Goal: Information Seeking & Learning: Learn about a topic

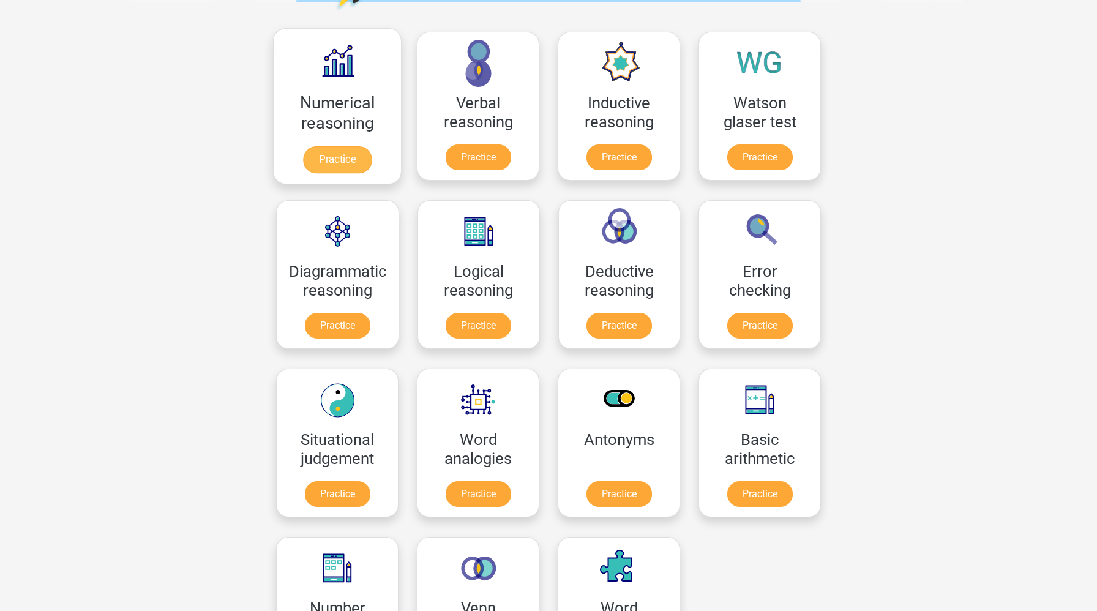
scroll to position [128, 0]
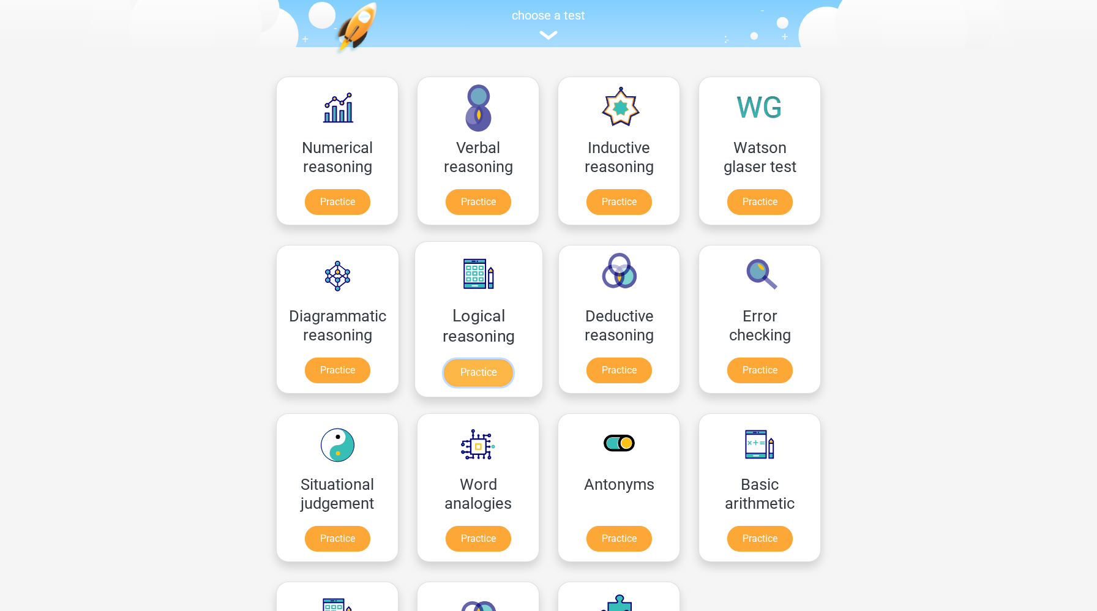
click at [485, 372] on link "Practice" at bounding box center [478, 372] width 69 height 27
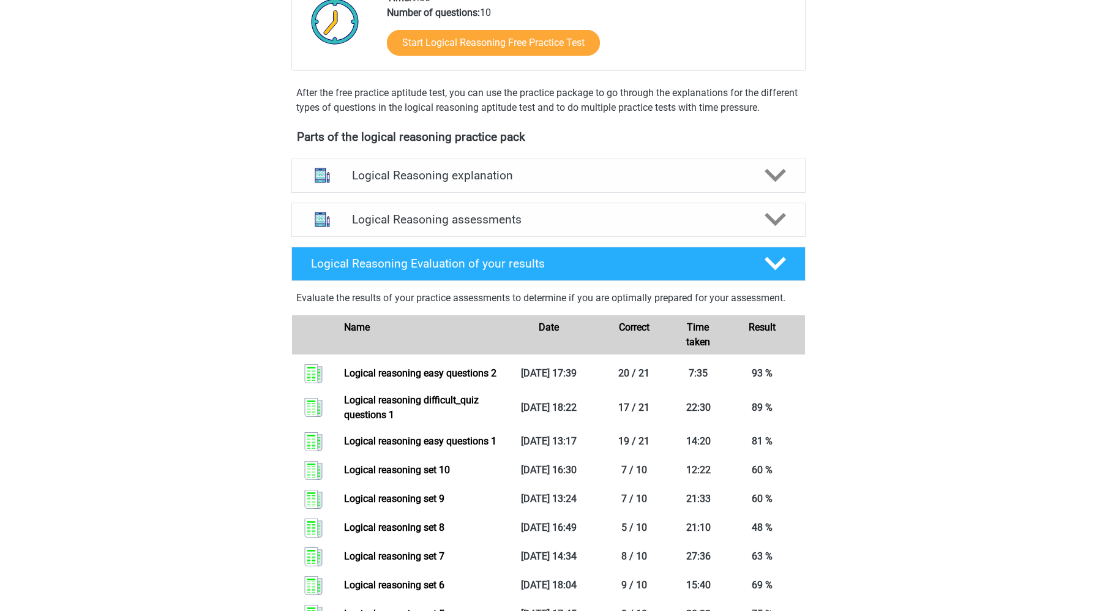
scroll to position [429, 0]
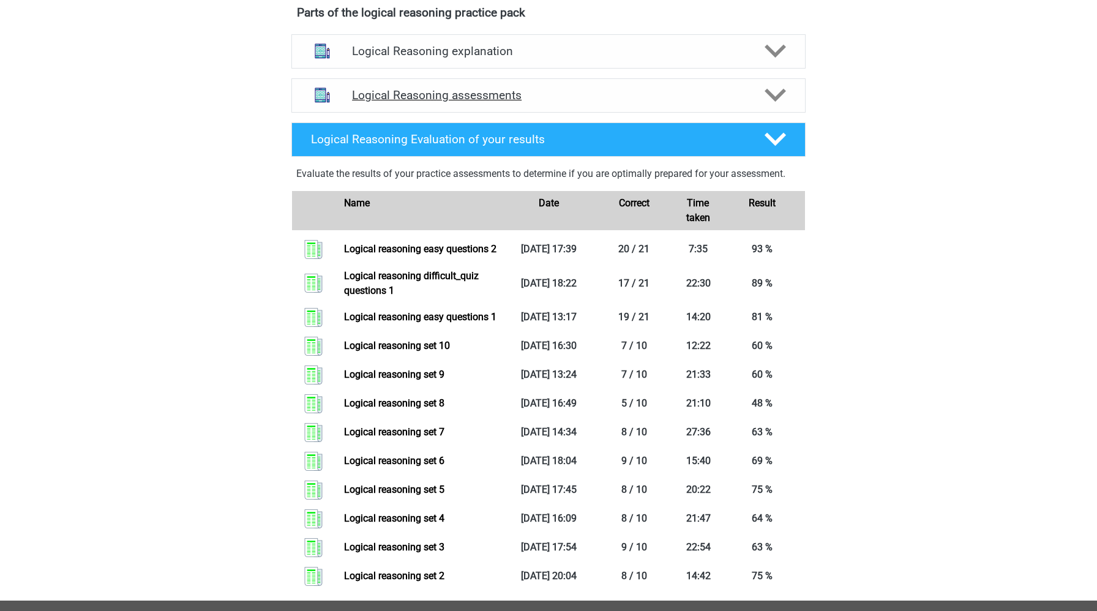
click at [530, 102] on h4 "Logical Reasoning assessments" at bounding box center [548, 95] width 393 height 14
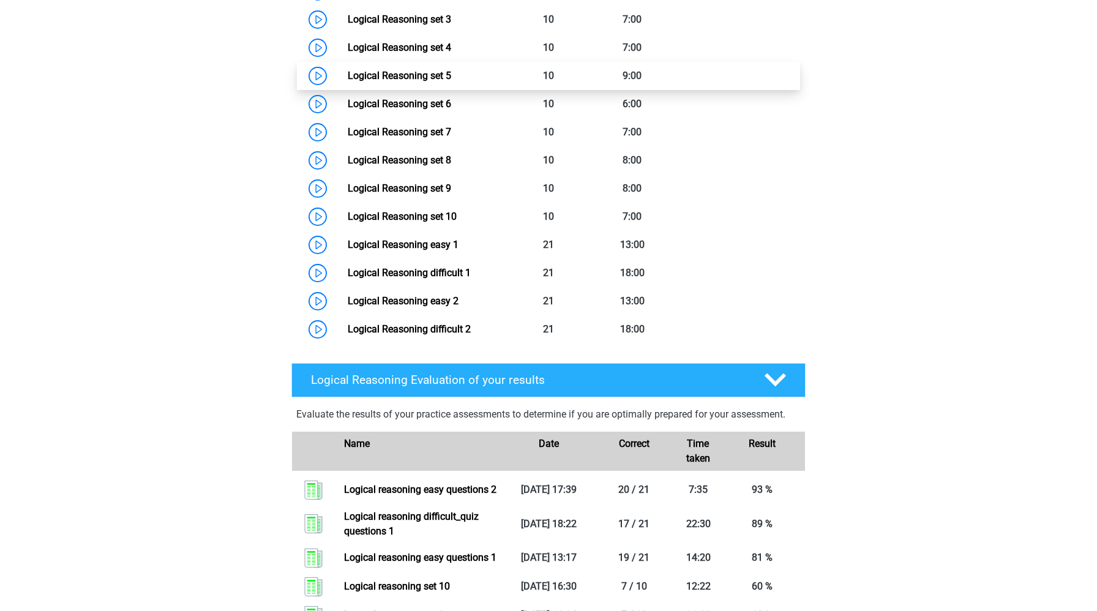
scroll to position [921, 0]
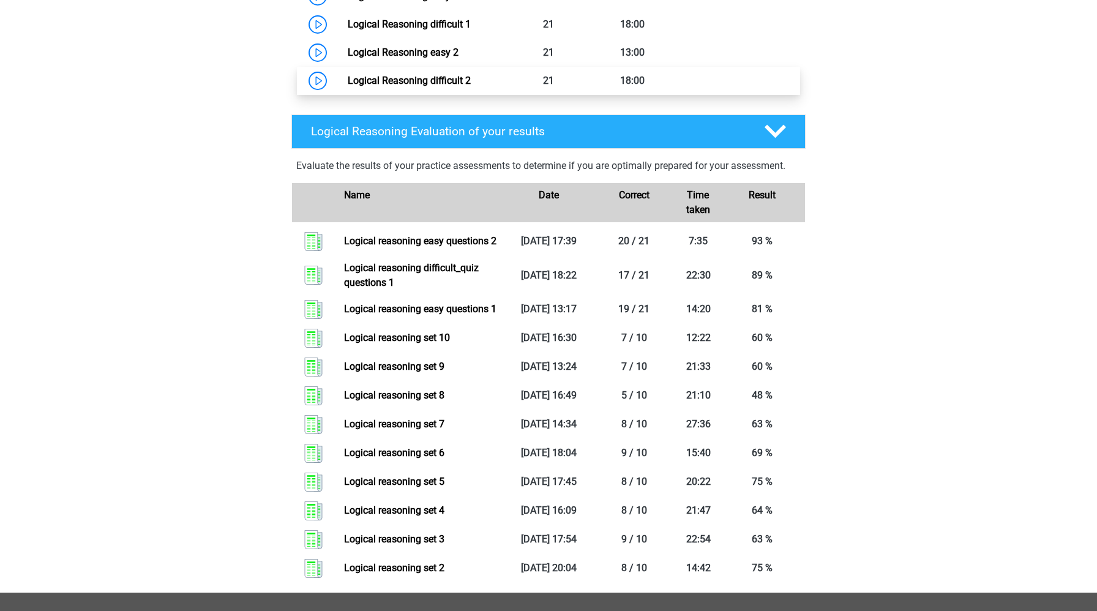
click at [348, 86] on link "Logical Reasoning difficult 2" at bounding box center [409, 81] width 123 height 12
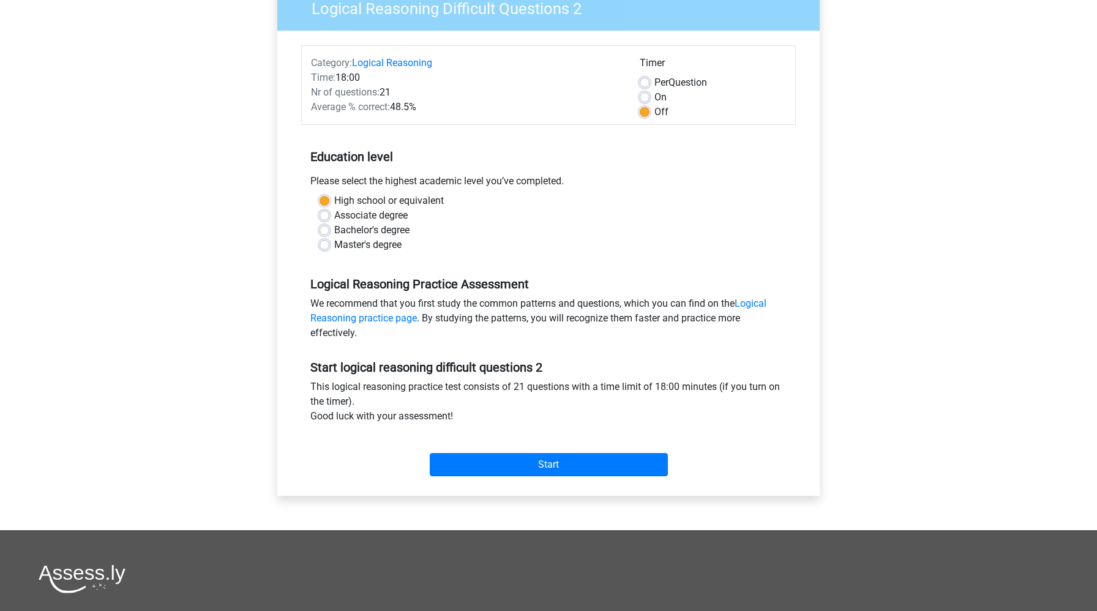
scroll to position [123, 0]
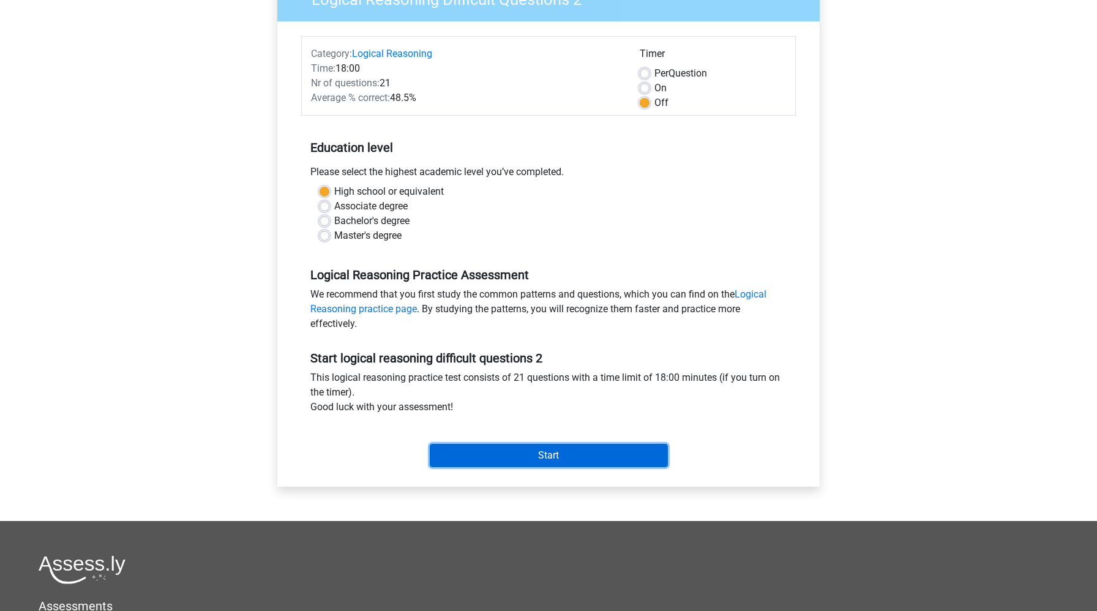
click at [455, 466] on input "Start" at bounding box center [549, 455] width 238 height 23
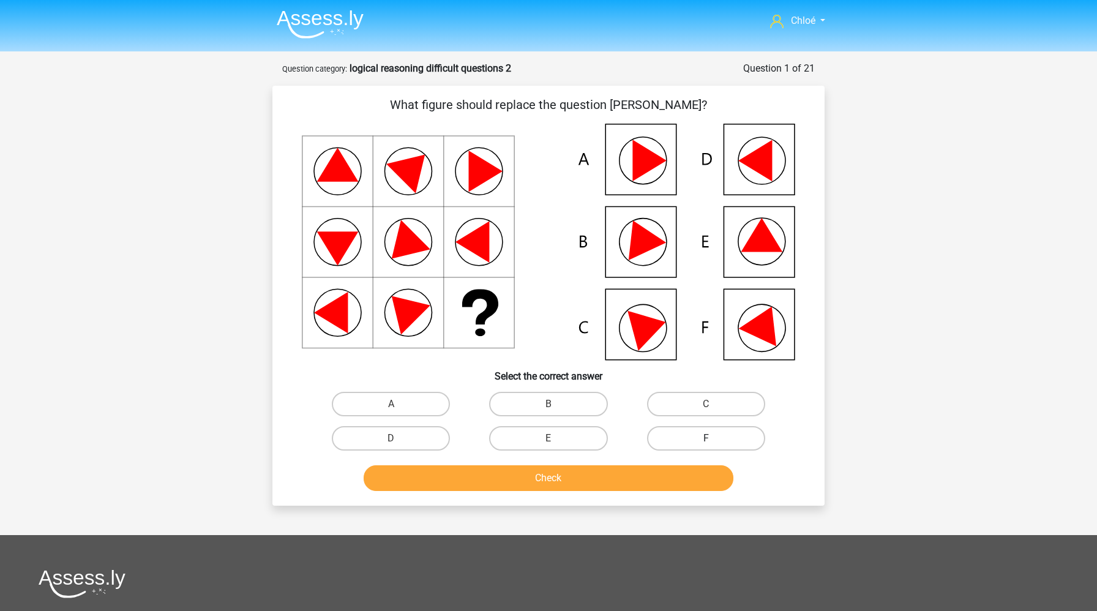
click at [696, 439] on label "F" at bounding box center [706, 438] width 118 height 24
click at [706, 439] on input "F" at bounding box center [710, 442] width 8 height 8
radio input "true"
click at [673, 474] on button "Check" at bounding box center [549, 478] width 370 height 26
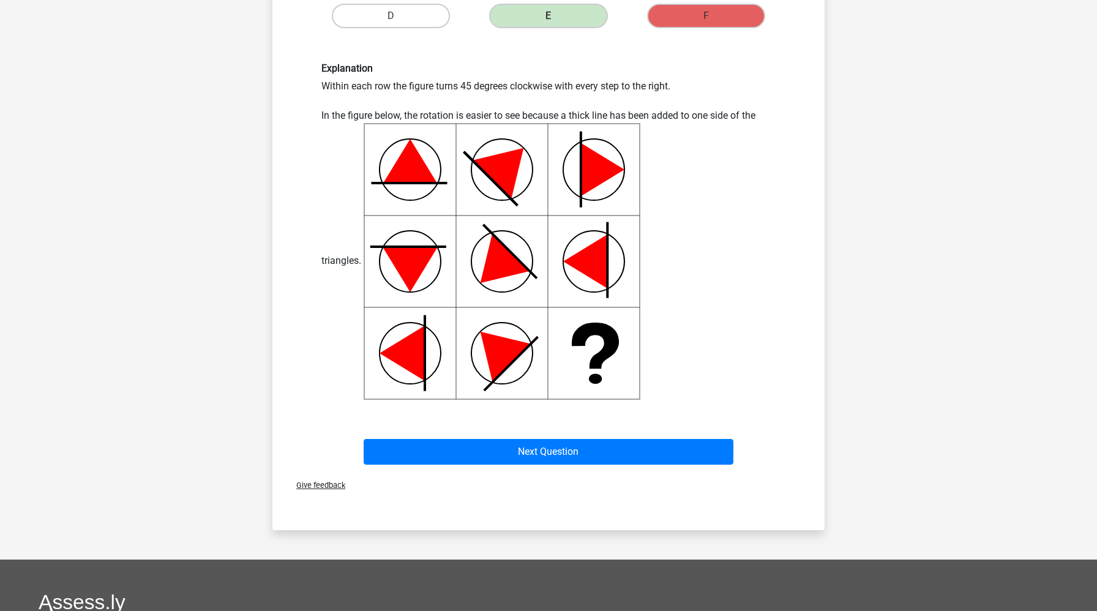
scroll to position [421, 0]
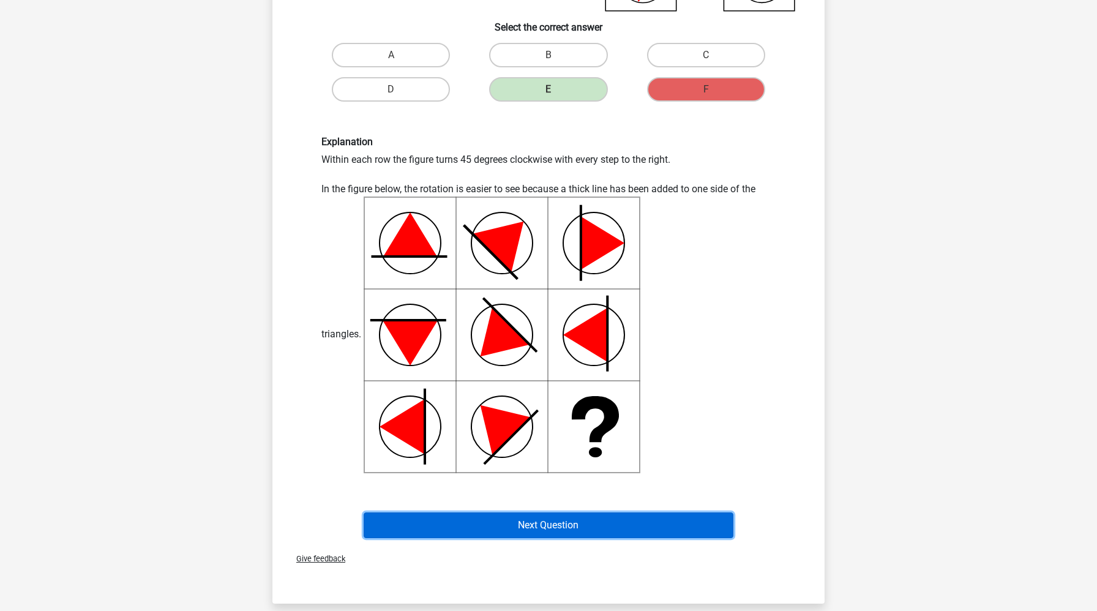
click at [615, 530] on button "Next Question" at bounding box center [549, 525] width 370 height 26
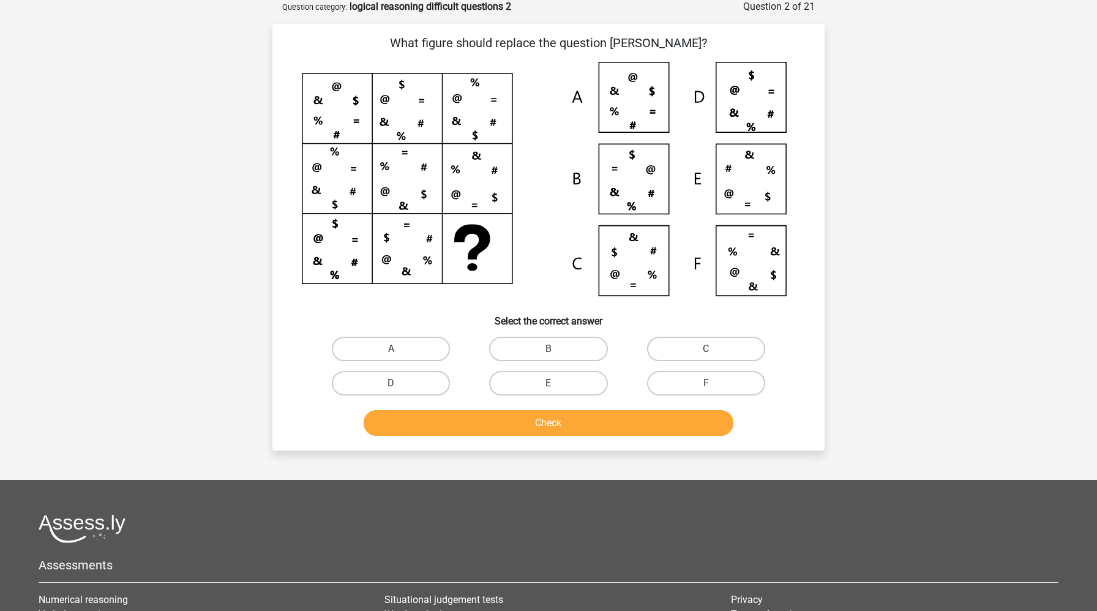
scroll to position [61, 0]
click at [707, 353] on input "C" at bounding box center [710, 354] width 8 height 8
radio input "true"
click at [665, 426] on button "Check" at bounding box center [549, 424] width 370 height 26
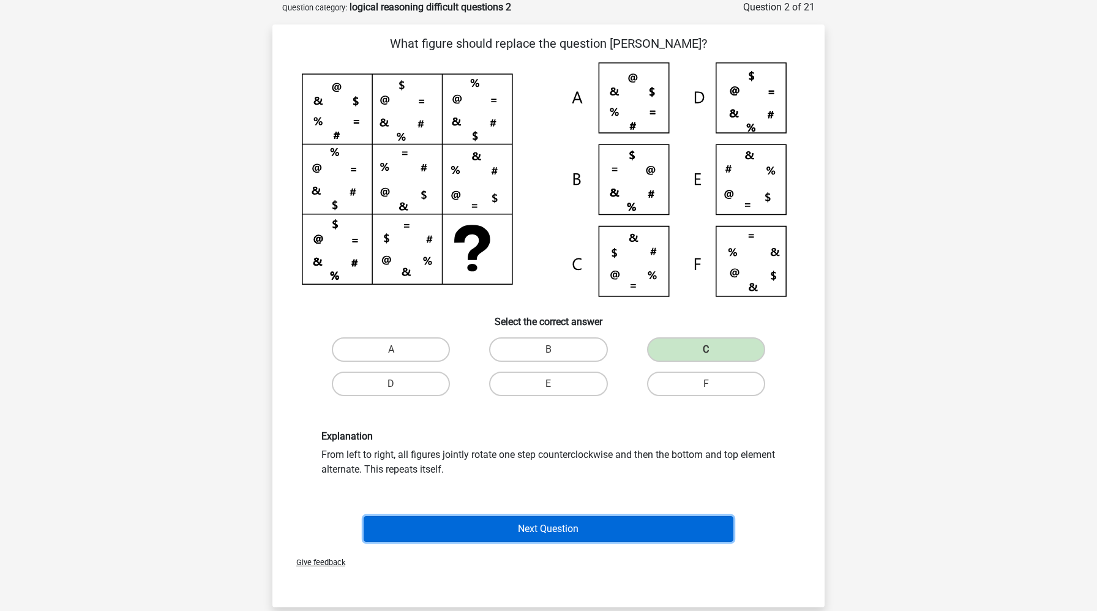
click at [640, 525] on button "Next Question" at bounding box center [549, 529] width 370 height 26
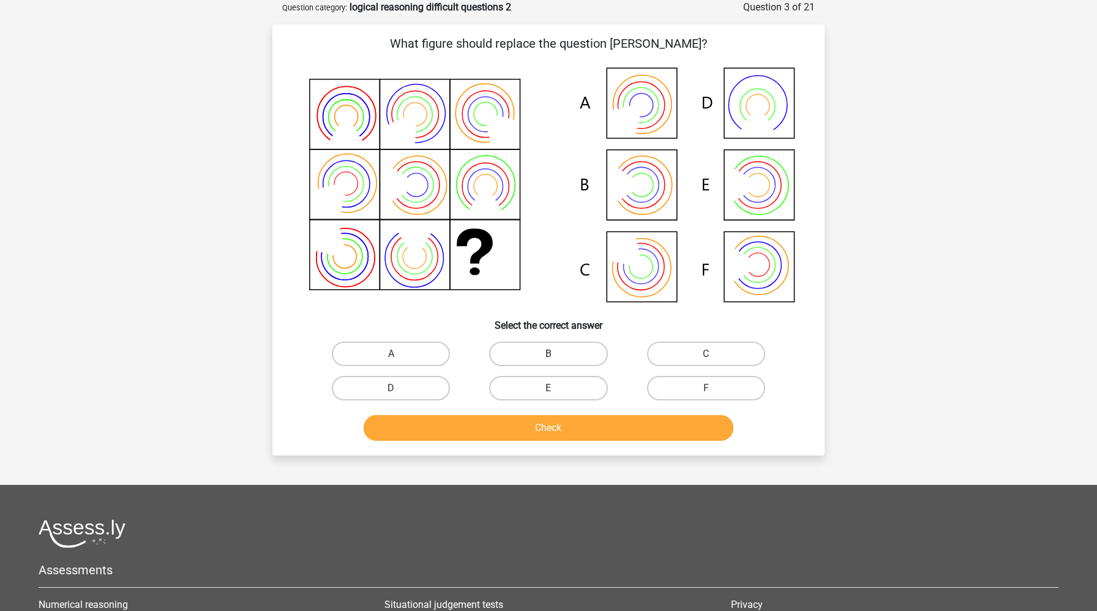
click at [554, 353] on label "B" at bounding box center [548, 354] width 118 height 24
click at [554, 354] on input "B" at bounding box center [553, 358] width 8 height 8
radio input "true"
click at [556, 425] on button "Check" at bounding box center [549, 428] width 370 height 26
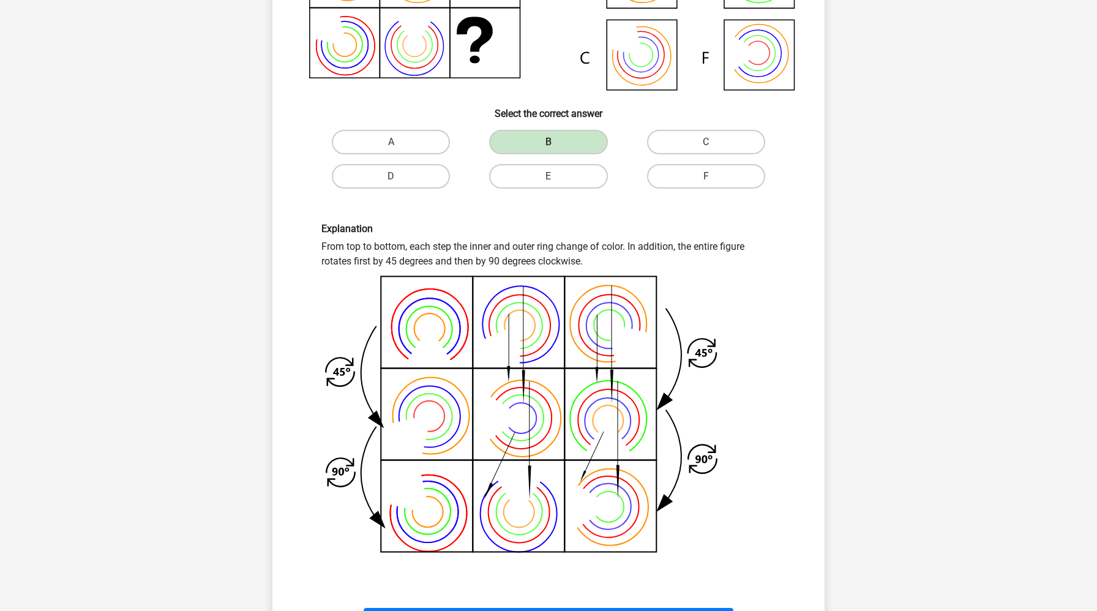
scroll to position [351, 0]
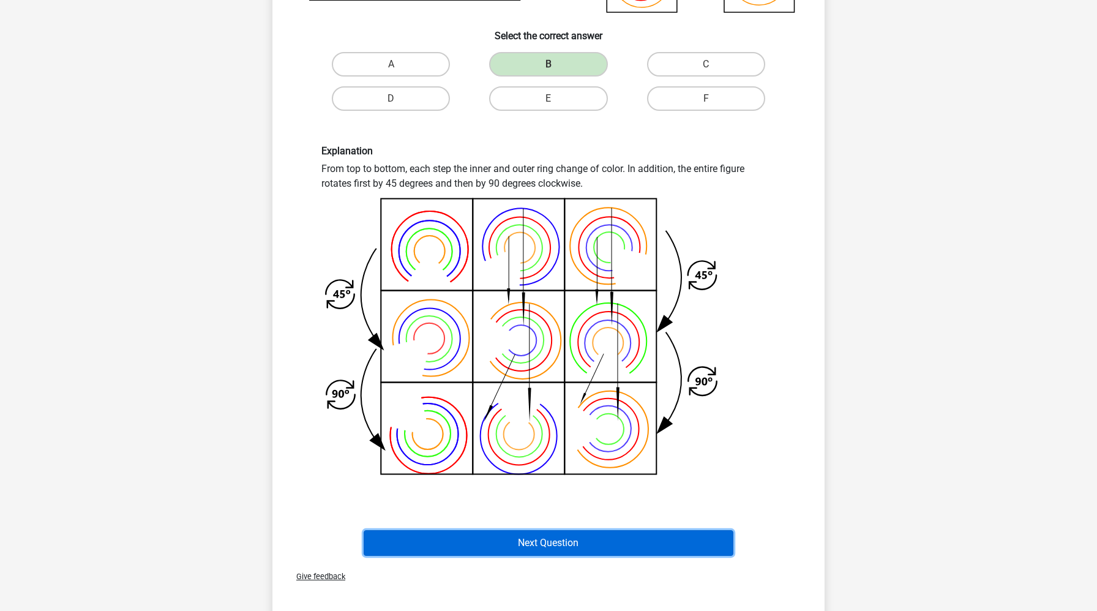
click at [574, 537] on button "Next Question" at bounding box center [549, 543] width 370 height 26
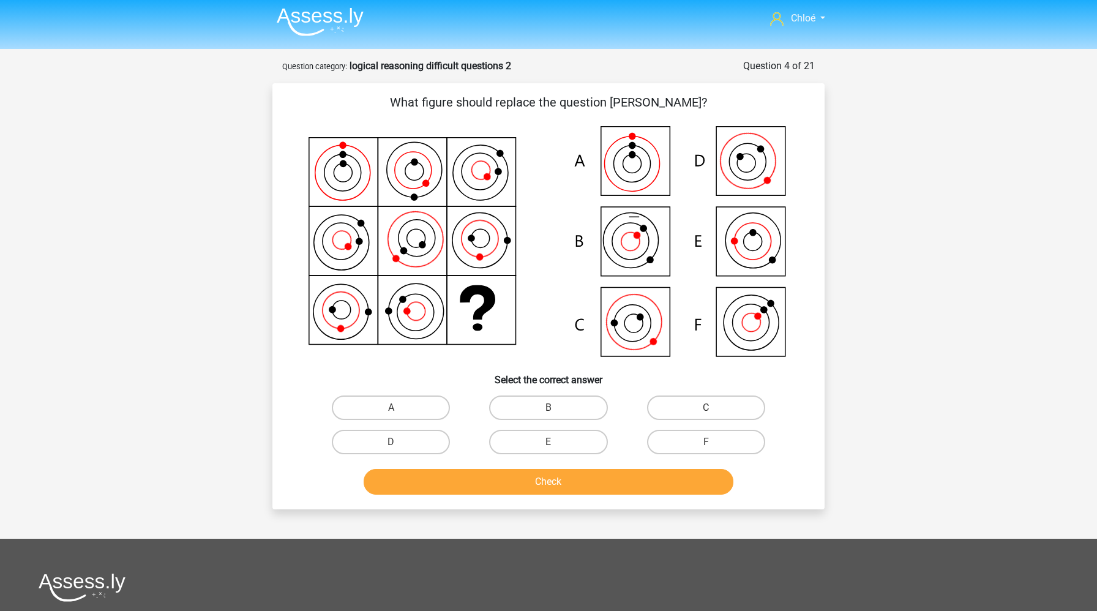
scroll to position [0, 0]
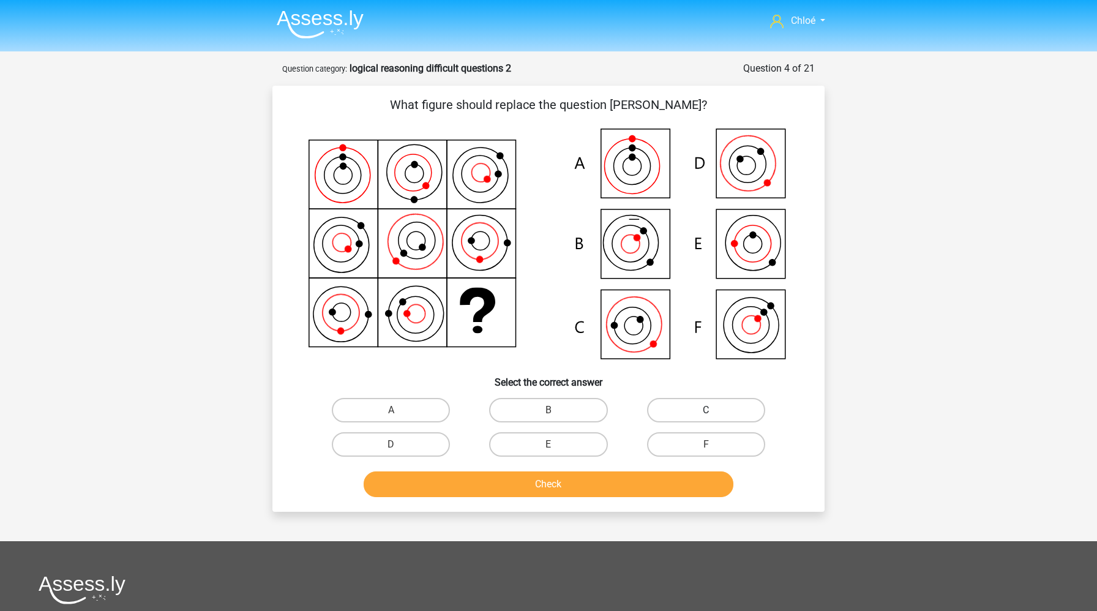
click at [737, 418] on label "C" at bounding box center [706, 410] width 118 height 24
click at [714, 418] on input "C" at bounding box center [710, 414] width 8 height 8
radio input "true"
click at [650, 490] on button "Check" at bounding box center [549, 484] width 370 height 26
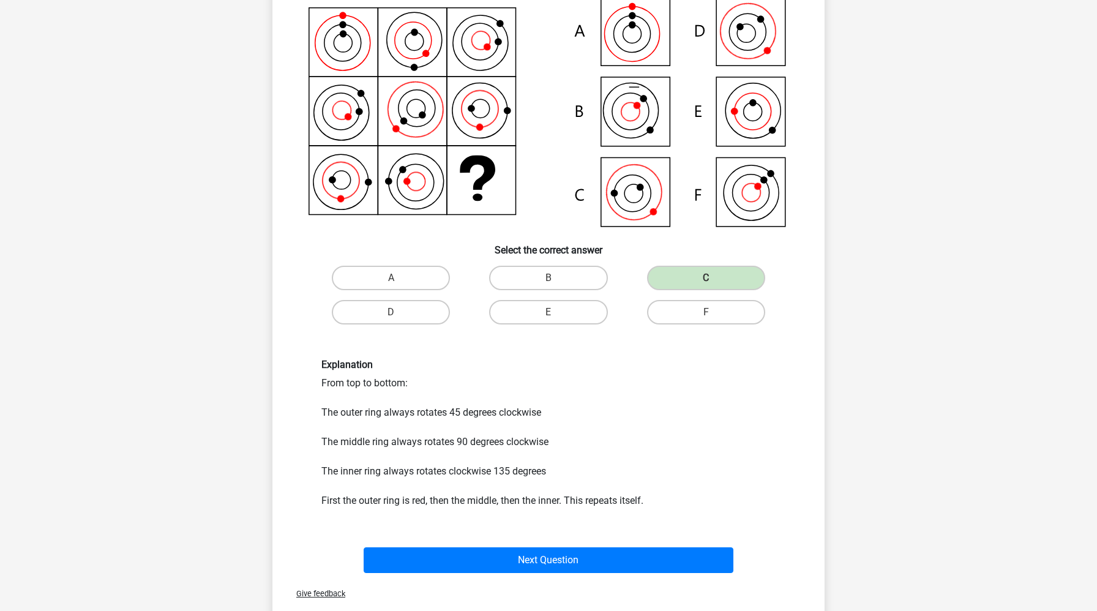
scroll to position [179, 0]
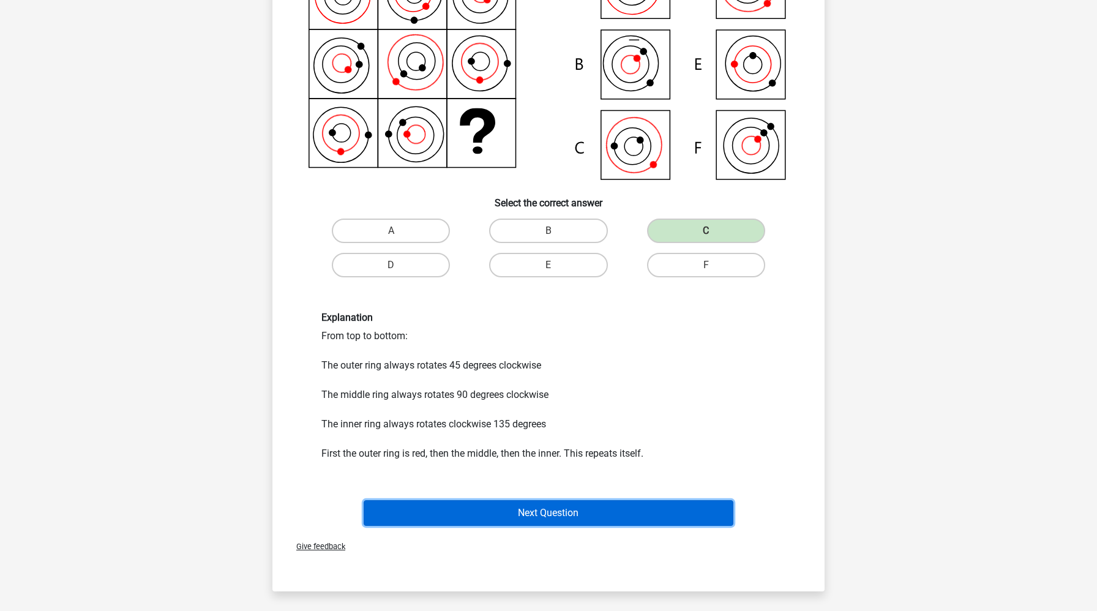
click at [626, 519] on button "Next Question" at bounding box center [549, 513] width 370 height 26
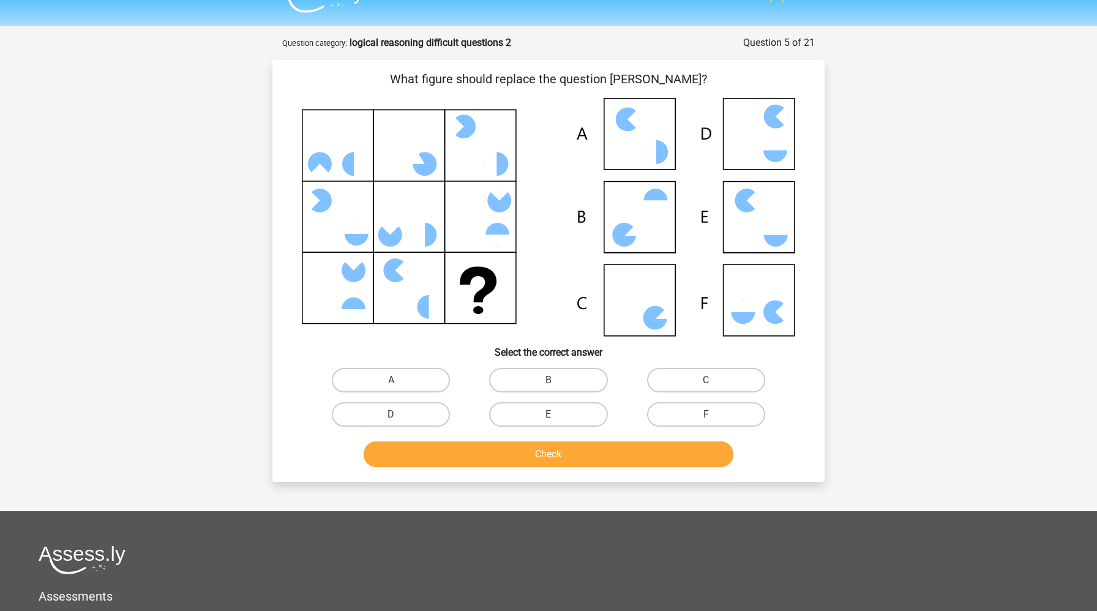
scroll to position [21, 0]
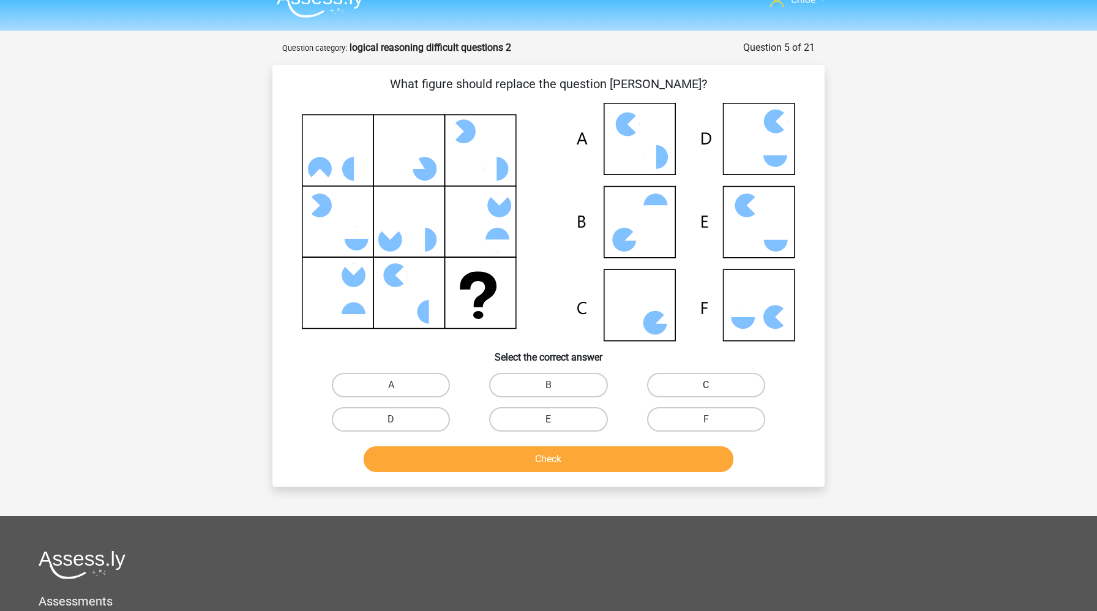
click at [747, 391] on label "C" at bounding box center [706, 385] width 118 height 24
click at [714, 391] on input "C" at bounding box center [710, 389] width 8 height 8
radio input "true"
click at [679, 469] on button "Check" at bounding box center [549, 459] width 370 height 26
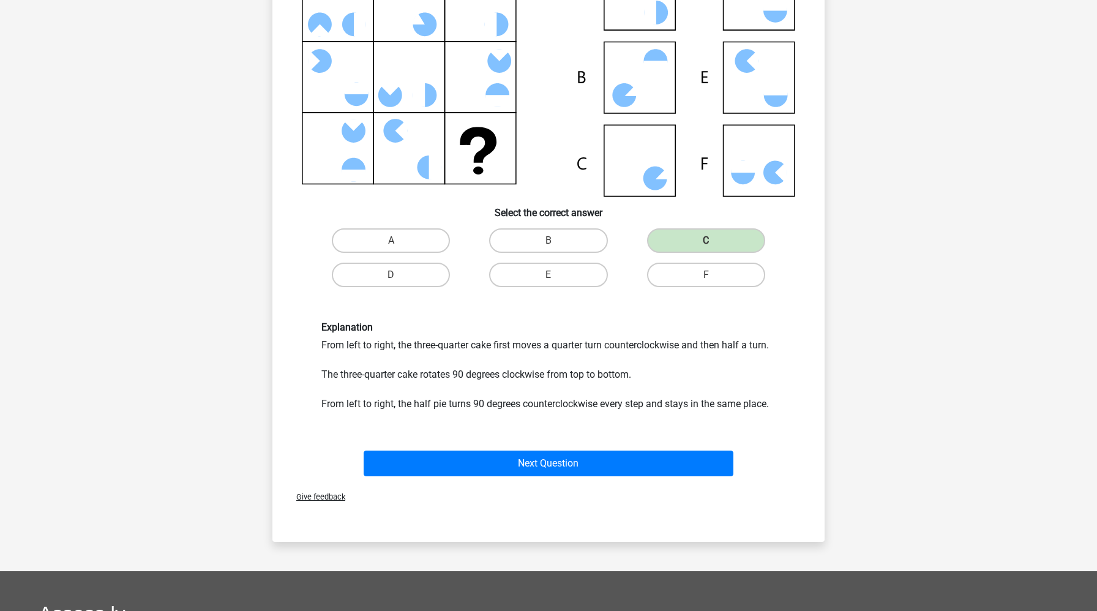
scroll to position [165, 0]
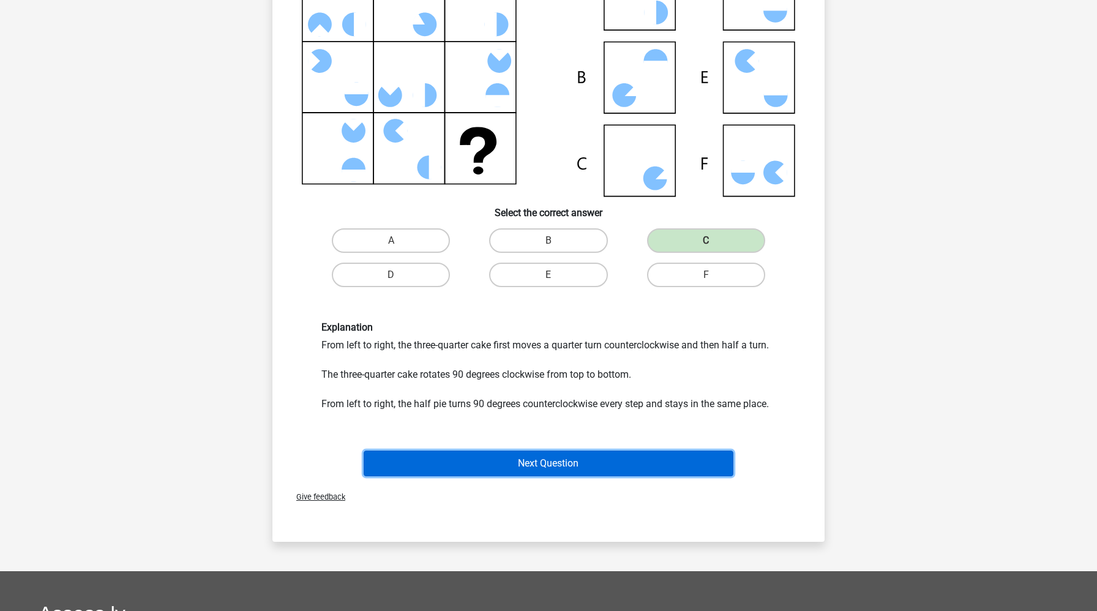
click at [686, 464] on button "Next Question" at bounding box center [549, 464] width 370 height 26
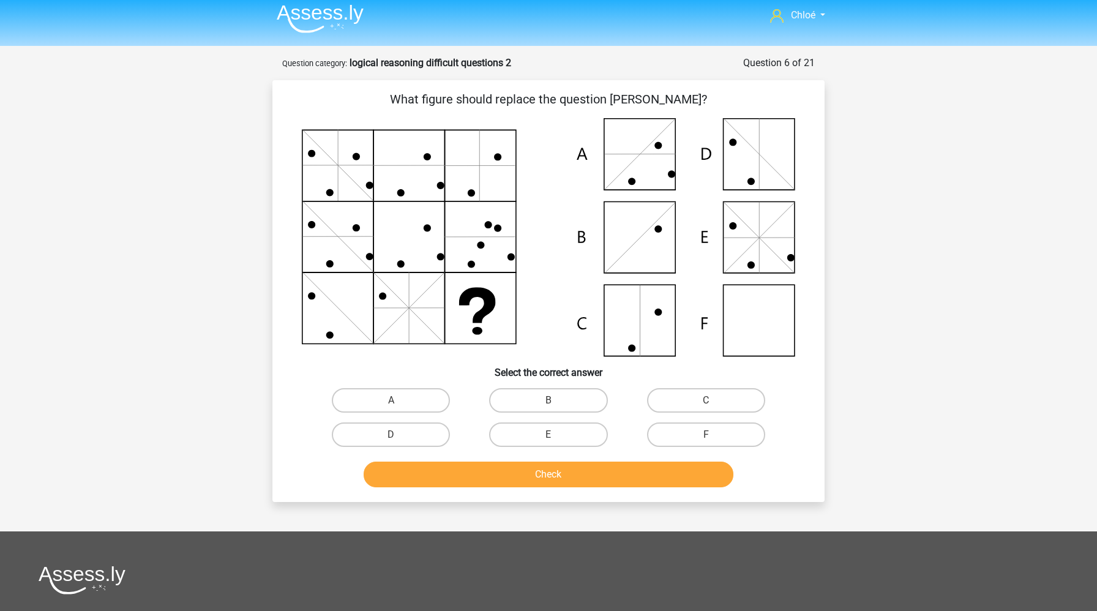
scroll to position [7, 0]
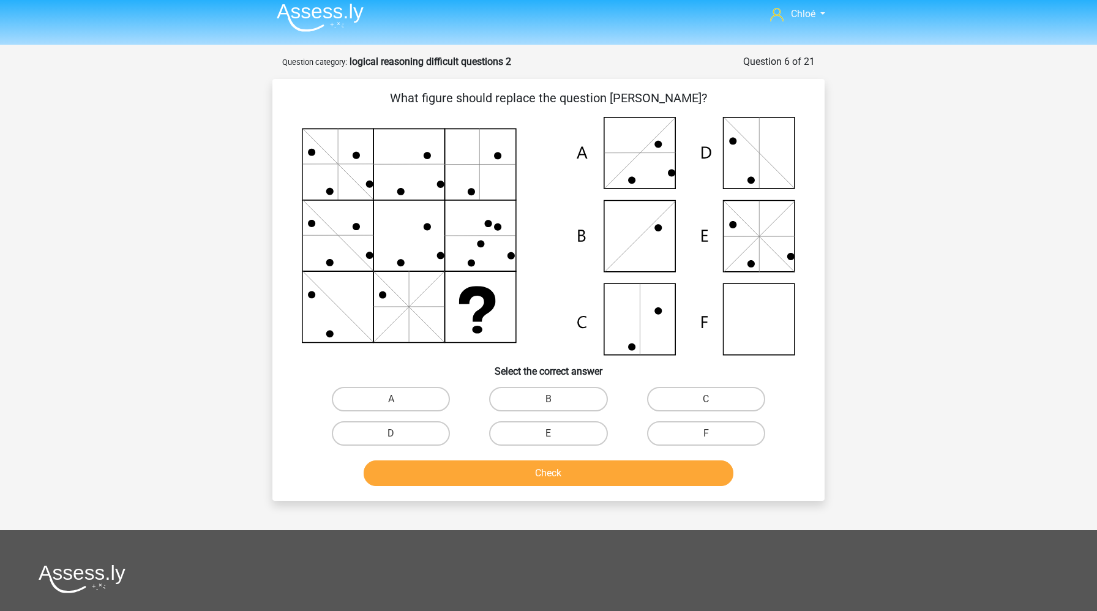
click at [713, 438] on input "F" at bounding box center [710, 437] width 8 height 8
radio input "true"
click at [699, 471] on button "Check" at bounding box center [549, 473] width 370 height 26
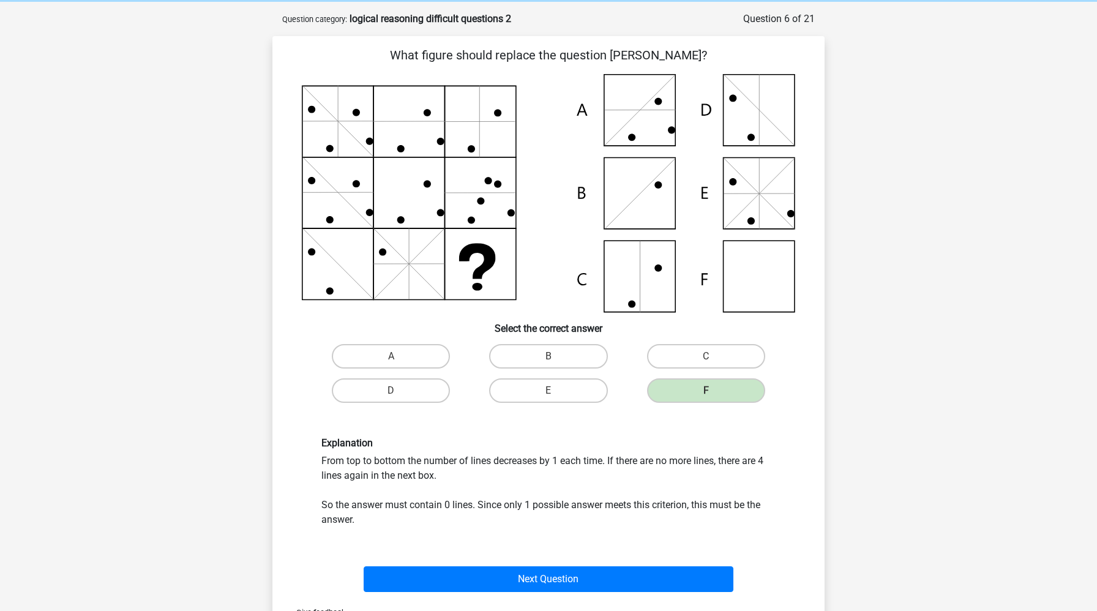
scroll to position [59, 0]
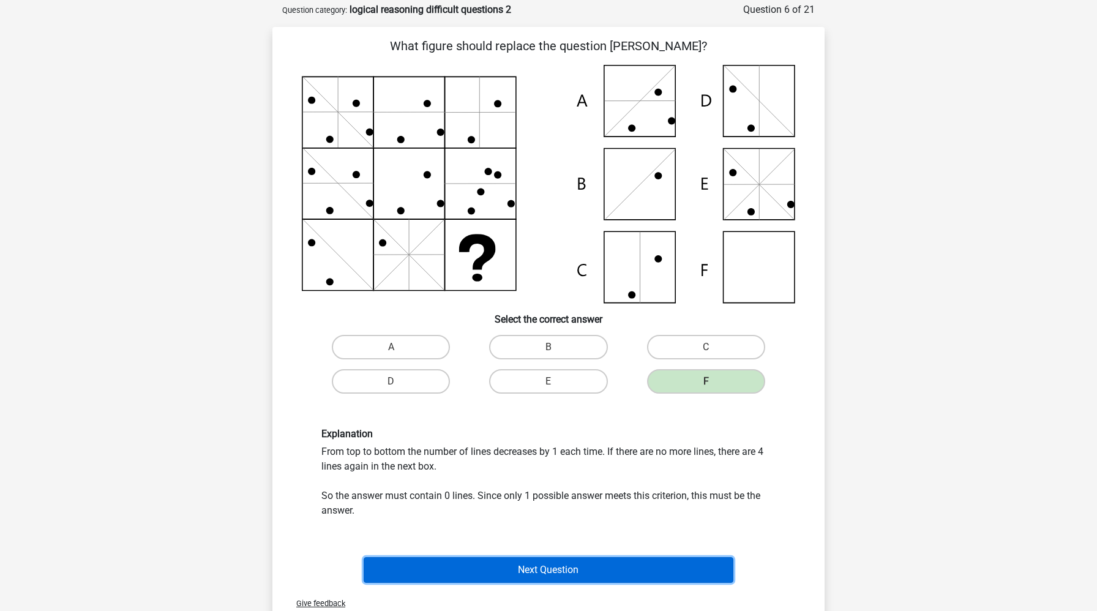
click at [664, 569] on button "Next Question" at bounding box center [549, 570] width 370 height 26
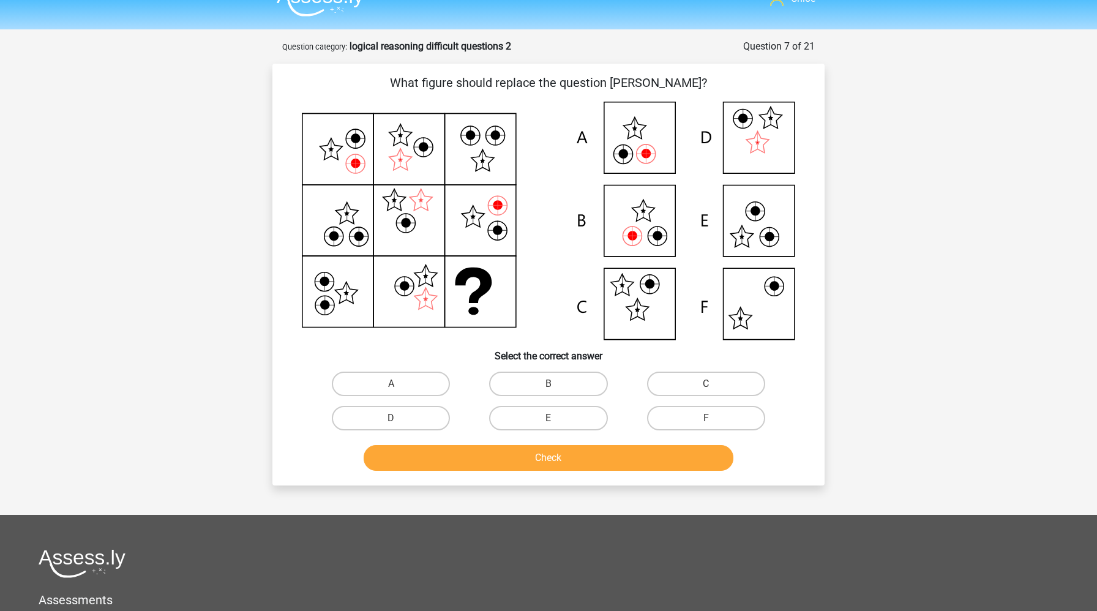
scroll to position [0, 0]
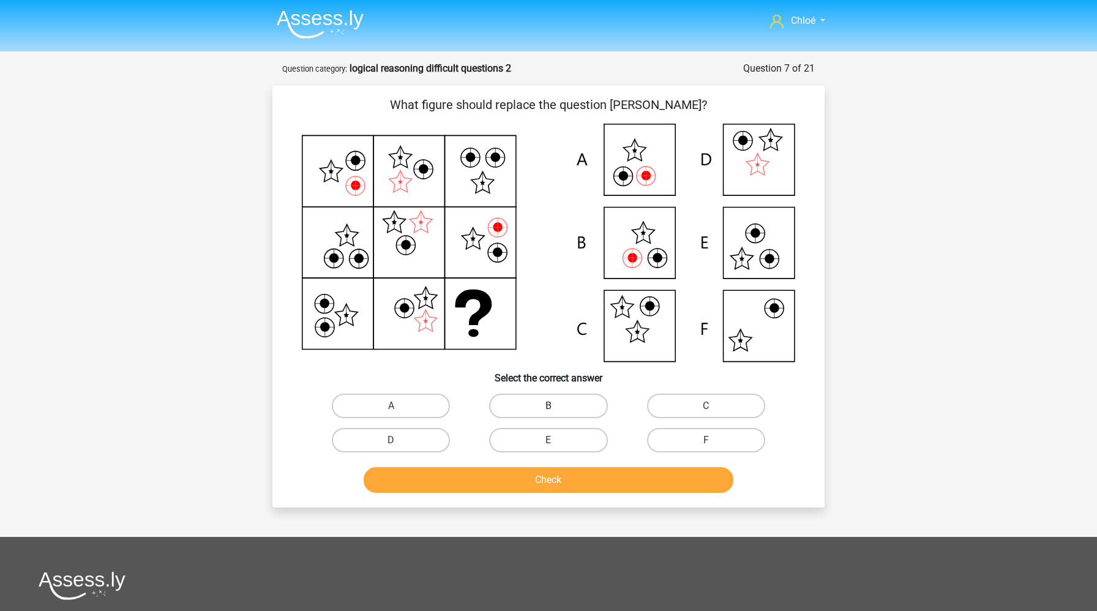
click at [575, 404] on label "B" at bounding box center [548, 406] width 118 height 24
click at [556, 406] on input "B" at bounding box center [553, 410] width 8 height 8
radio input "true"
click at [572, 485] on button "Check" at bounding box center [549, 480] width 370 height 26
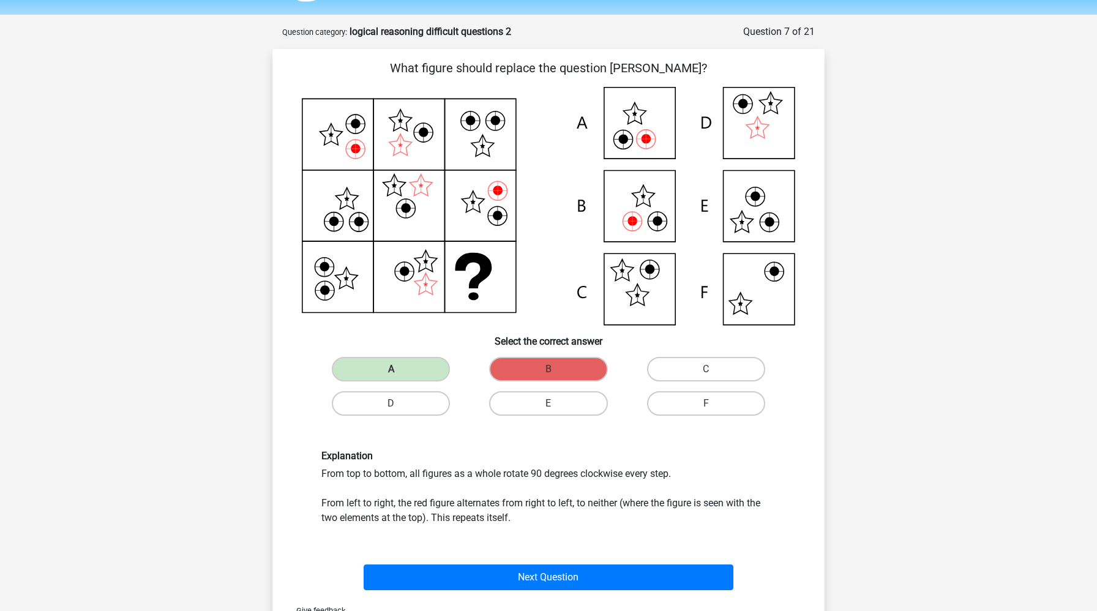
scroll to position [66, 0]
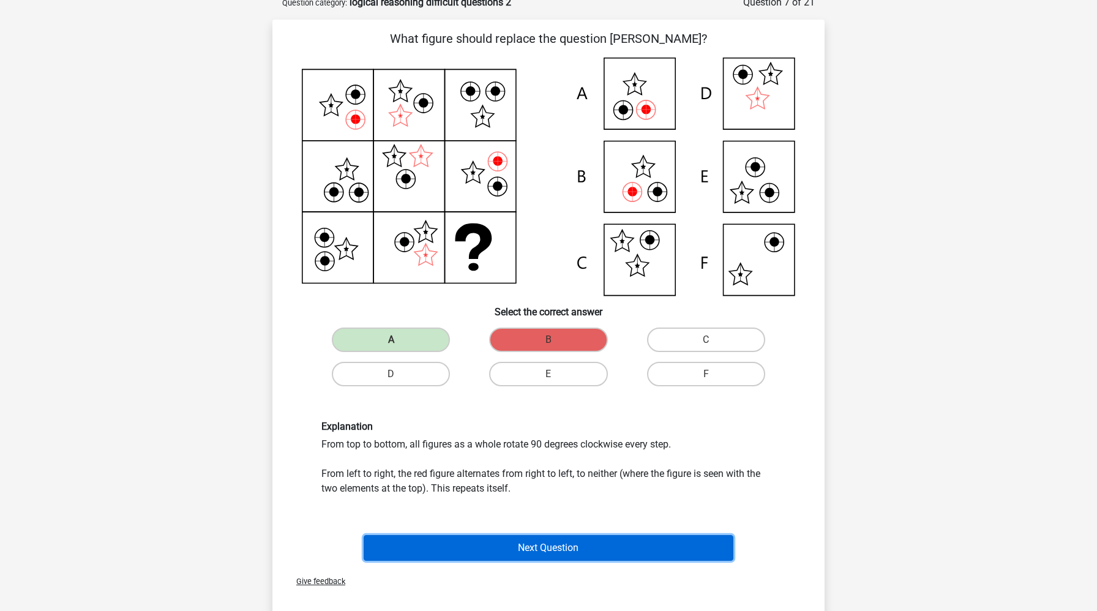
click at [571, 546] on button "Next Question" at bounding box center [549, 548] width 370 height 26
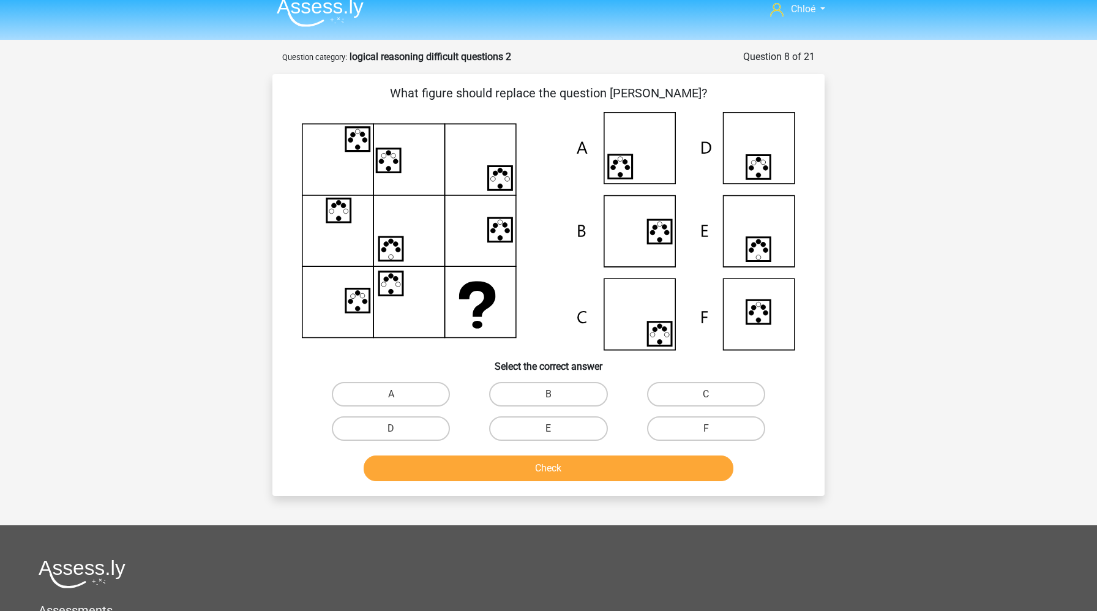
scroll to position [9, 0]
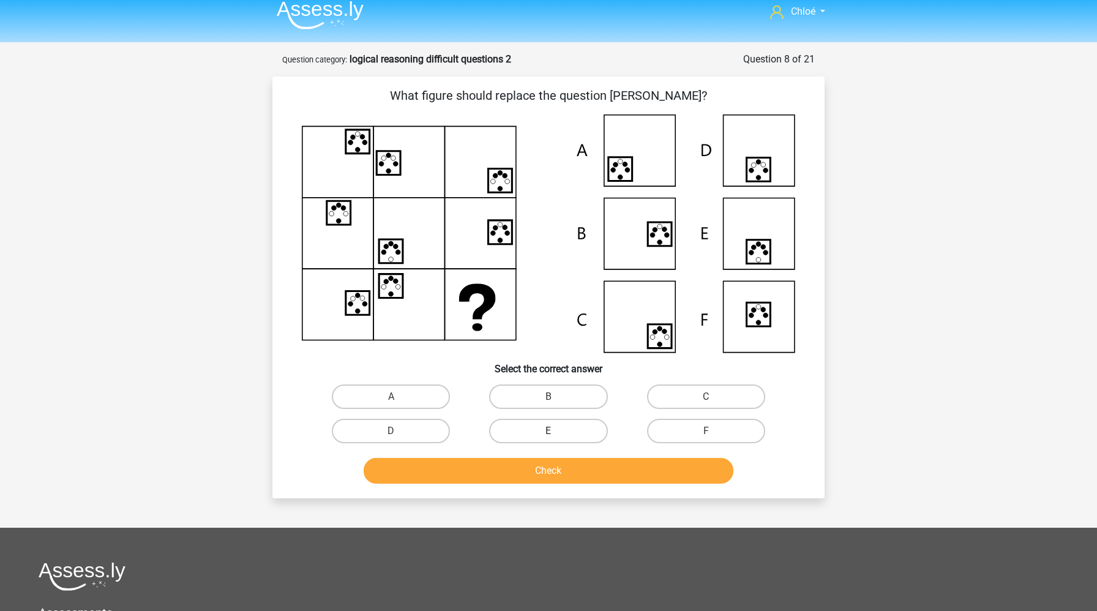
click at [566, 426] on label "E" at bounding box center [548, 431] width 118 height 24
click at [556, 431] on input "E" at bounding box center [553, 435] width 8 height 8
radio input "true"
click at [569, 466] on button "Check" at bounding box center [549, 471] width 370 height 26
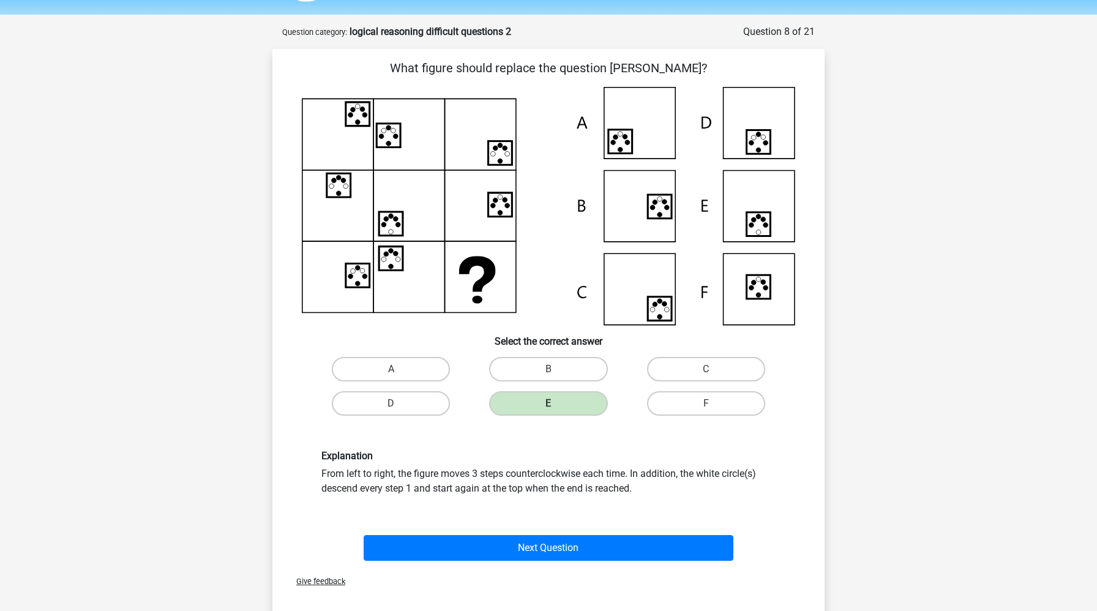
scroll to position [36, 0]
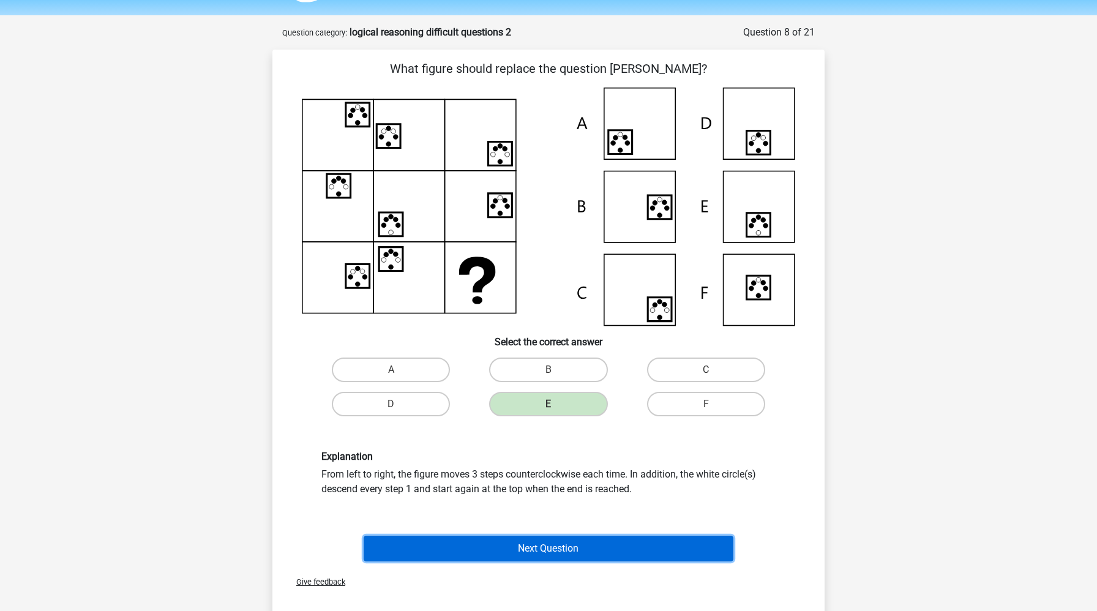
click at [555, 539] on button "Next Question" at bounding box center [549, 549] width 370 height 26
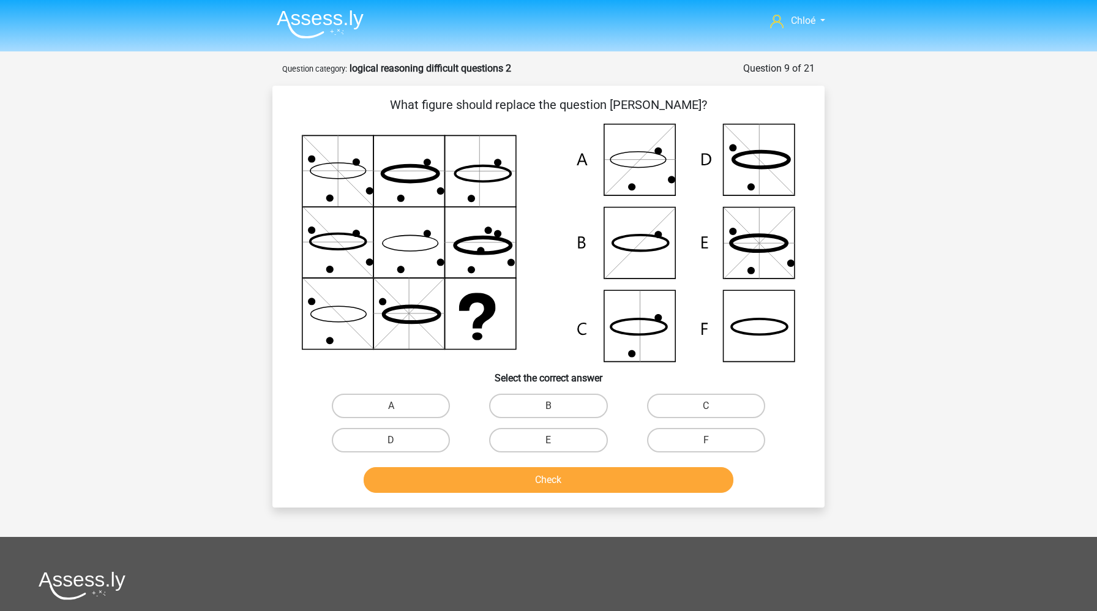
scroll to position [1, 0]
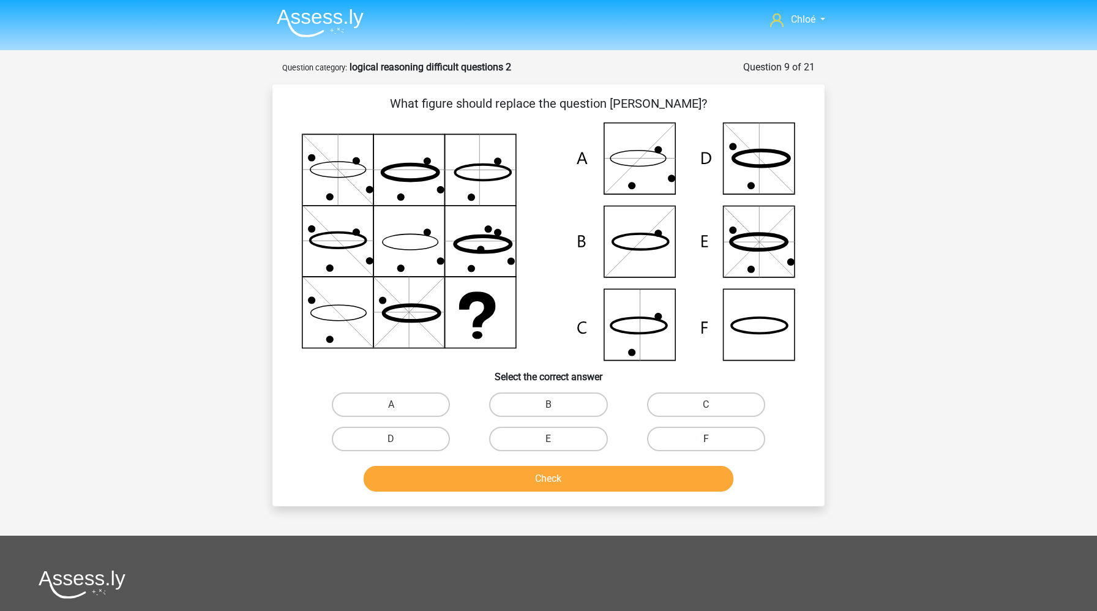
click at [713, 433] on label "F" at bounding box center [706, 439] width 118 height 24
click at [713, 439] on input "F" at bounding box center [710, 443] width 8 height 8
radio input "true"
click at [662, 479] on button "Check" at bounding box center [549, 479] width 370 height 26
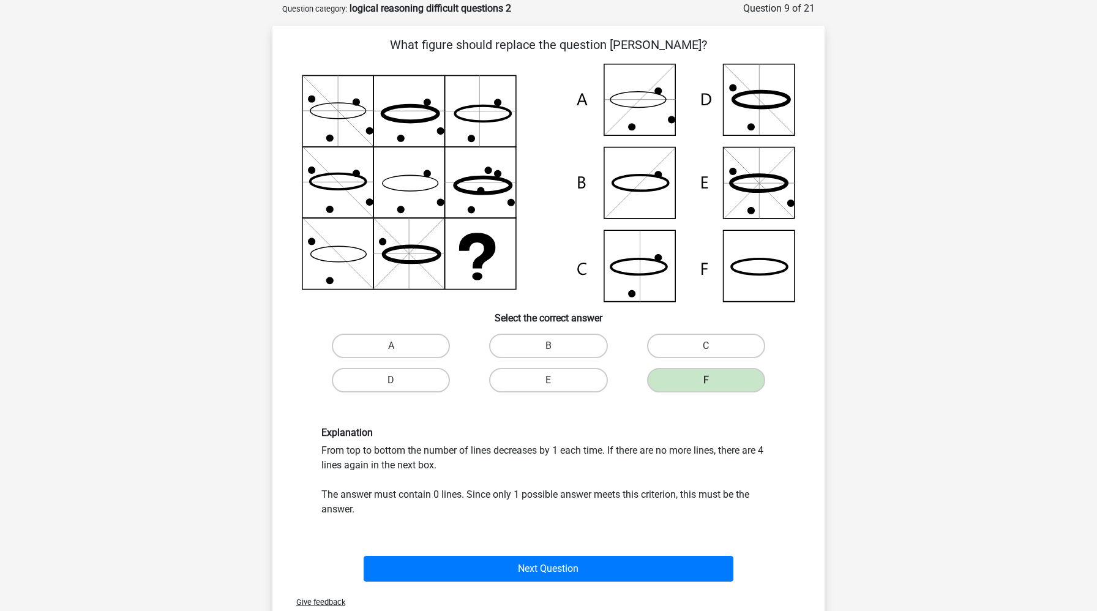
scroll to position [83, 0]
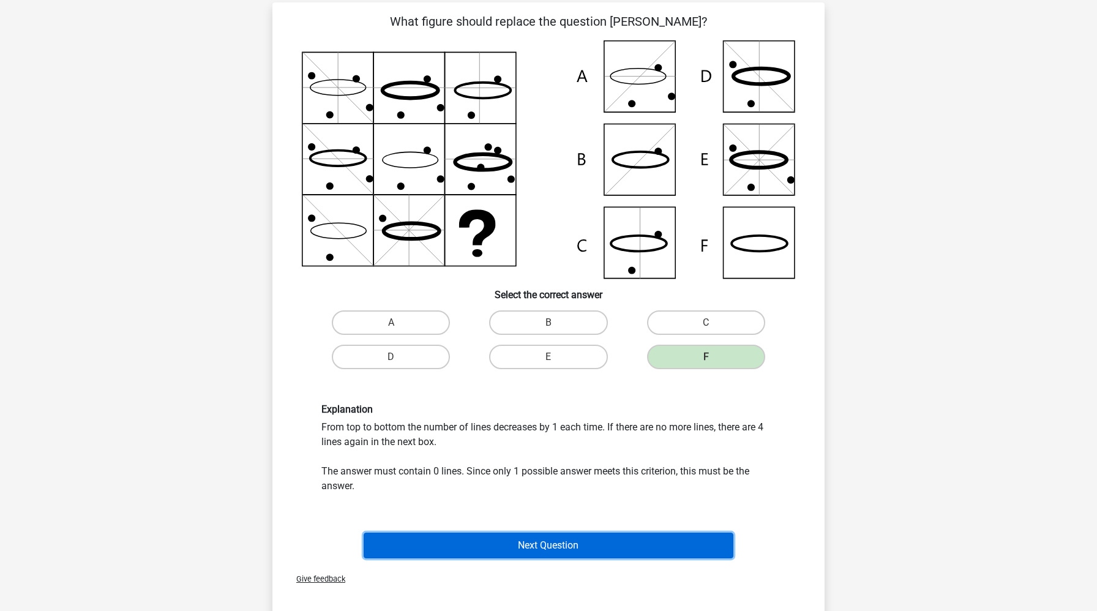
click at [627, 553] on button "Next Question" at bounding box center [549, 546] width 370 height 26
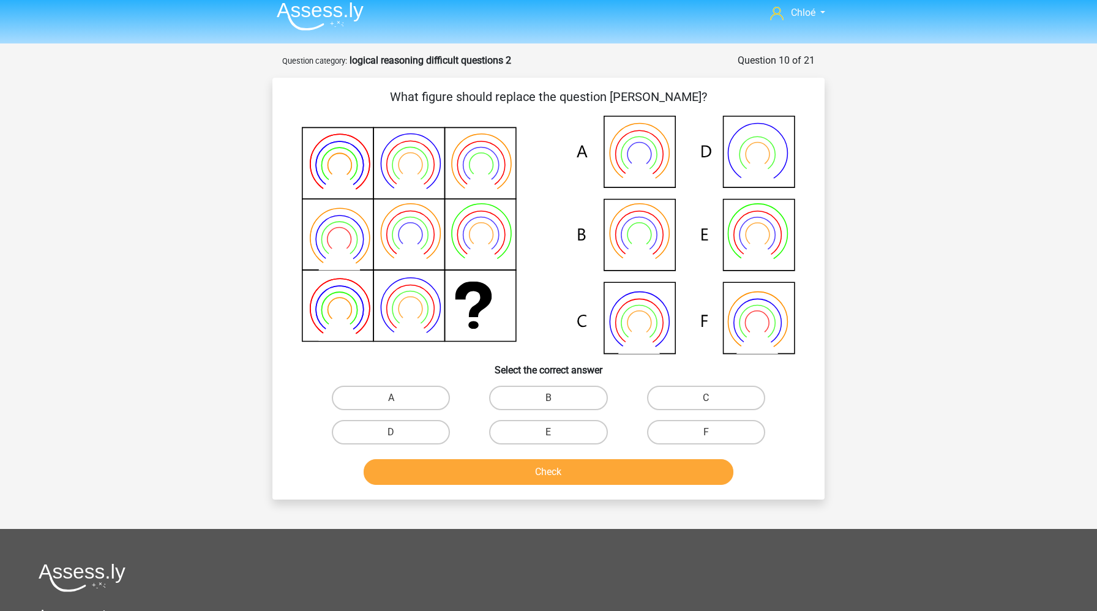
scroll to position [0, 0]
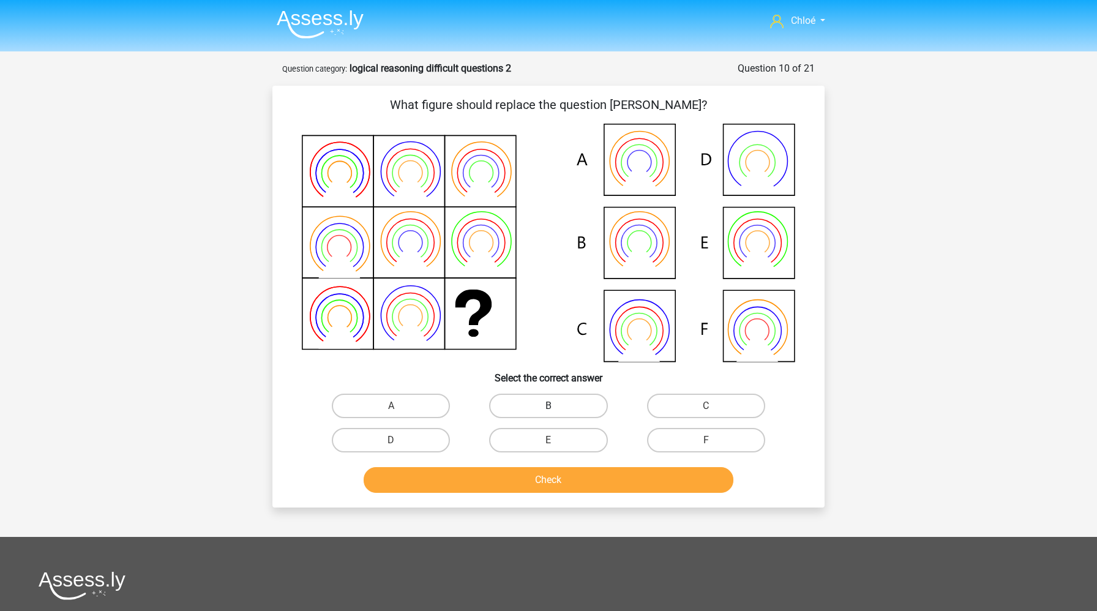
click at [548, 406] on label "B" at bounding box center [548, 406] width 118 height 24
click at [549, 406] on input "B" at bounding box center [553, 410] width 8 height 8
radio input "true"
click at [558, 472] on button "Check" at bounding box center [549, 480] width 370 height 26
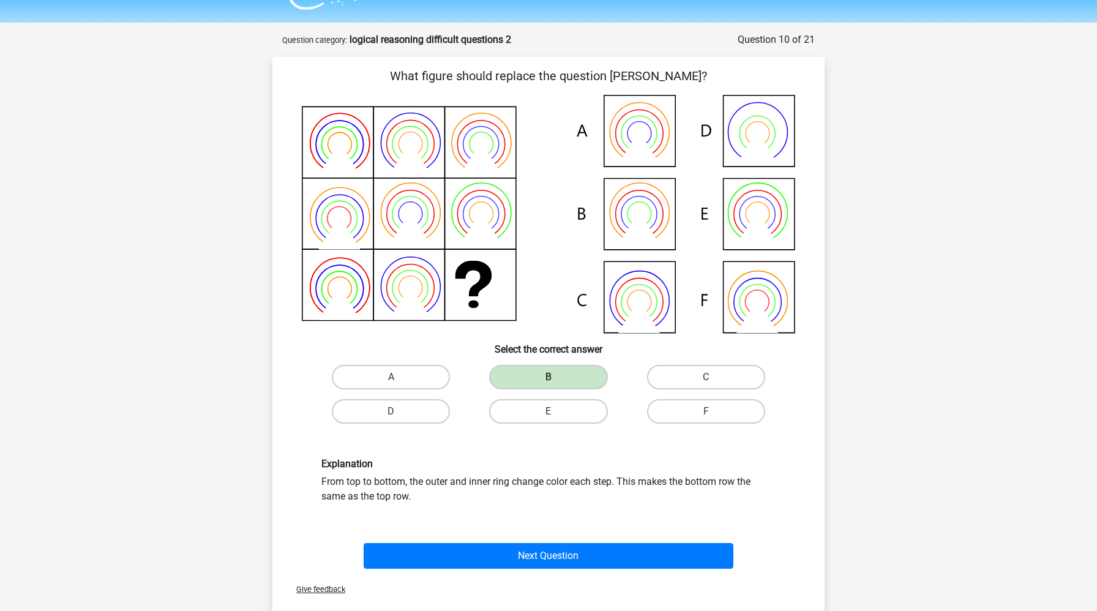
scroll to position [42, 0]
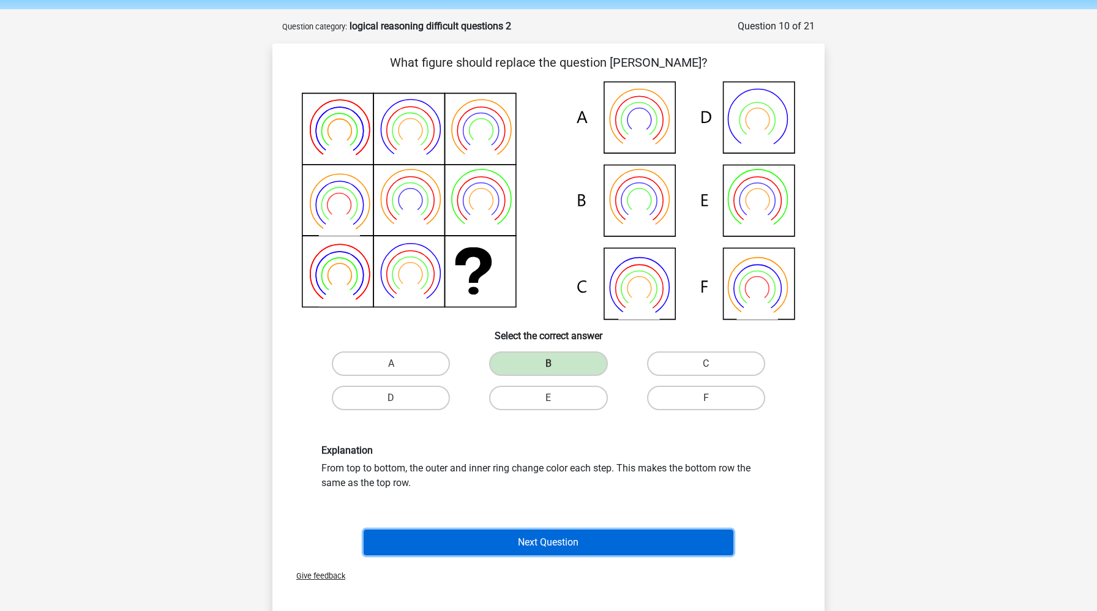
click at [555, 533] on button "Next Question" at bounding box center [549, 543] width 370 height 26
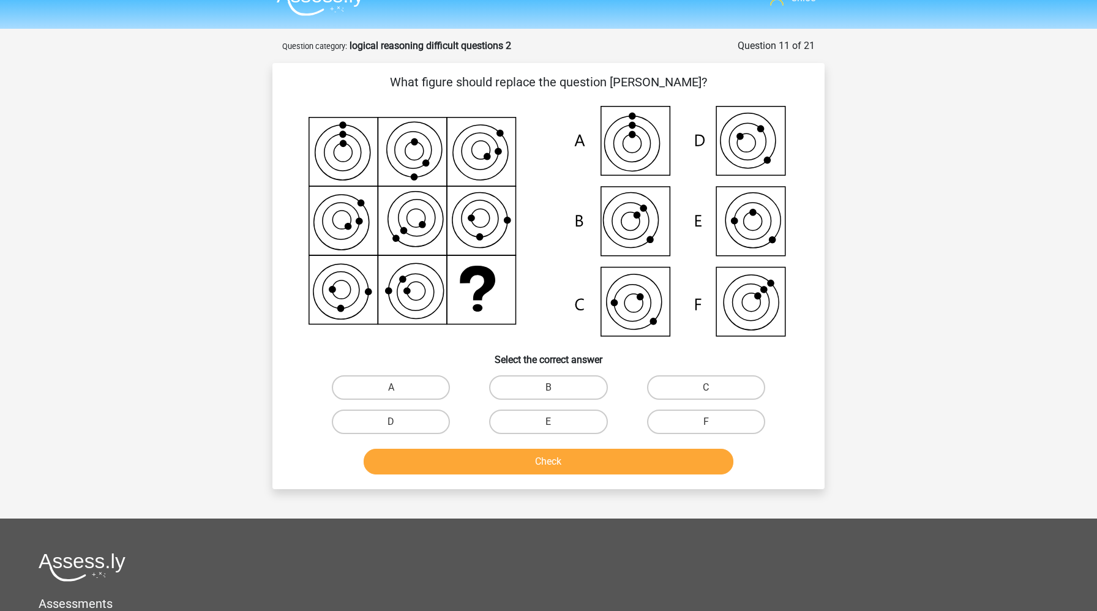
scroll to position [0, 0]
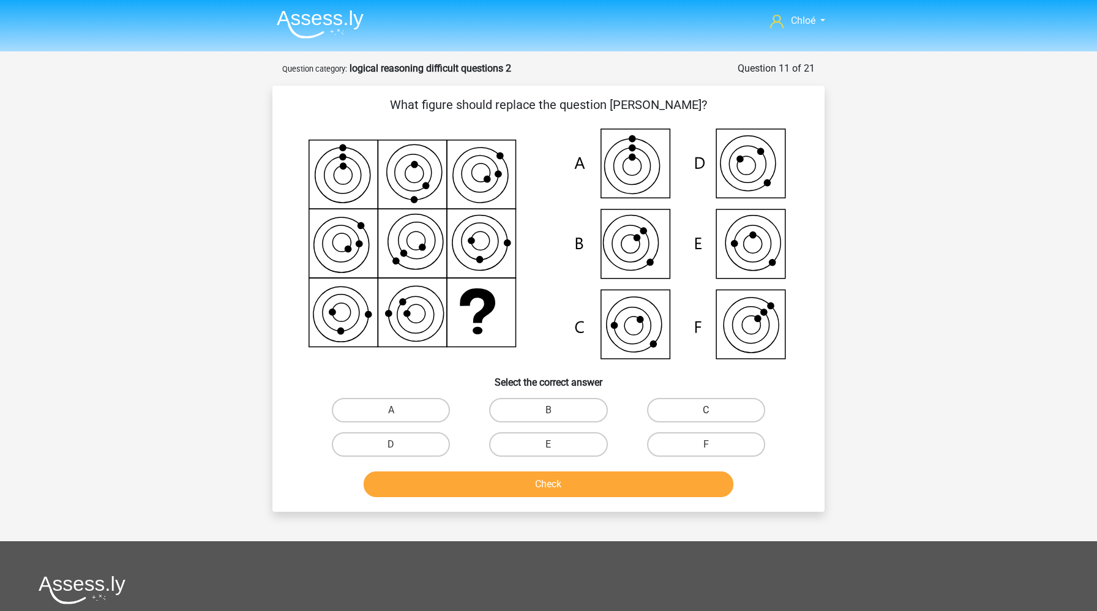
click at [702, 406] on label "C" at bounding box center [706, 410] width 118 height 24
click at [706, 410] on input "C" at bounding box center [710, 414] width 8 height 8
radio input "true"
click at [656, 481] on button "Check" at bounding box center [549, 484] width 370 height 26
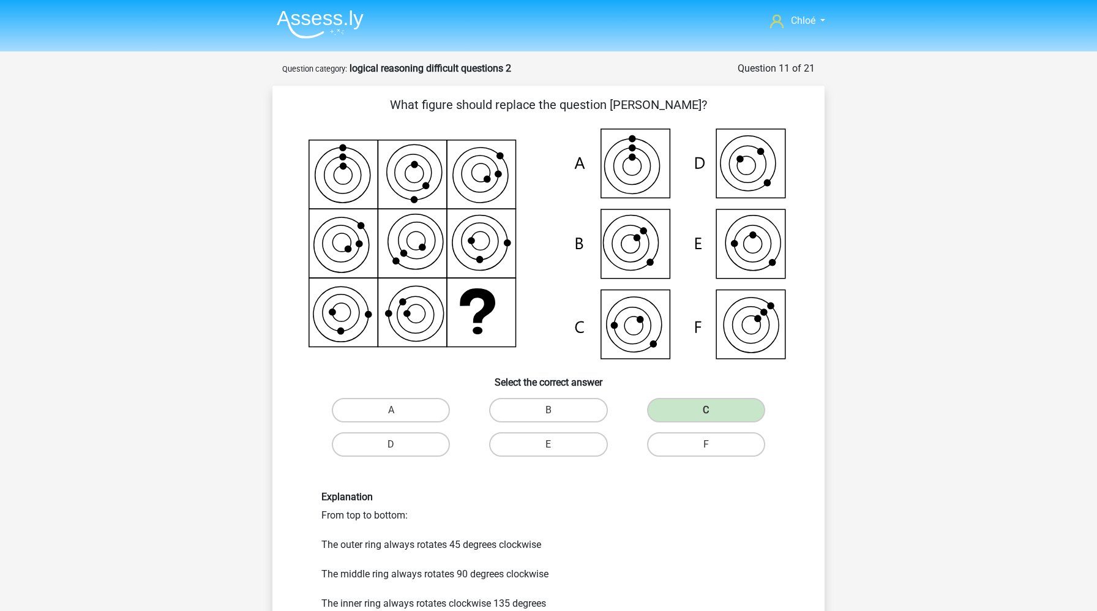
scroll to position [87, 0]
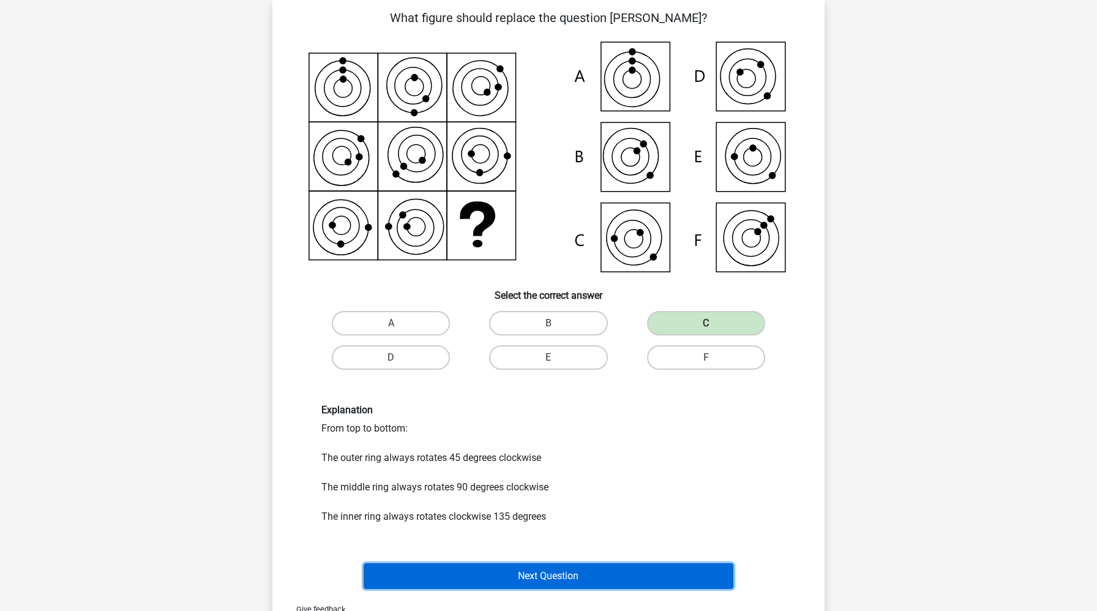
click at [614, 569] on button "Next Question" at bounding box center [549, 576] width 370 height 26
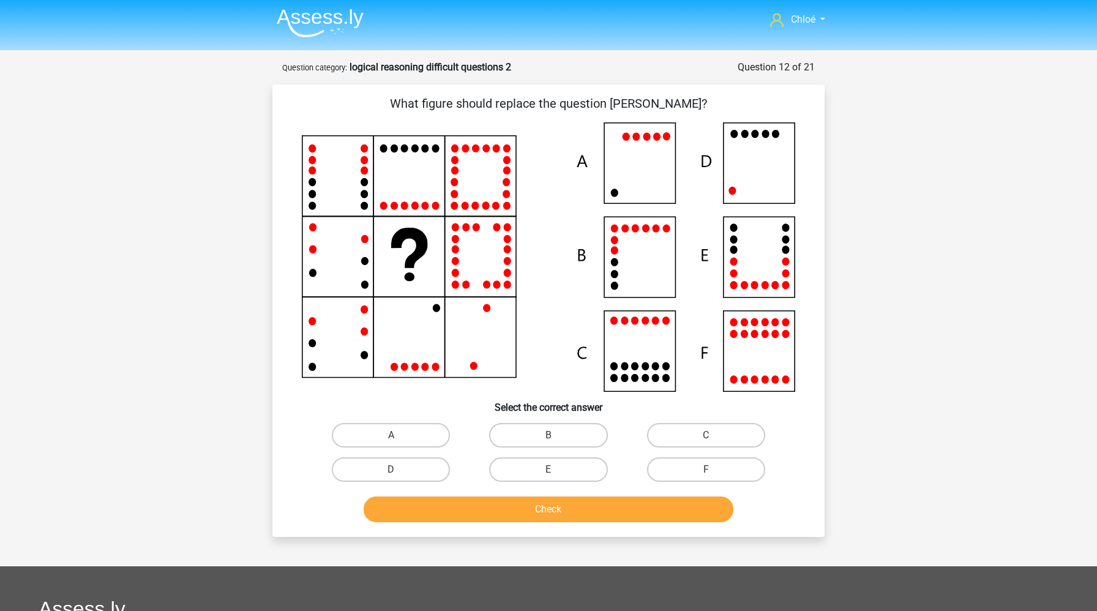
scroll to position [0, 0]
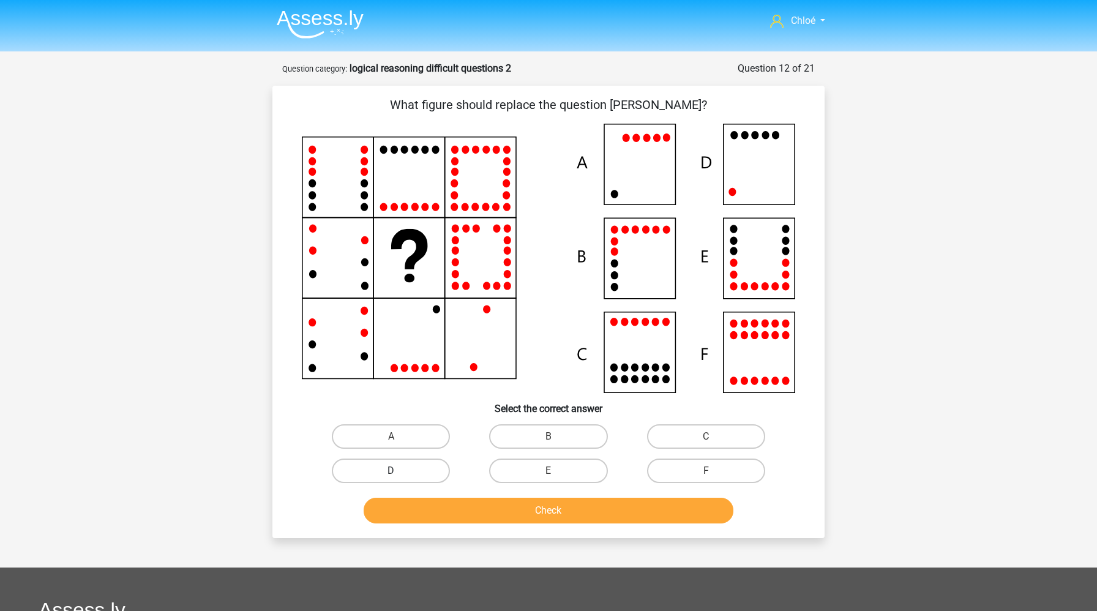
click at [419, 474] on label "D" at bounding box center [391, 471] width 118 height 24
click at [399, 474] on input "D" at bounding box center [395, 475] width 8 height 8
radio input "true"
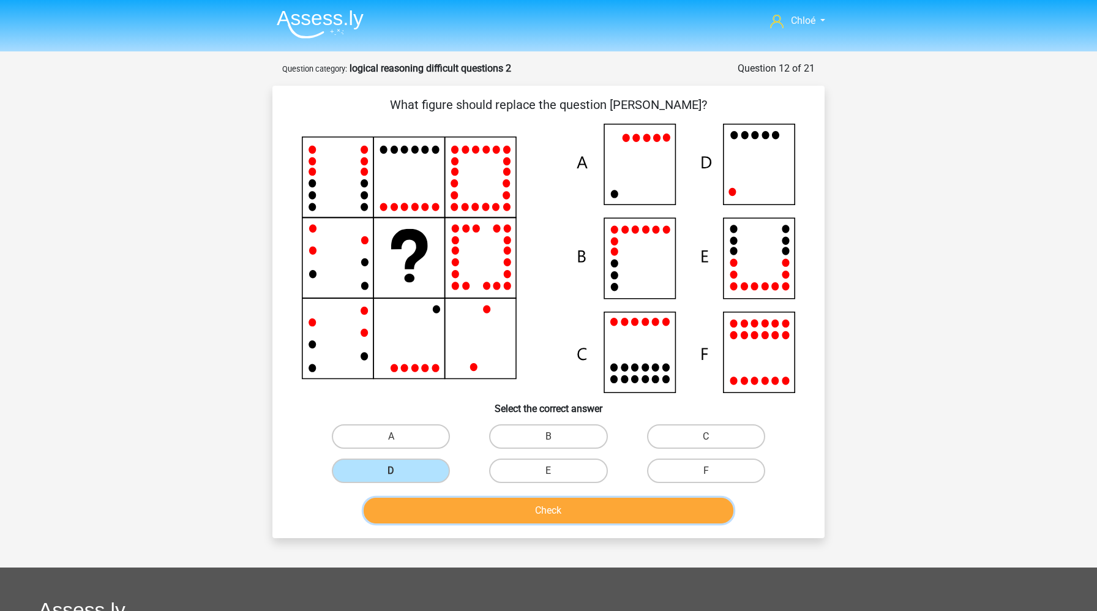
click at [443, 505] on button "Check" at bounding box center [549, 511] width 370 height 26
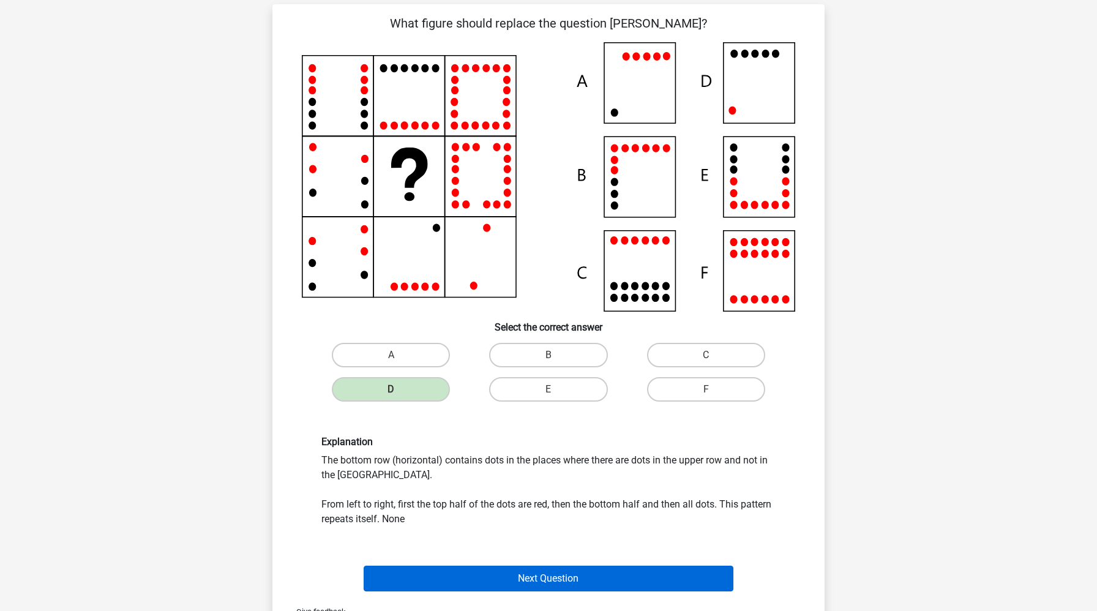
scroll to position [83, 0]
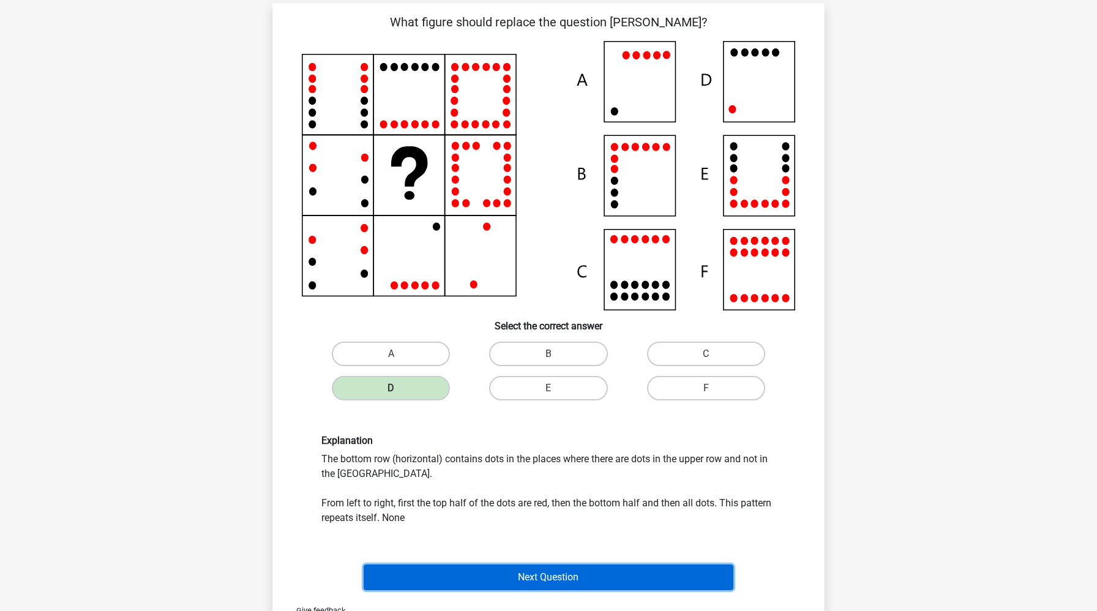
click at [443, 570] on button "Next Question" at bounding box center [549, 577] width 370 height 26
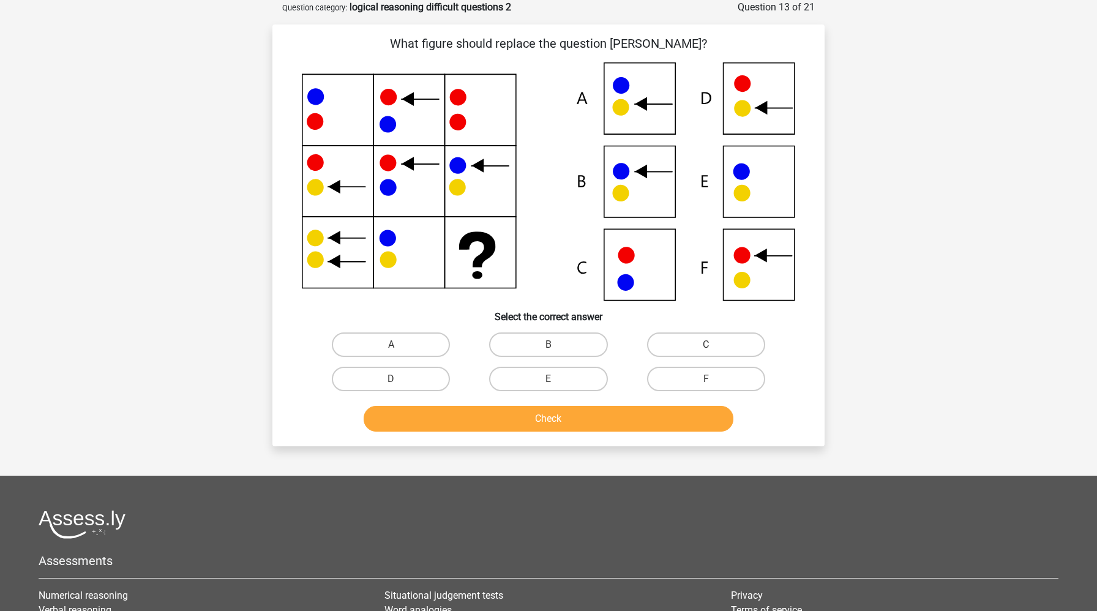
scroll to position [0, 0]
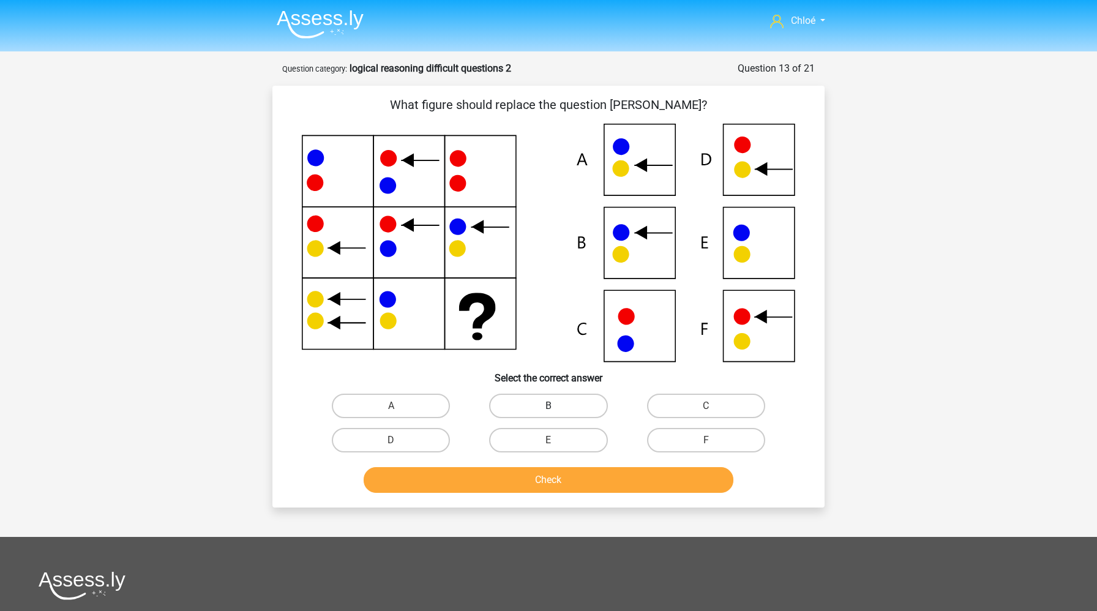
click at [588, 408] on label "B" at bounding box center [548, 406] width 118 height 24
click at [556, 408] on input "B" at bounding box center [553, 410] width 8 height 8
radio input "true"
click at [557, 482] on button "Check" at bounding box center [549, 480] width 370 height 26
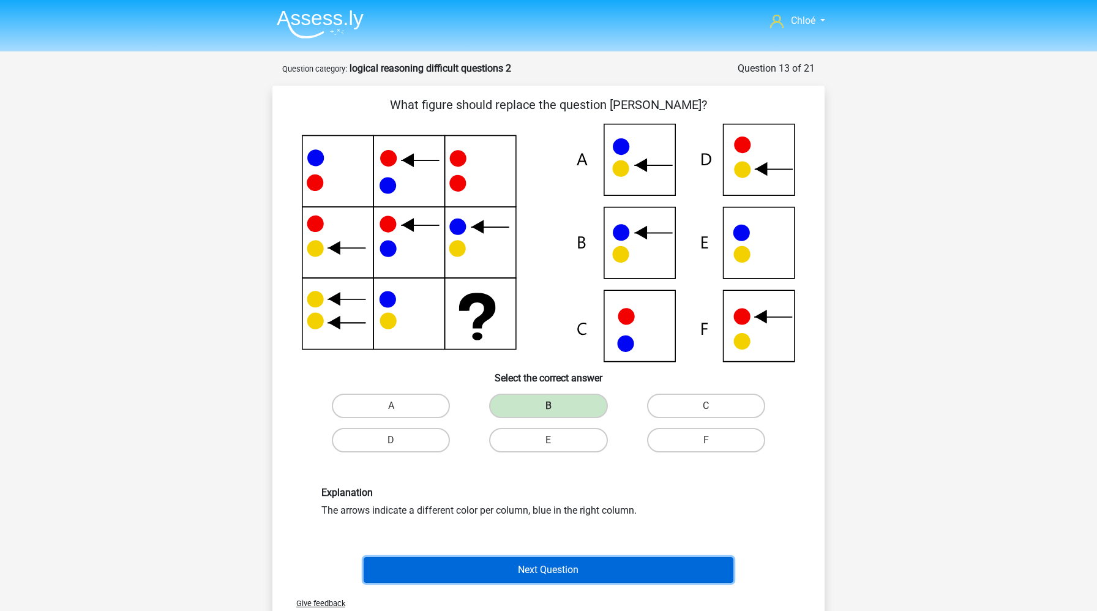
click at [528, 566] on button "Next Question" at bounding box center [549, 570] width 370 height 26
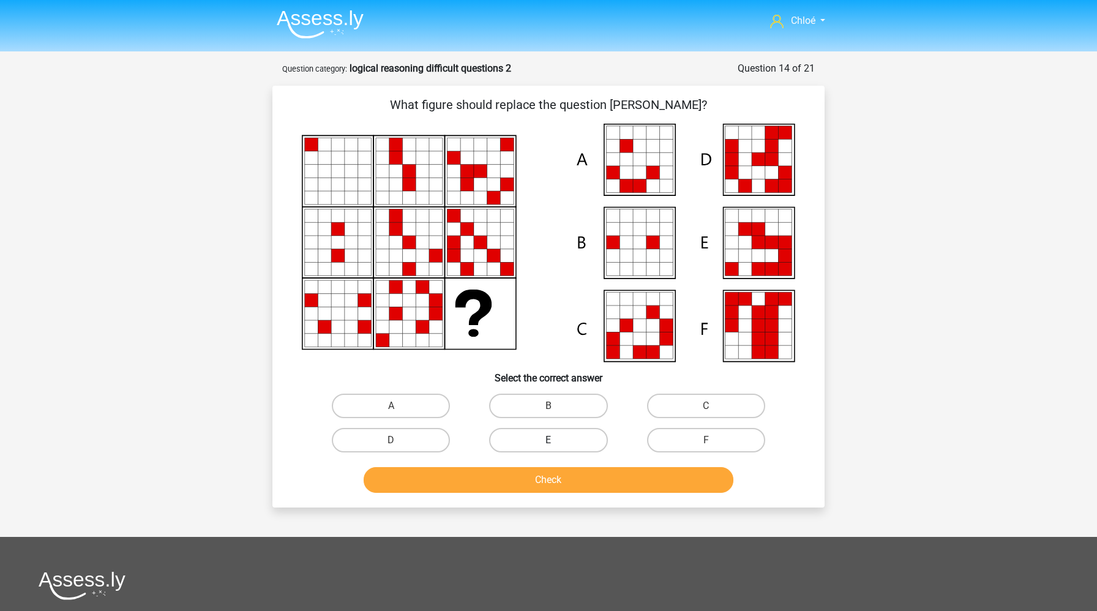
click at [575, 446] on label "E" at bounding box center [548, 440] width 118 height 24
click at [556, 446] on input "E" at bounding box center [553, 444] width 8 height 8
radio input "true"
click at [575, 476] on button "Check" at bounding box center [549, 480] width 370 height 26
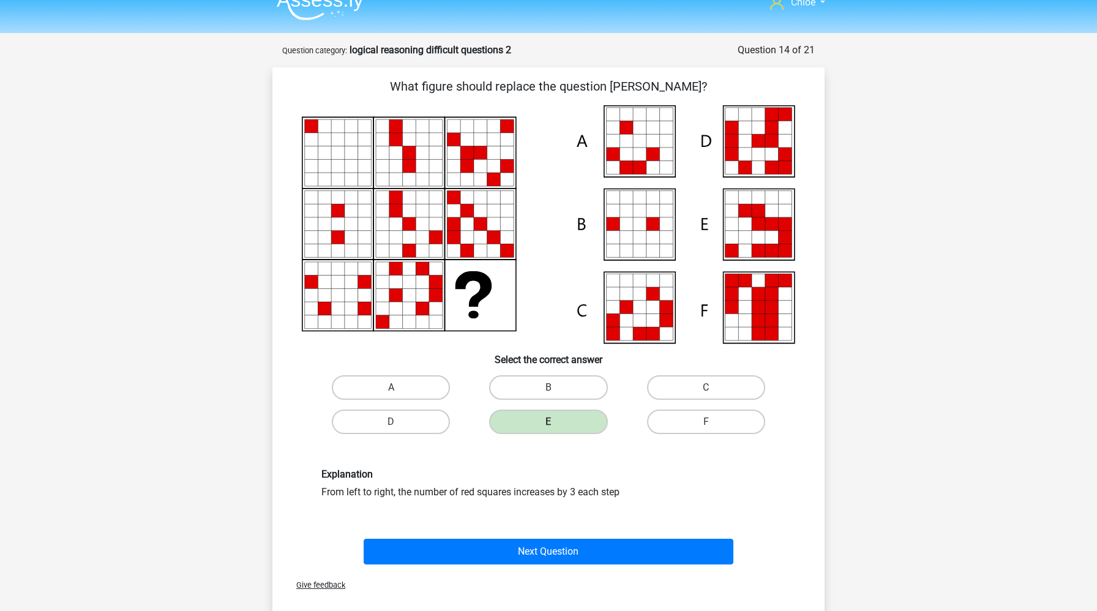
scroll to position [18, 0]
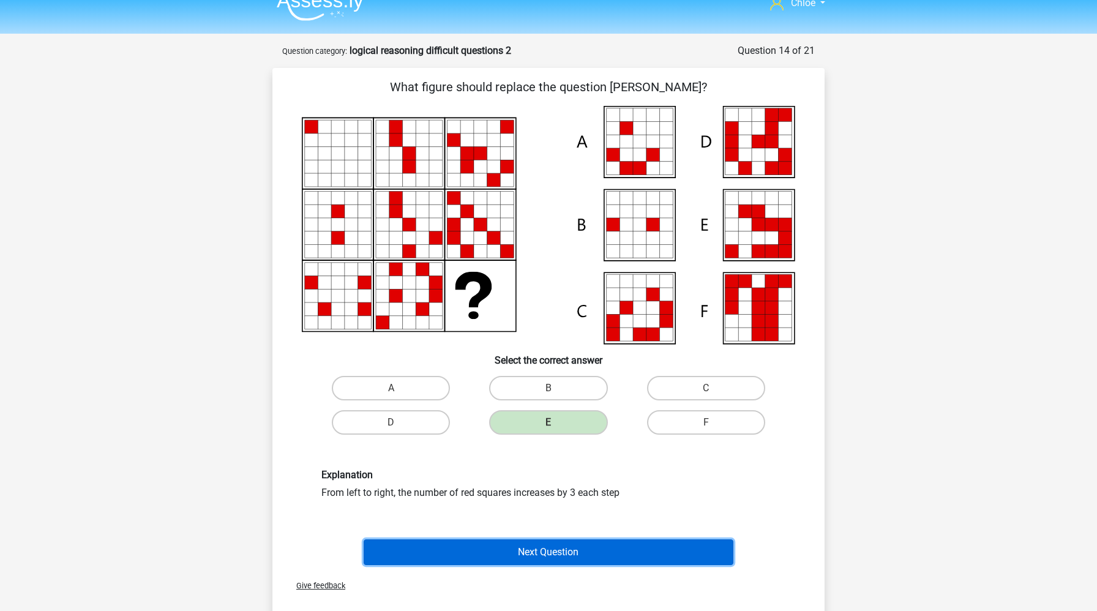
click at [560, 542] on button "Next Question" at bounding box center [549, 552] width 370 height 26
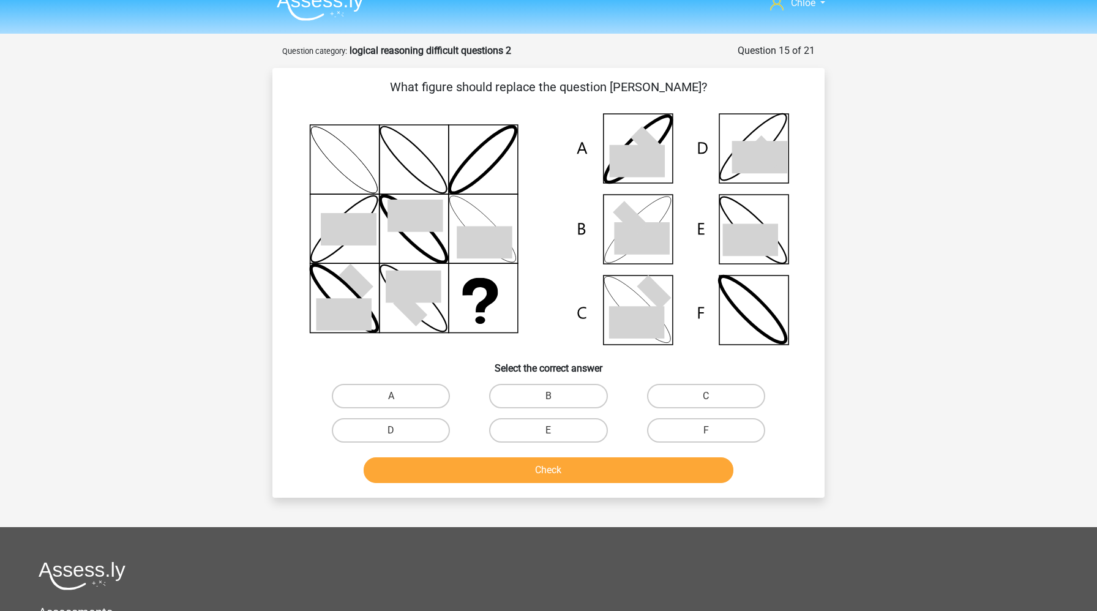
scroll to position [61, 0]
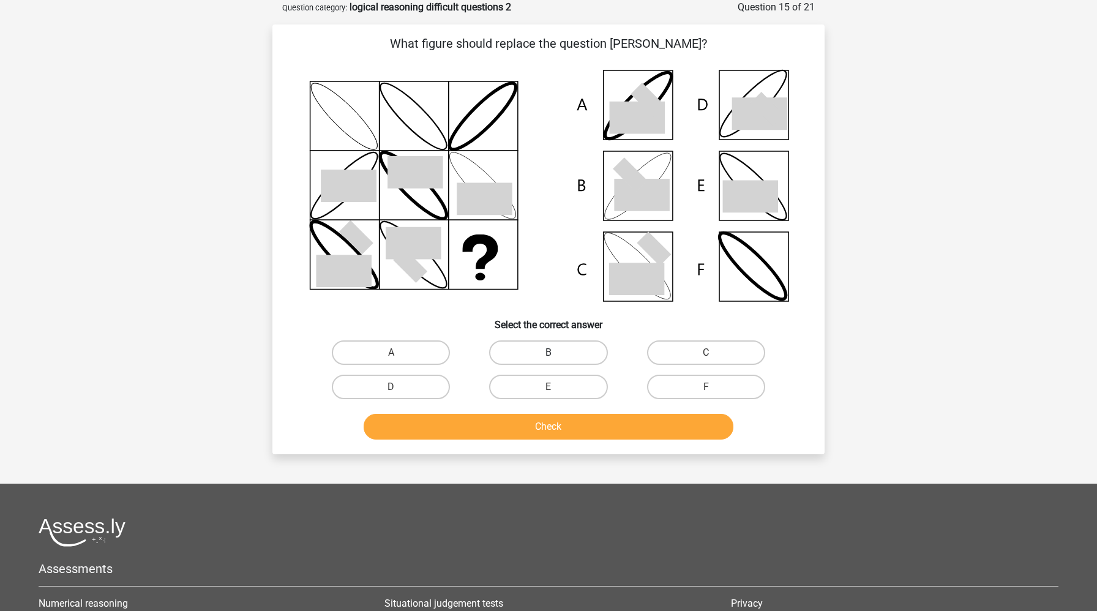
click at [570, 349] on label "B" at bounding box center [548, 352] width 118 height 24
click at [556, 353] on input "B" at bounding box center [553, 357] width 8 height 8
radio input "true"
click at [569, 427] on button "Check" at bounding box center [549, 427] width 370 height 26
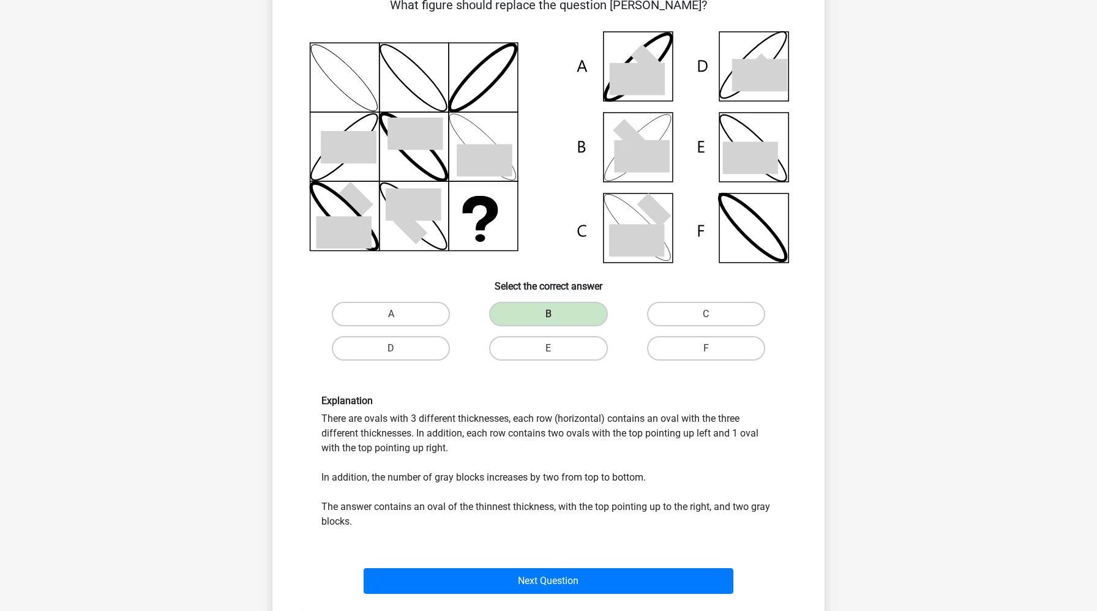
scroll to position [104, 0]
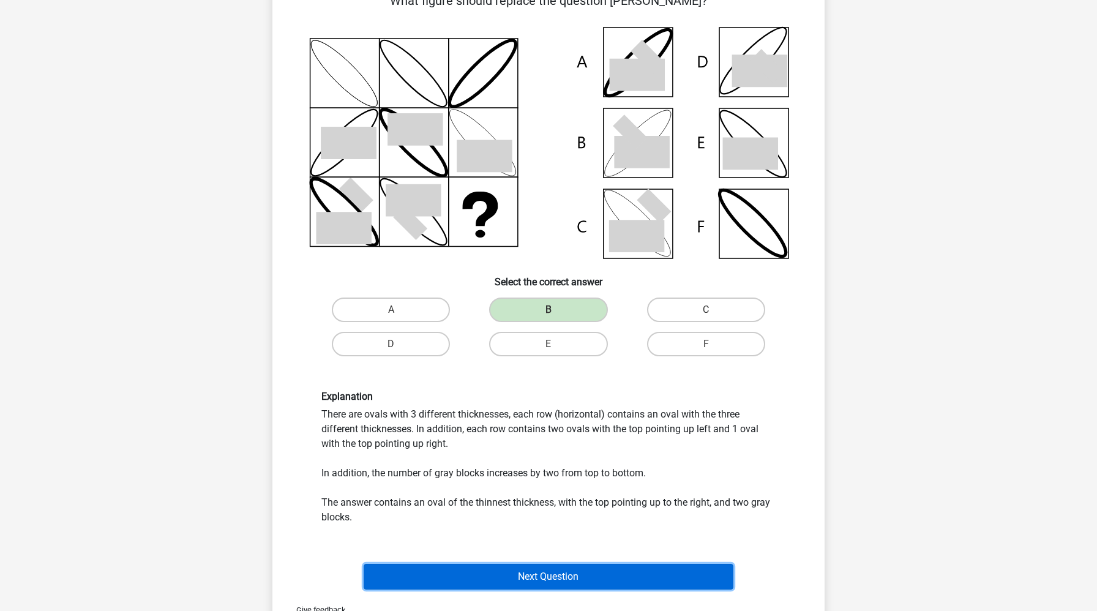
click at [515, 575] on button "Next Question" at bounding box center [549, 577] width 370 height 26
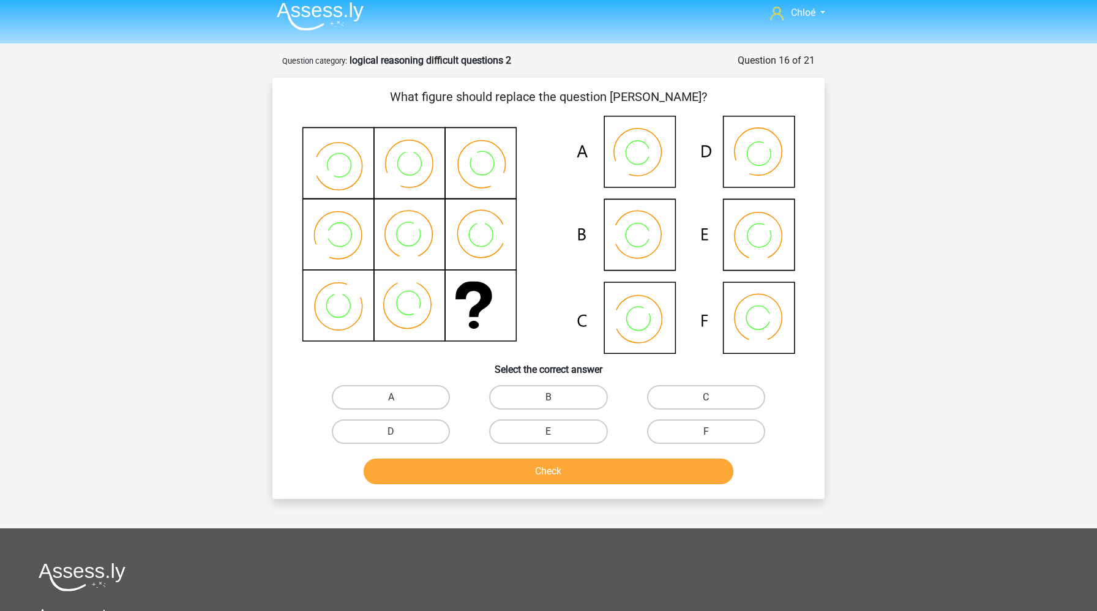
scroll to position [0, 0]
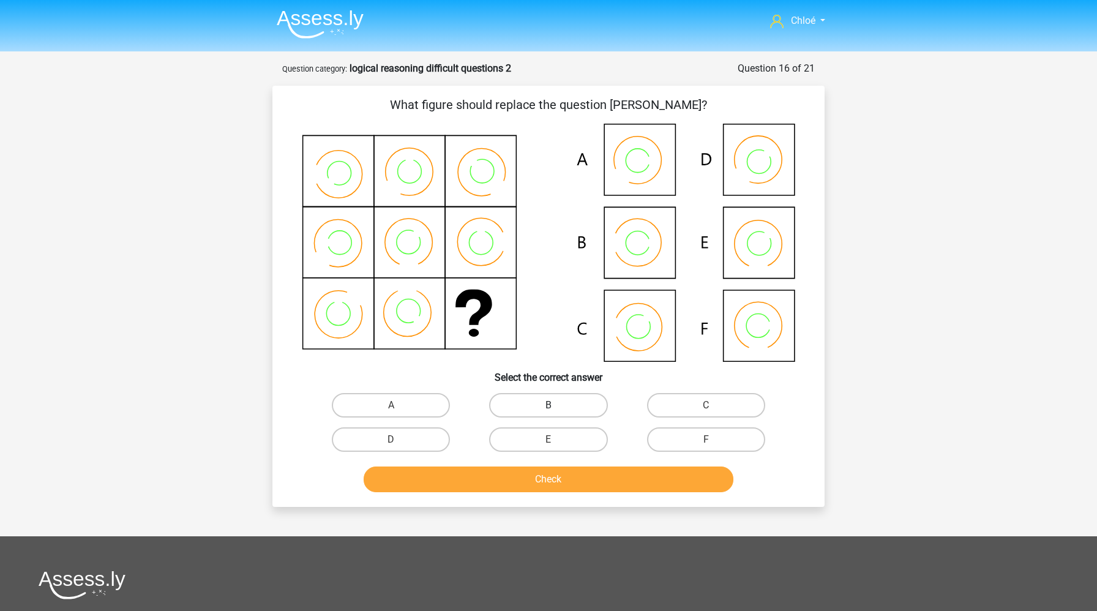
click at [577, 413] on label "B" at bounding box center [548, 405] width 118 height 24
click at [556, 413] on input "B" at bounding box center [553, 409] width 8 height 8
radio input "true"
click at [577, 479] on button "Check" at bounding box center [549, 479] width 370 height 26
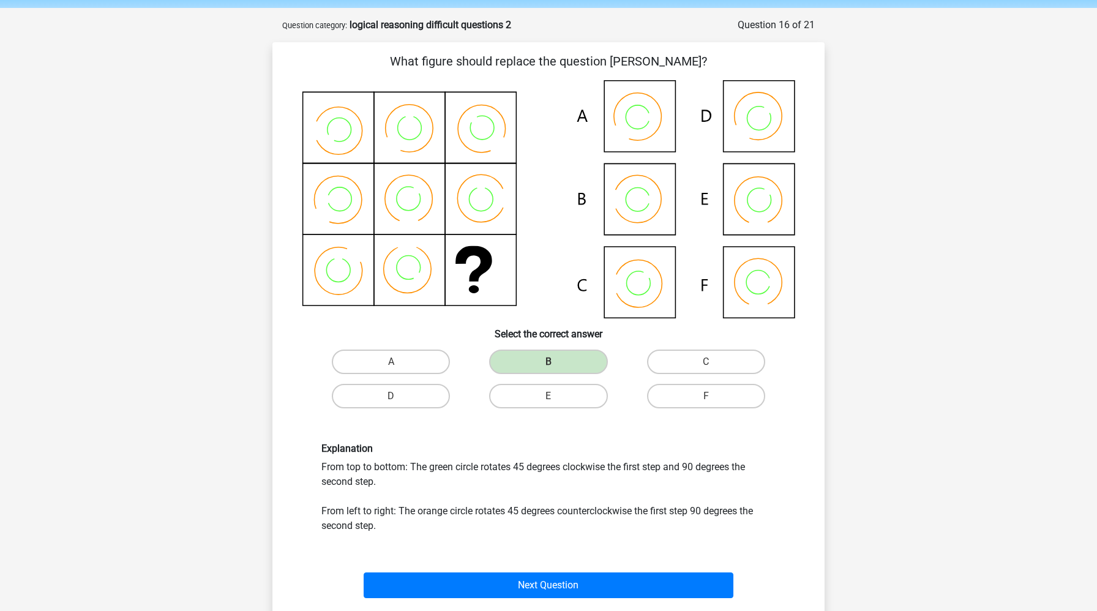
scroll to position [44, 0]
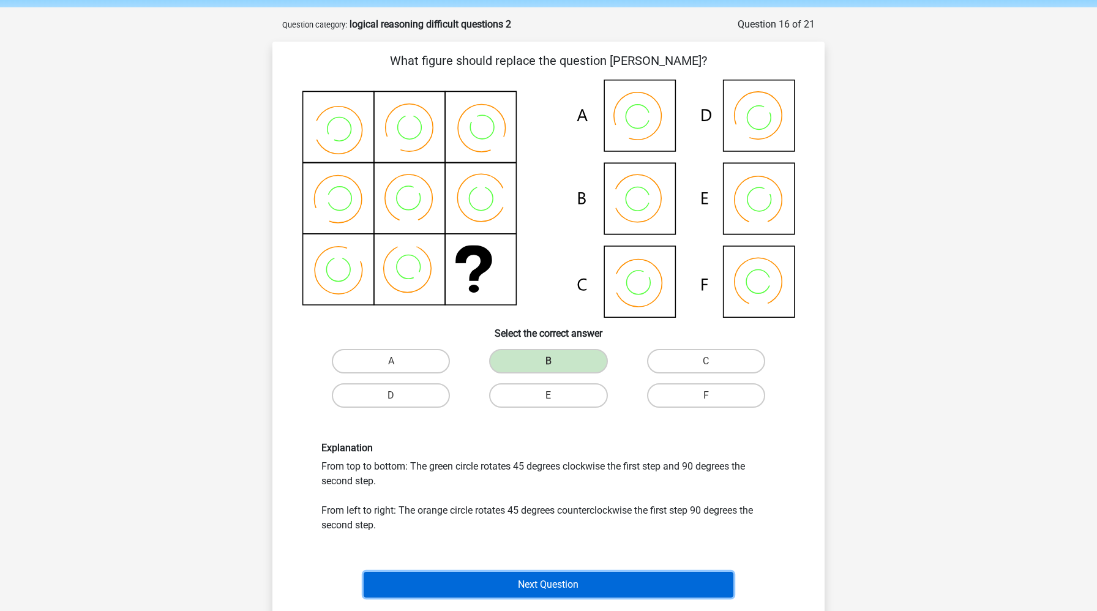
click at [543, 593] on button "Next Question" at bounding box center [549, 585] width 370 height 26
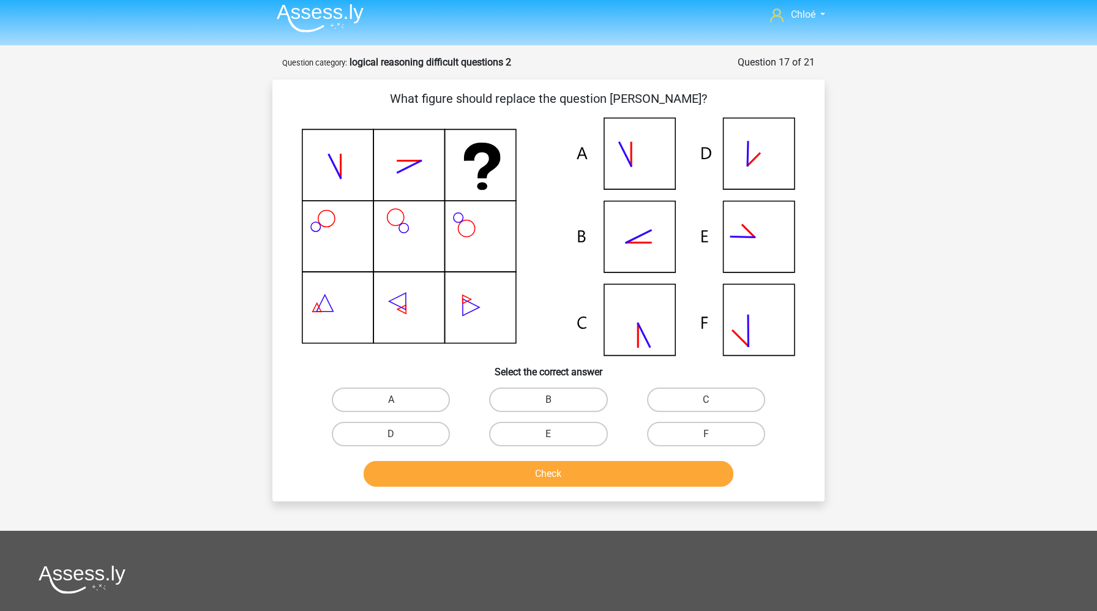
scroll to position [0, 0]
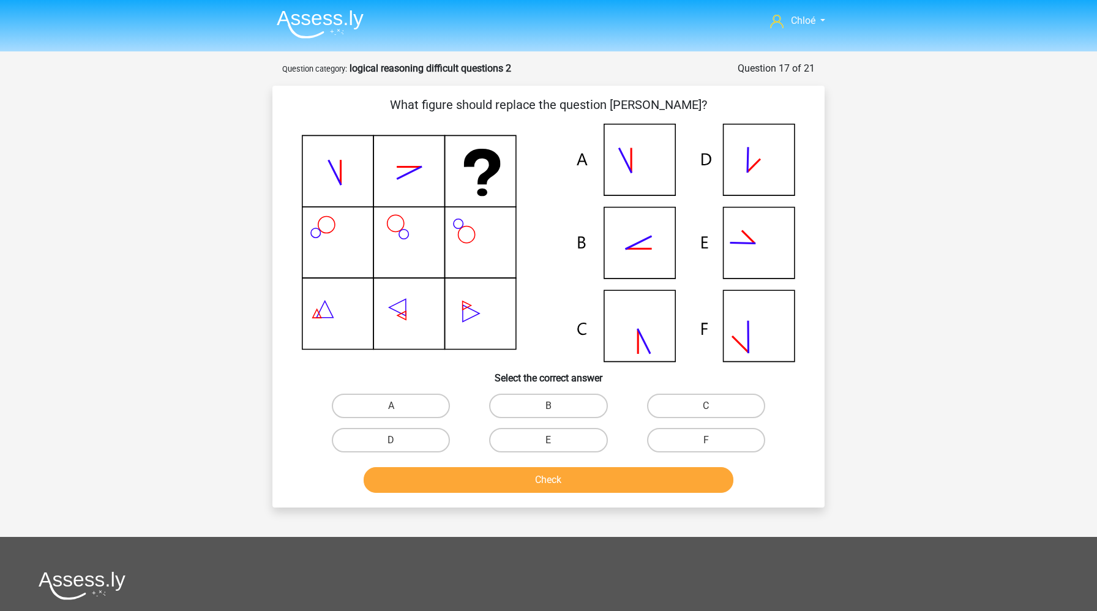
click at [555, 410] on input "B" at bounding box center [553, 410] width 8 height 8
radio input "true"
click at [553, 480] on button "Check" at bounding box center [549, 480] width 370 height 26
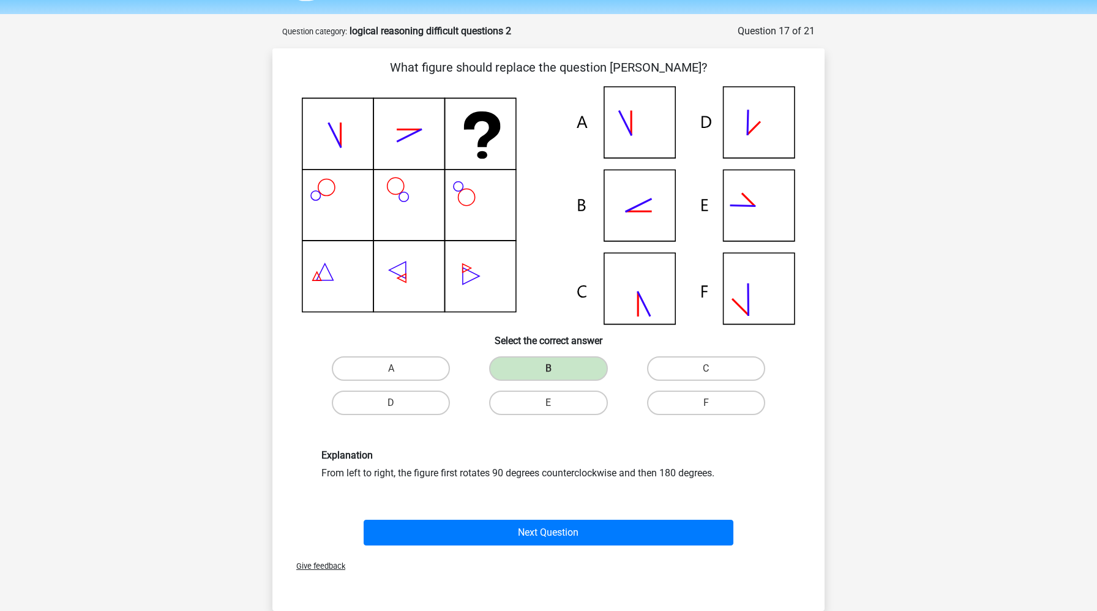
scroll to position [91, 0]
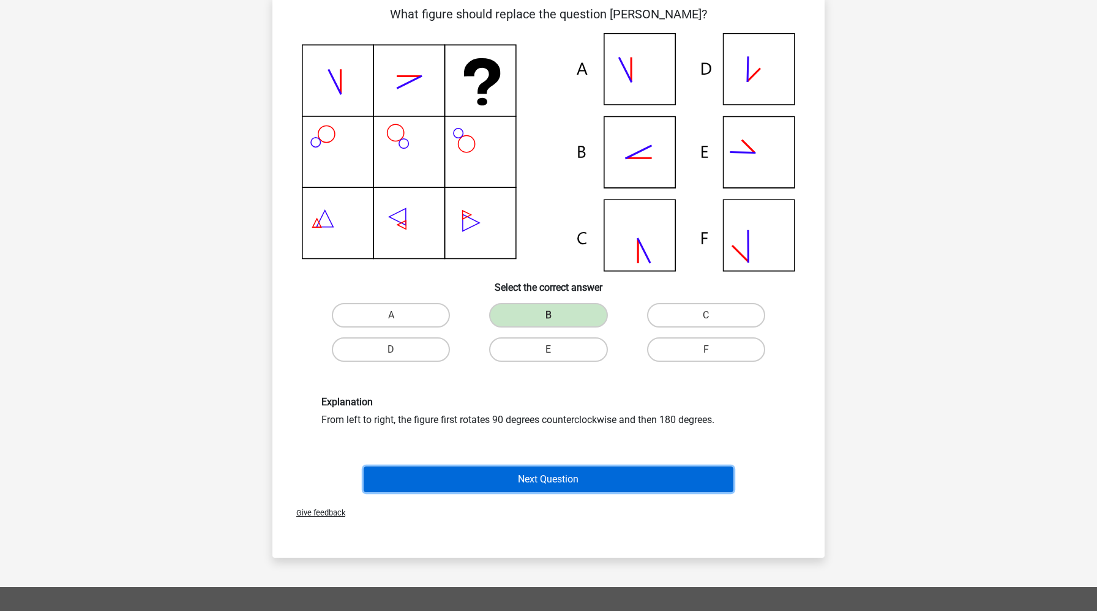
click at [554, 483] on button "Next Question" at bounding box center [549, 479] width 370 height 26
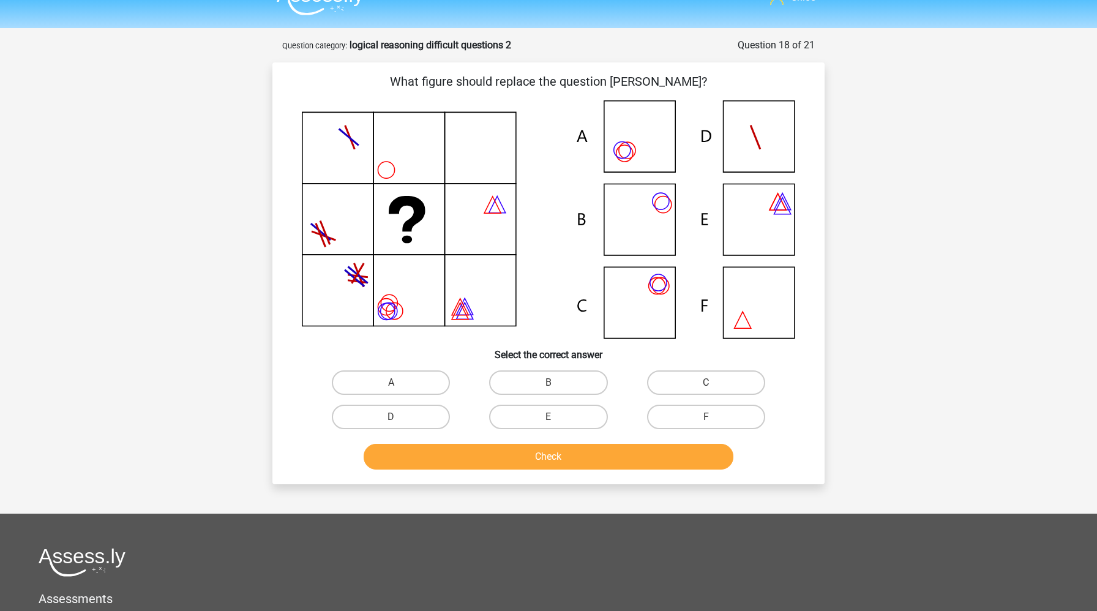
scroll to position [0, 0]
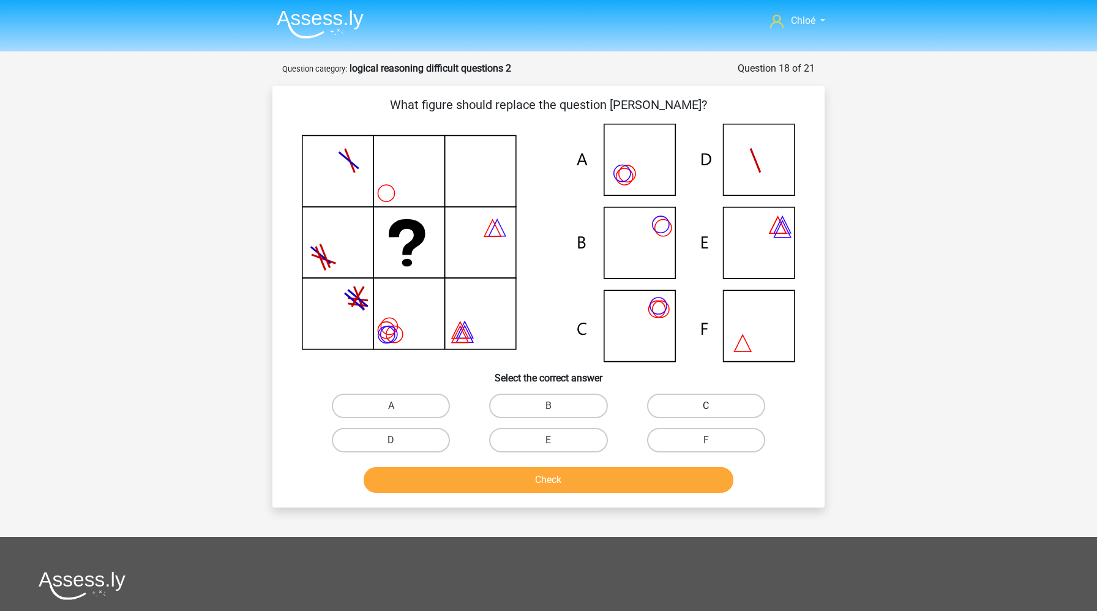
click at [688, 407] on label "C" at bounding box center [706, 406] width 118 height 24
click at [706, 407] on input "C" at bounding box center [710, 410] width 8 height 8
radio input "true"
click at [638, 484] on button "Check" at bounding box center [549, 480] width 370 height 26
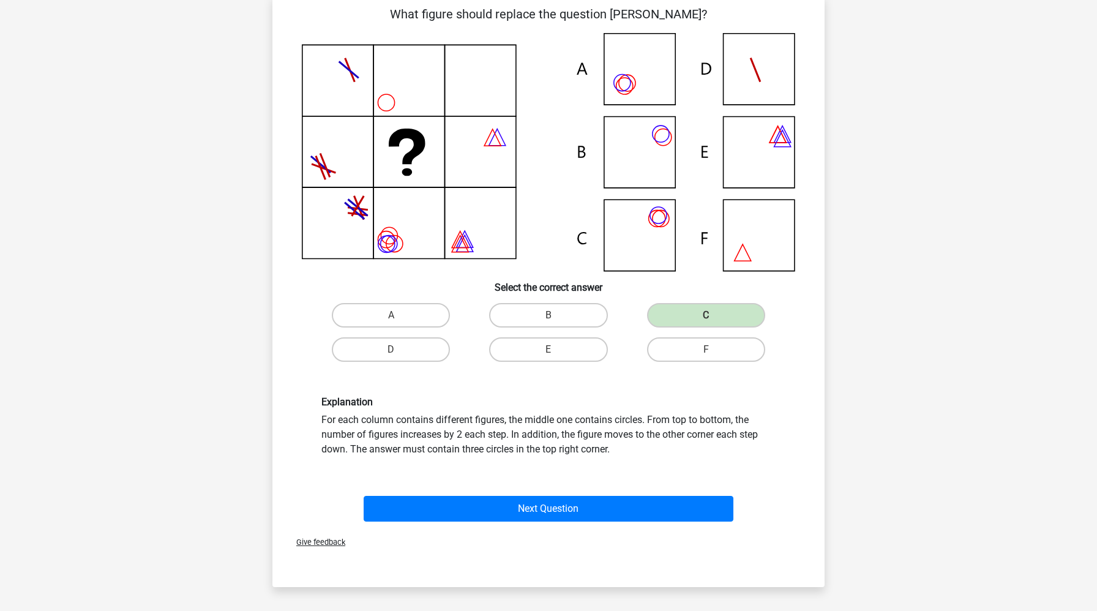
scroll to position [89, 0]
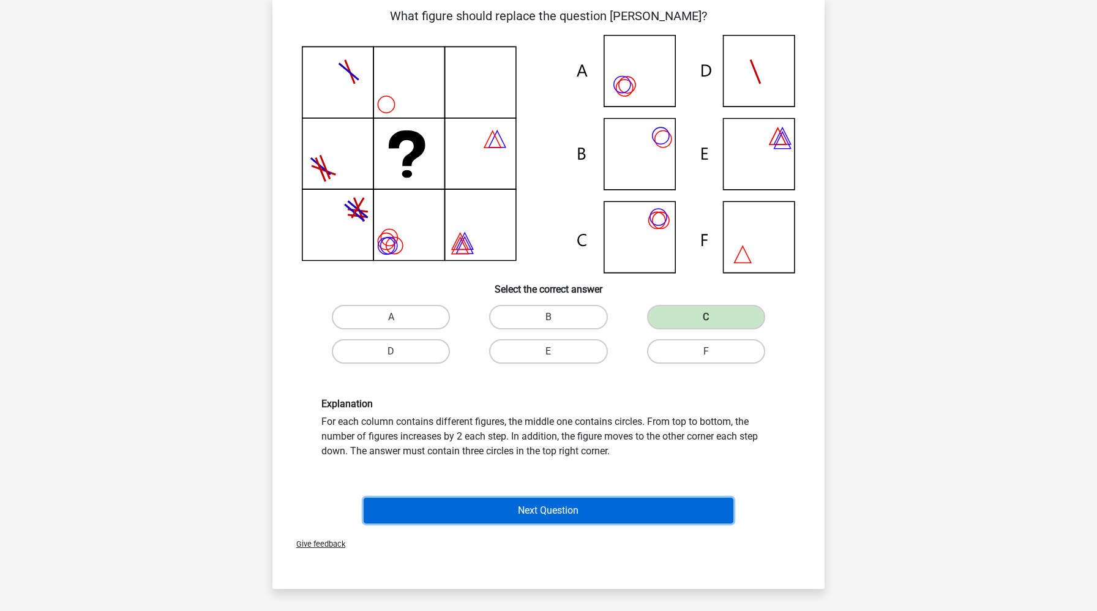
click at [629, 500] on button "Next Question" at bounding box center [549, 511] width 370 height 26
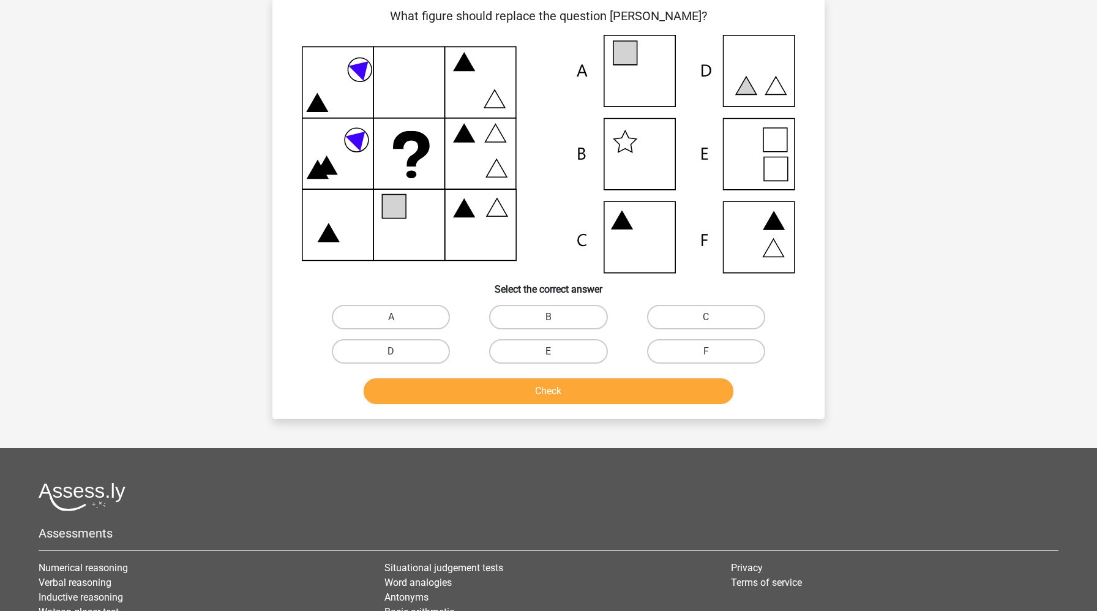
scroll to position [61, 0]
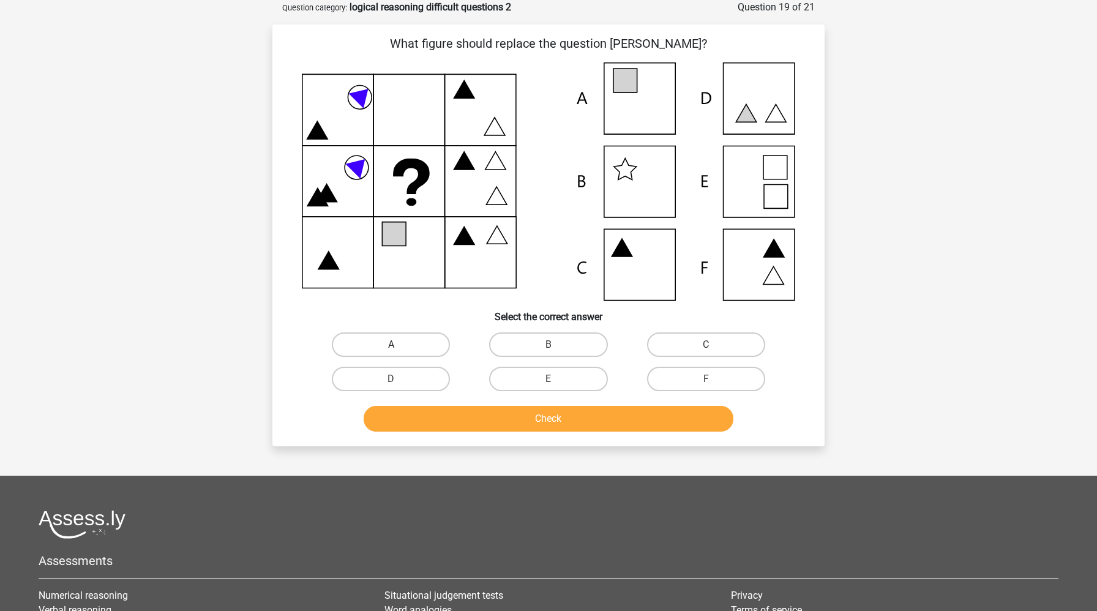
click at [432, 341] on label "A" at bounding box center [391, 344] width 118 height 24
click at [399, 345] on input "A" at bounding box center [395, 349] width 8 height 8
radio input "true"
click at [437, 422] on button "Check" at bounding box center [549, 419] width 370 height 26
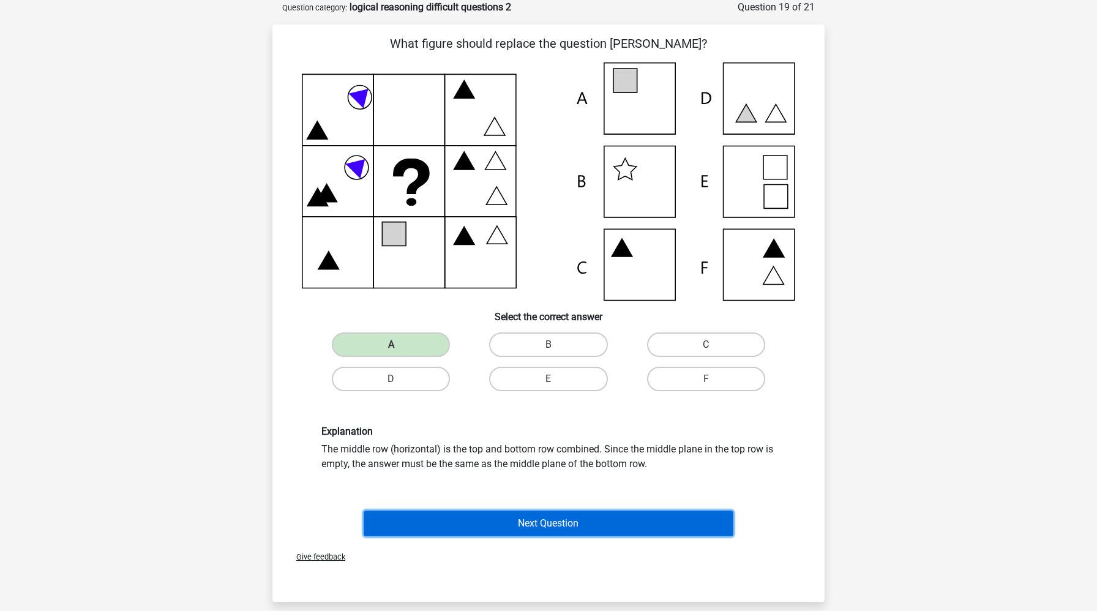
click at [493, 524] on button "Next Question" at bounding box center [549, 524] width 370 height 26
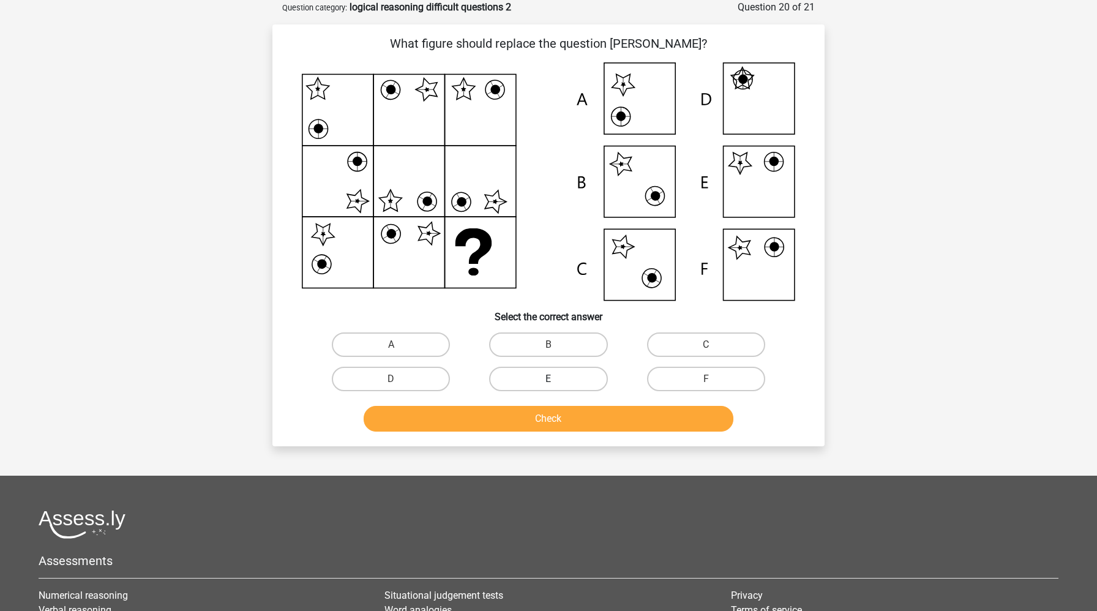
click at [586, 375] on label "E" at bounding box center [548, 379] width 118 height 24
click at [556, 379] on input "E" at bounding box center [553, 383] width 8 height 8
radio input "true"
click at [582, 411] on button "Check" at bounding box center [549, 419] width 370 height 26
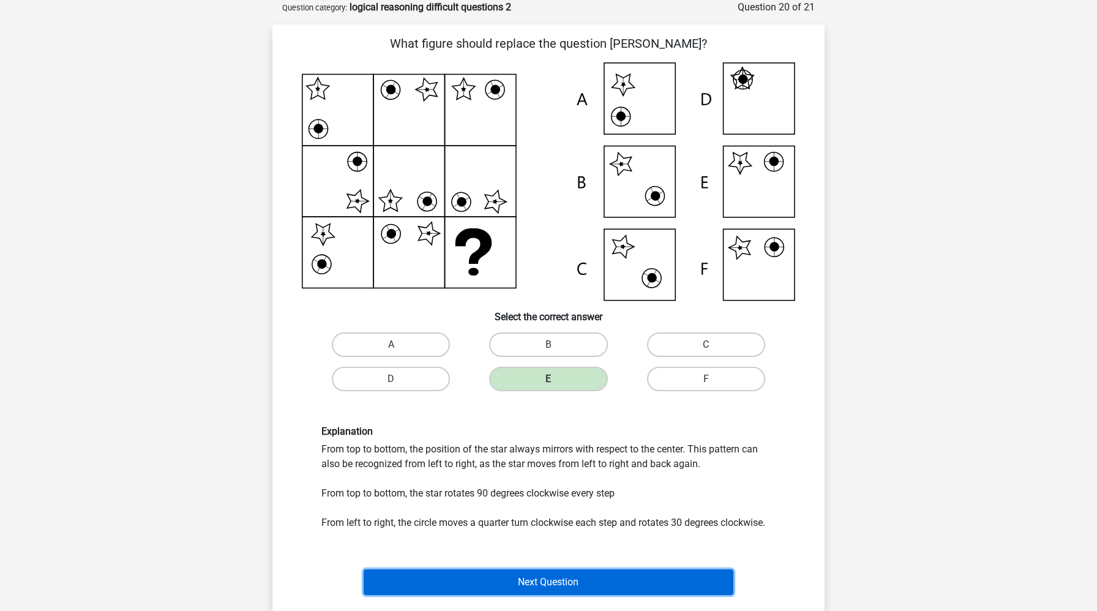
click at [548, 577] on button "Next Question" at bounding box center [549, 582] width 370 height 26
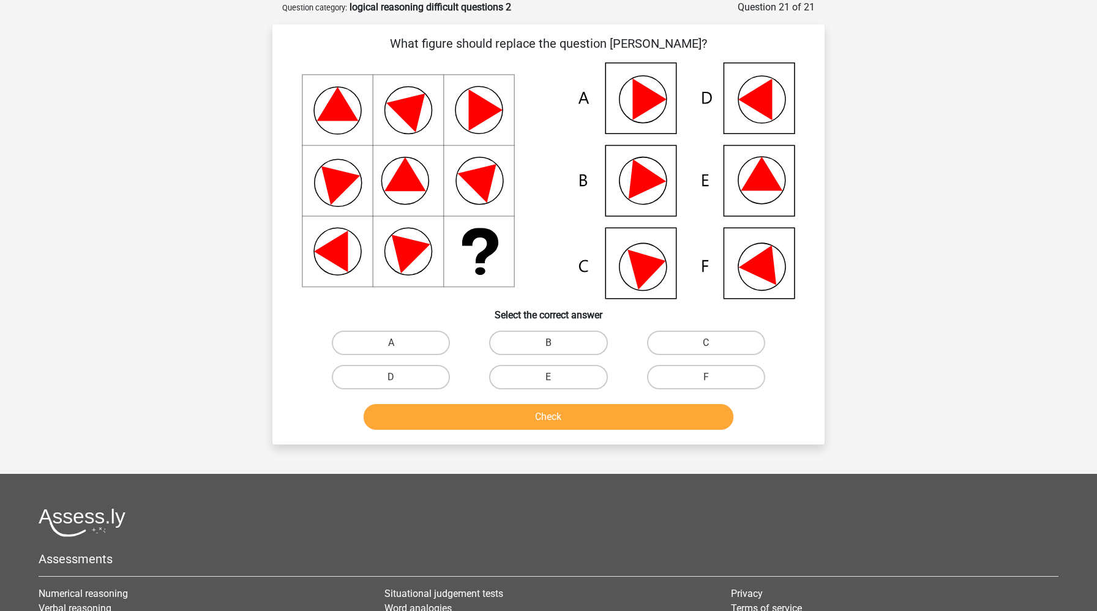
click at [708, 377] on input "F" at bounding box center [710, 381] width 8 height 8
radio input "true"
click at [675, 419] on button "Check" at bounding box center [549, 417] width 370 height 26
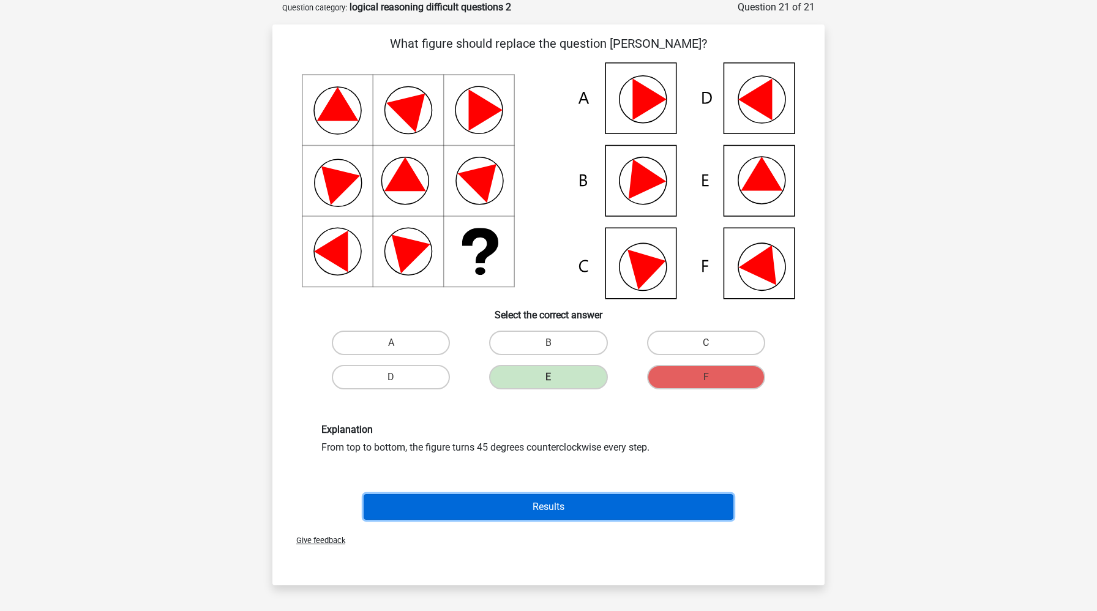
click at [631, 510] on button "Results" at bounding box center [549, 507] width 370 height 26
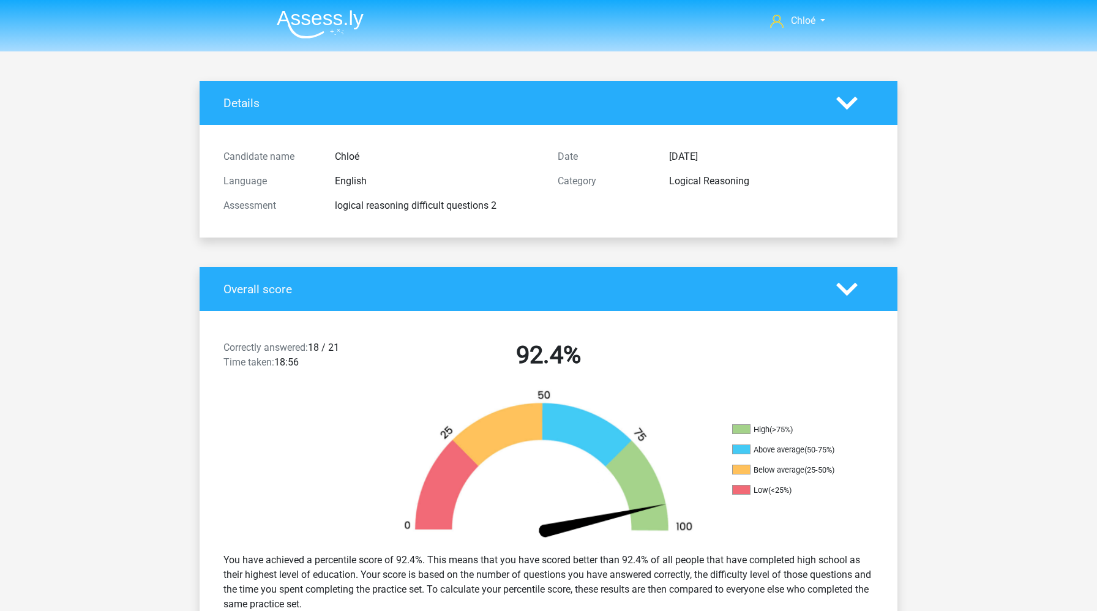
scroll to position [6, 0]
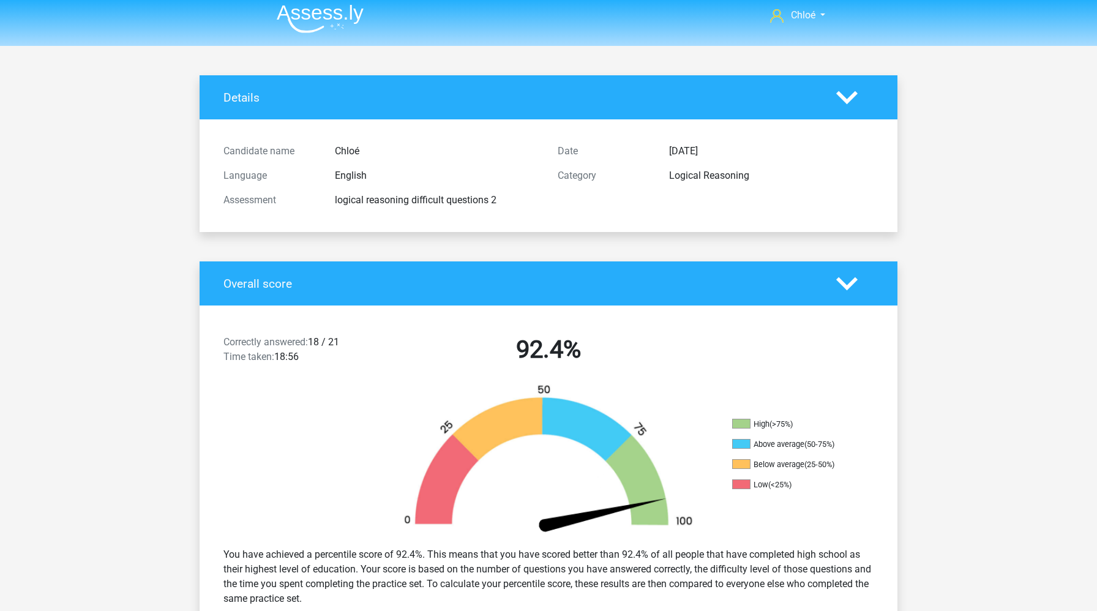
click at [352, 18] on img at bounding box center [320, 18] width 87 height 29
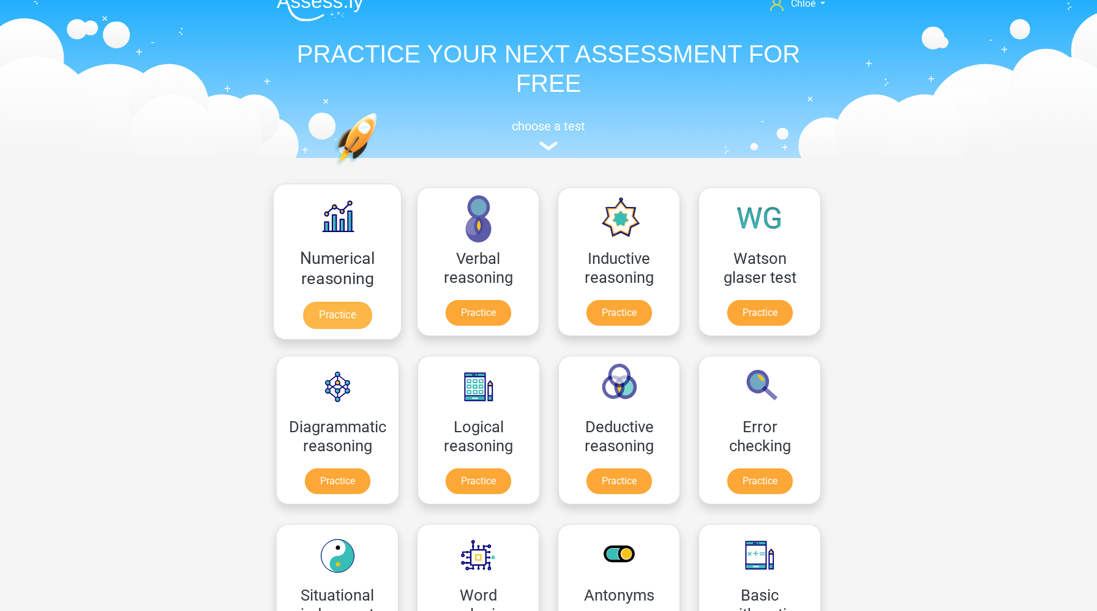
scroll to position [36, 0]
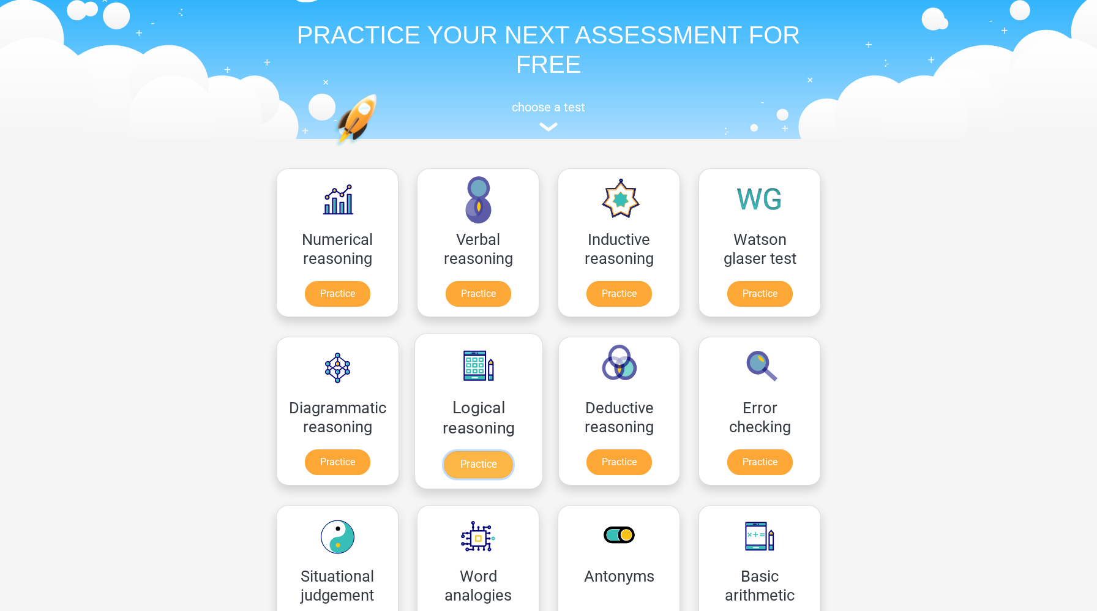
click at [493, 461] on link "Practice" at bounding box center [478, 464] width 69 height 27
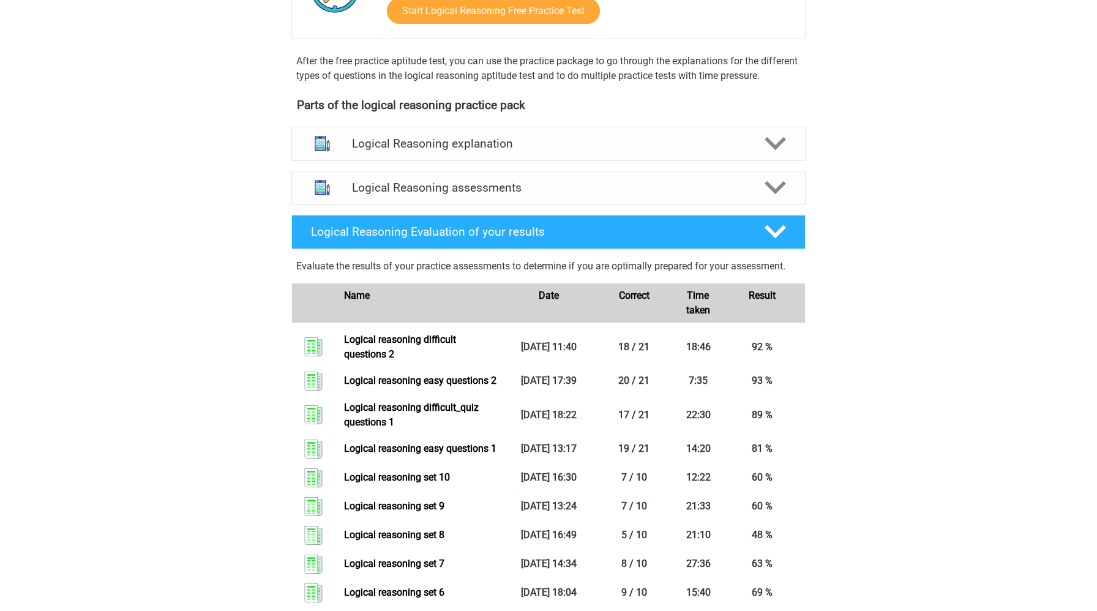
scroll to position [346, 0]
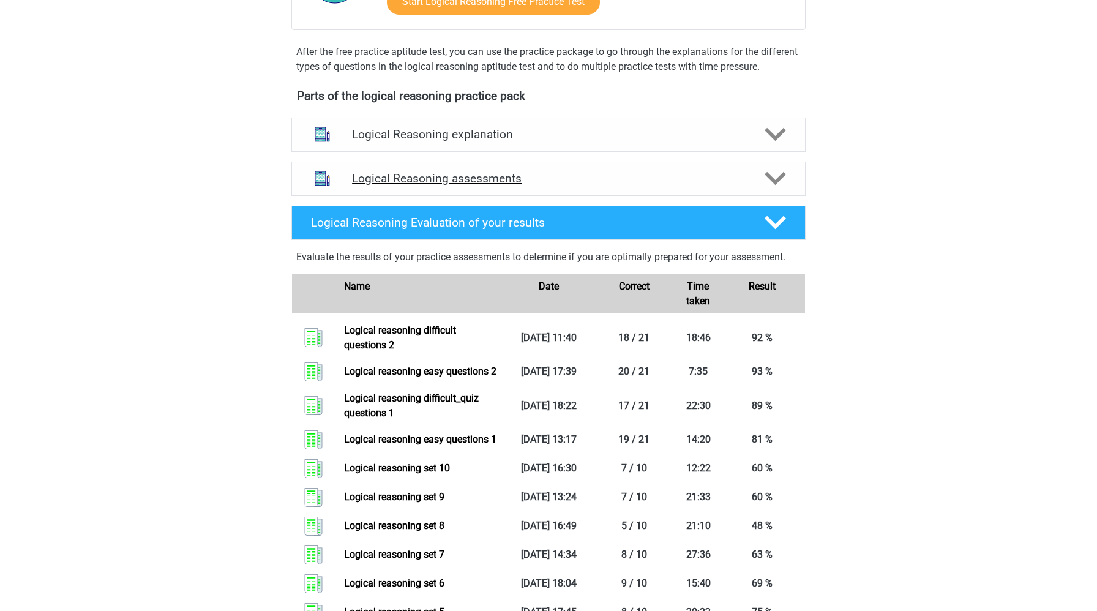
click at [536, 185] on h4 "Logical Reasoning assessments" at bounding box center [548, 178] width 393 height 14
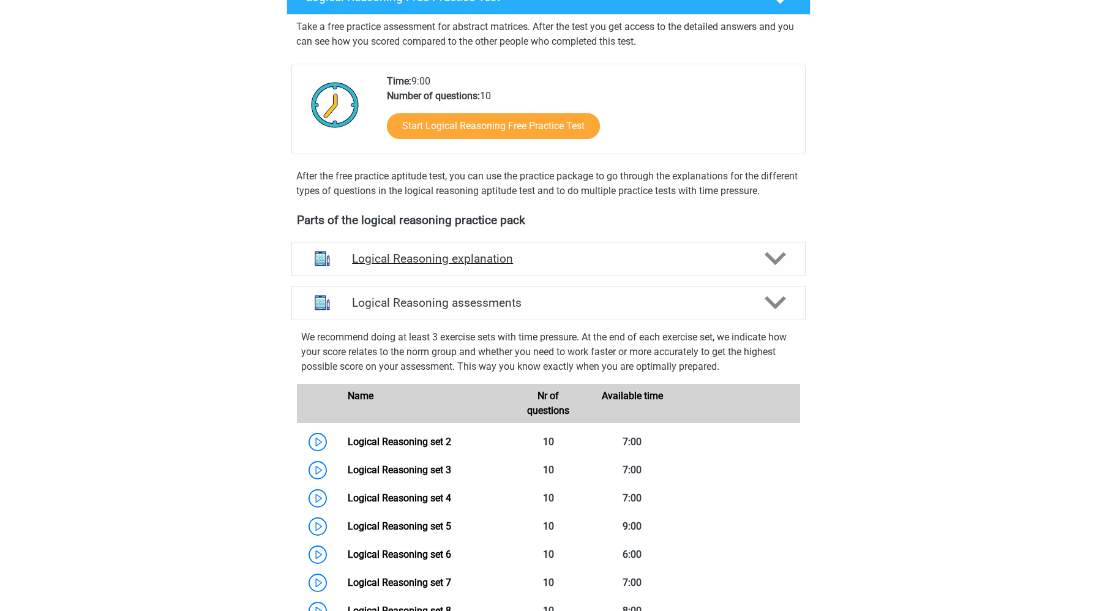
scroll to position [0, 0]
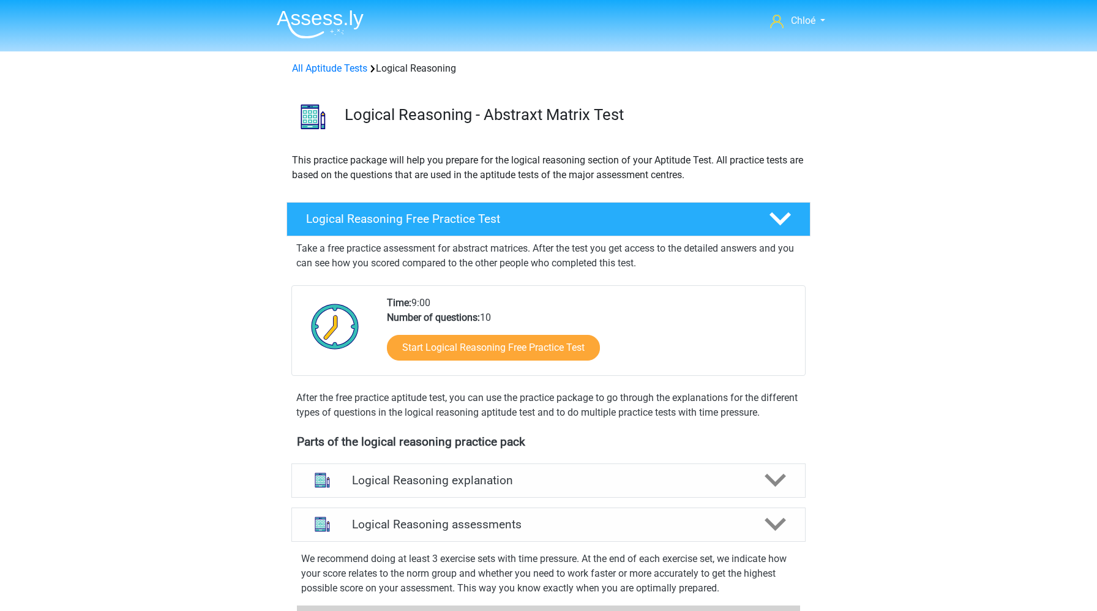
click at [318, 13] on img at bounding box center [320, 24] width 87 height 29
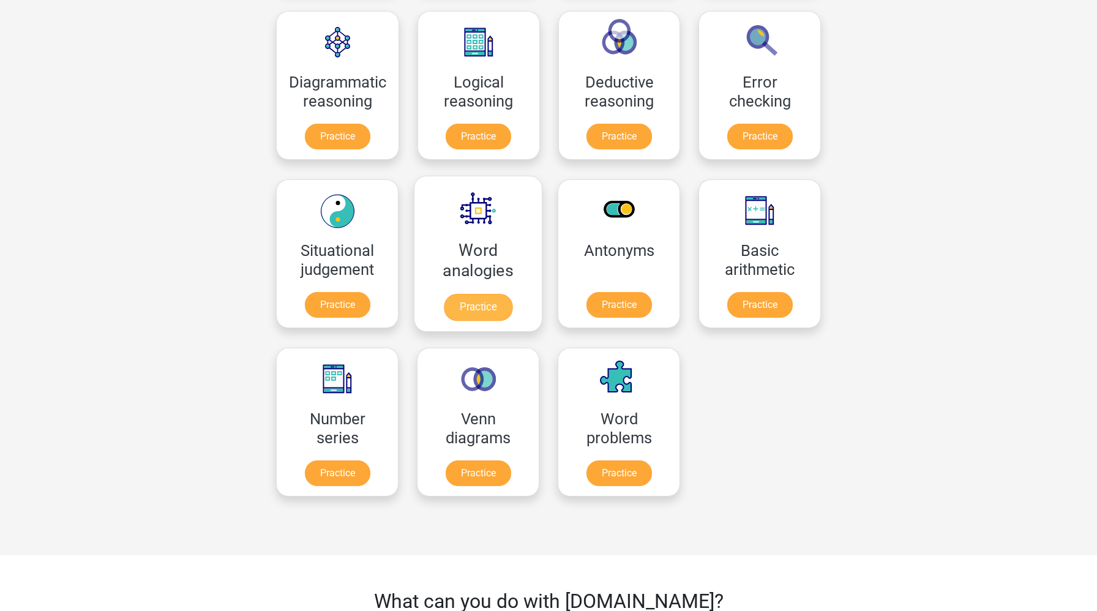
scroll to position [378, 0]
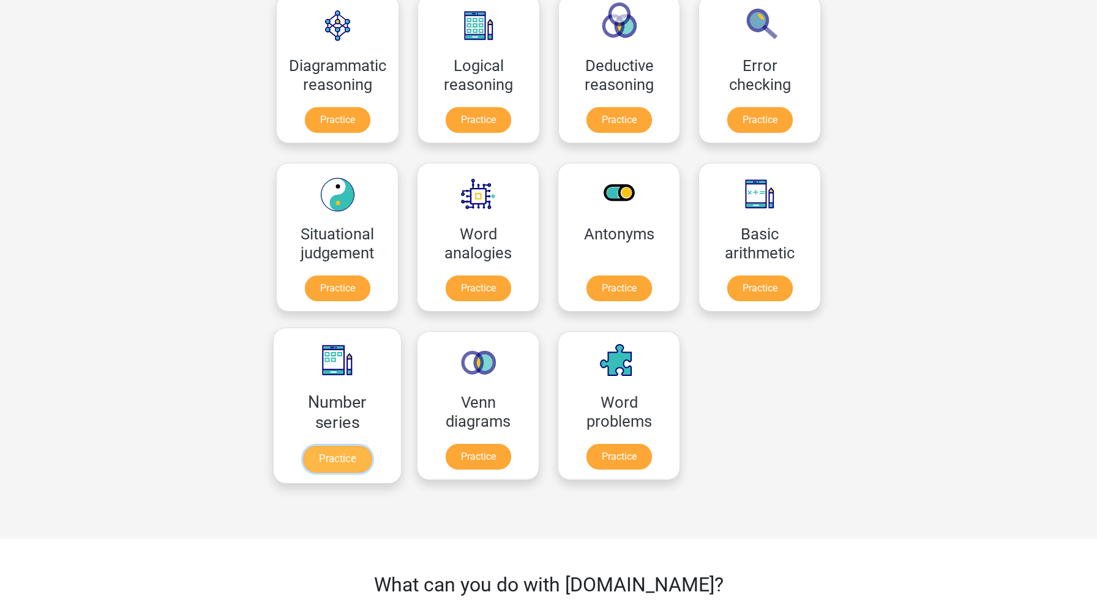
click at [361, 462] on link "Practice" at bounding box center [337, 459] width 69 height 27
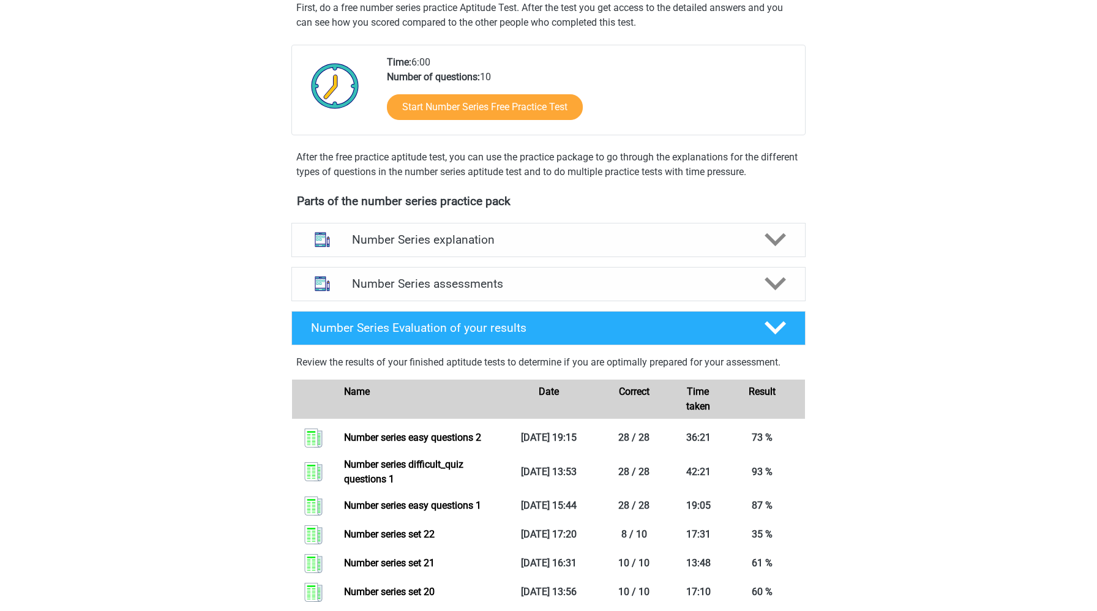
scroll to position [248, 0]
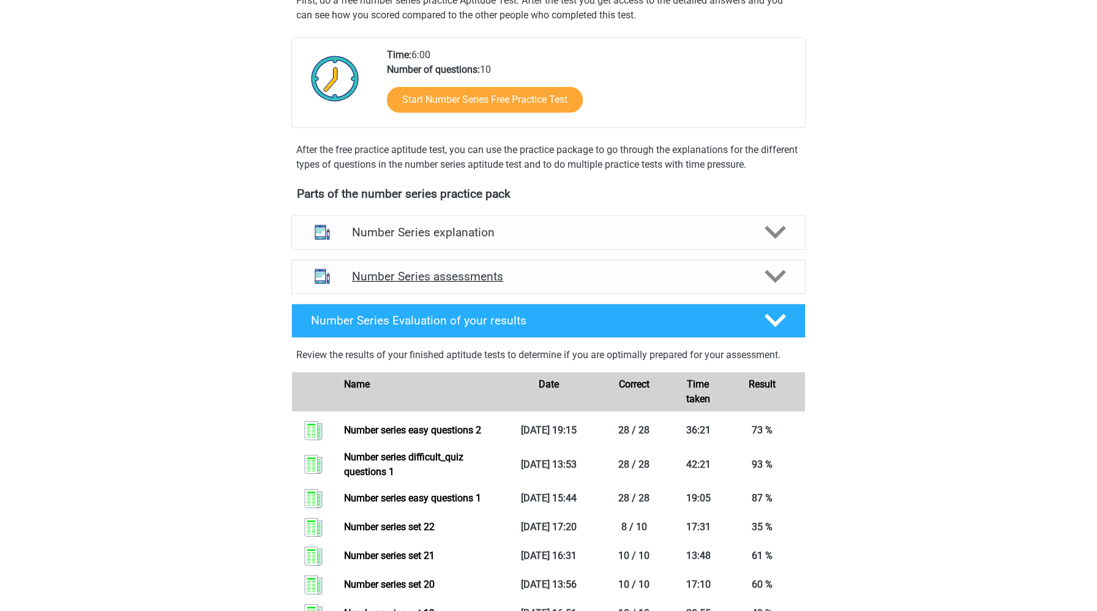
click at [527, 272] on h4 "Number Series assessments" at bounding box center [548, 276] width 393 height 14
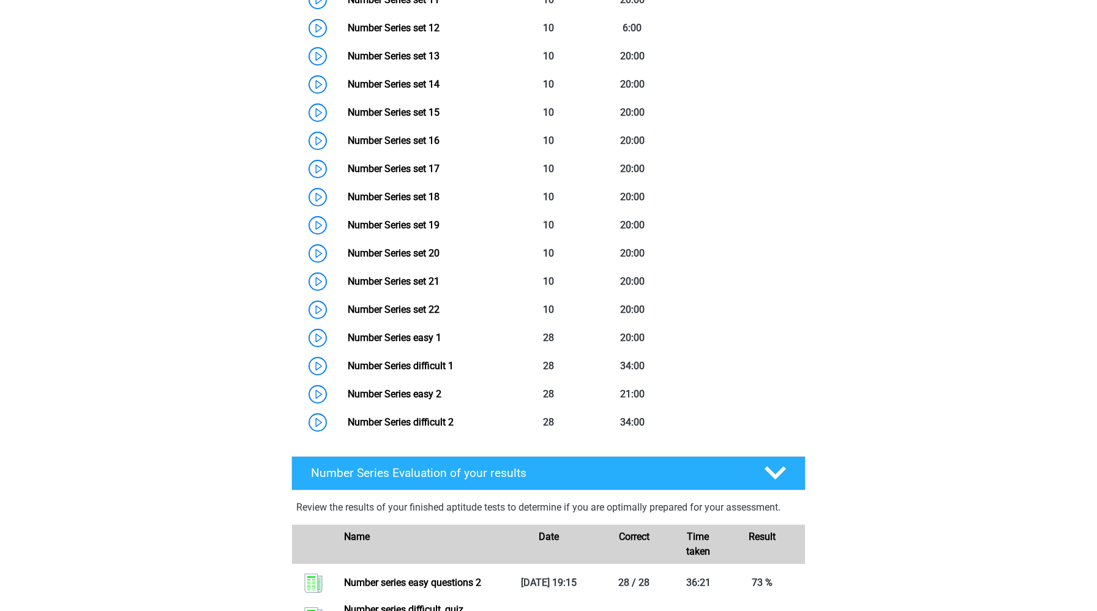
scroll to position [961, 0]
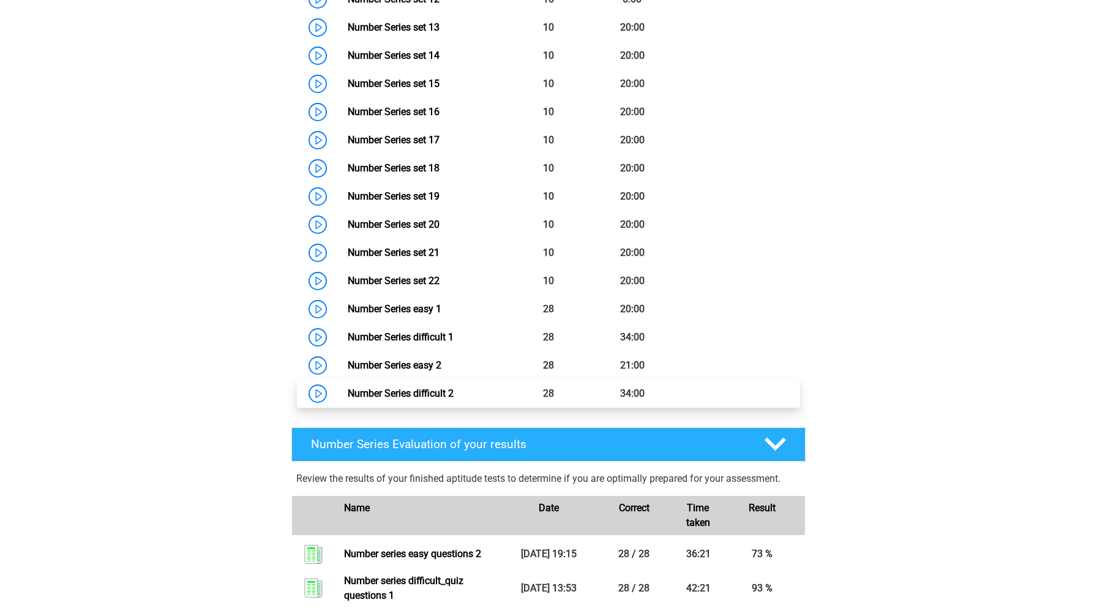
click at [348, 395] on link "Number Series difficult 2" at bounding box center [401, 394] width 106 height 12
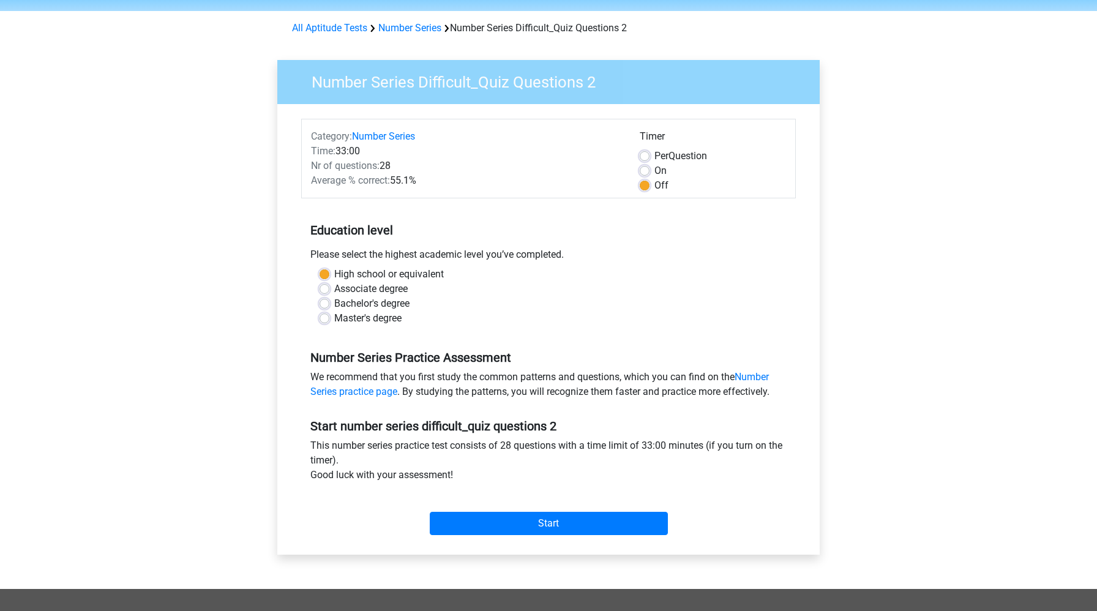
scroll to position [49, 0]
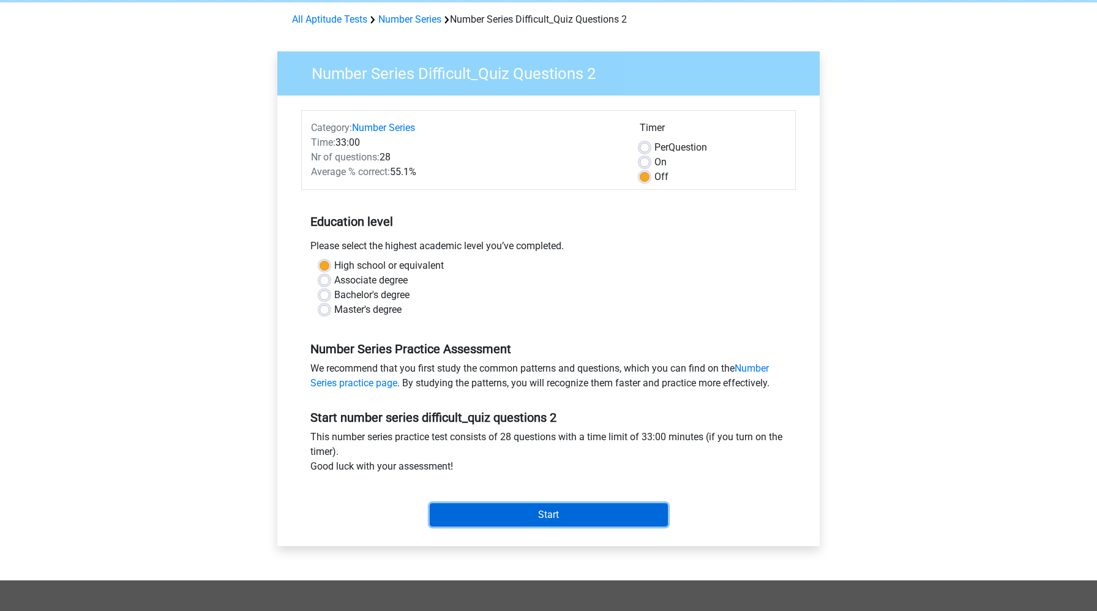
click at [476, 524] on input "Start" at bounding box center [549, 514] width 238 height 23
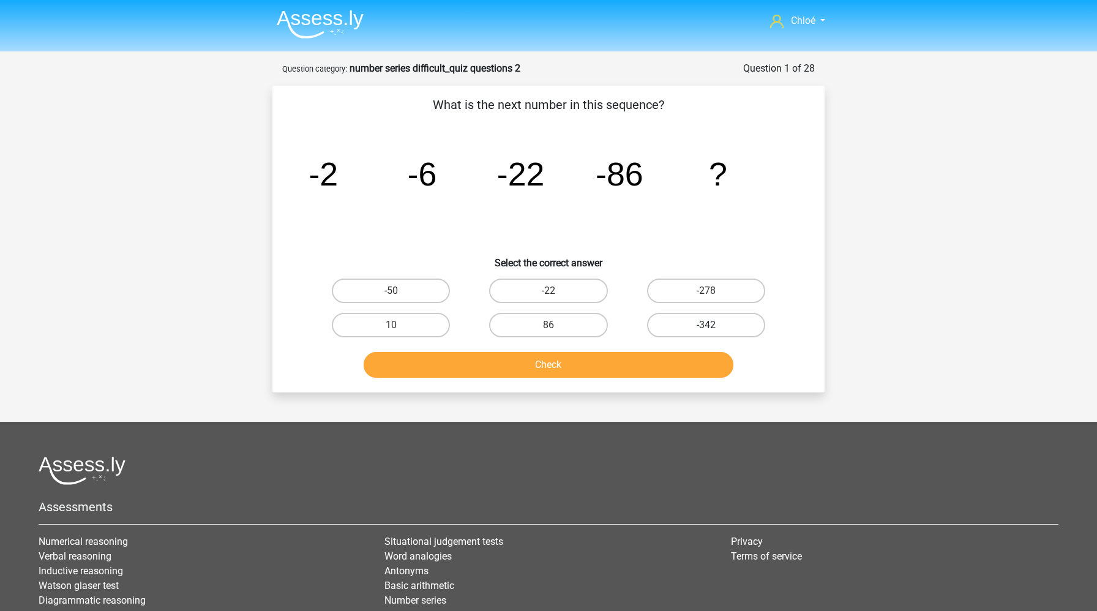
click at [690, 331] on label "-342" at bounding box center [706, 325] width 118 height 24
click at [706, 331] on input "-342" at bounding box center [710, 329] width 8 height 8
radio input "true"
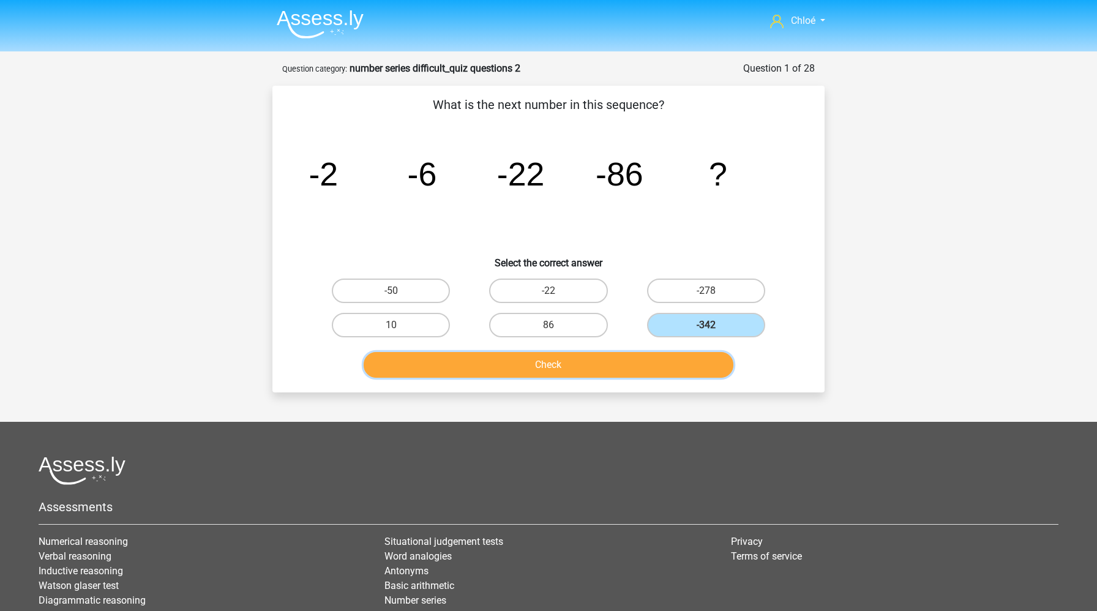
click at [667, 370] on button "Check" at bounding box center [549, 365] width 370 height 26
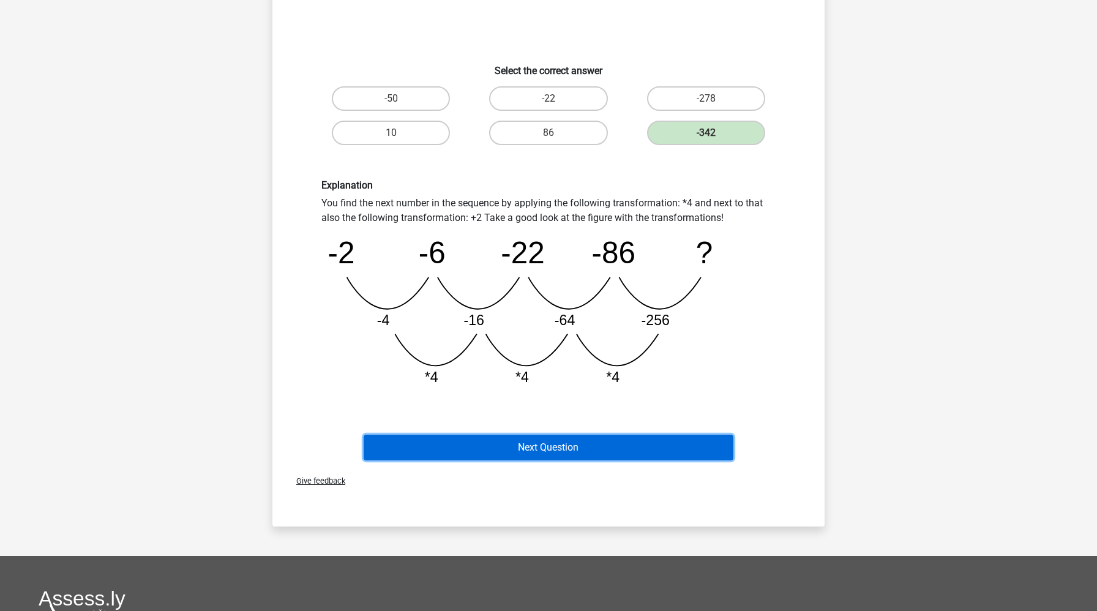
click at [632, 449] on button "Next Question" at bounding box center [549, 448] width 370 height 26
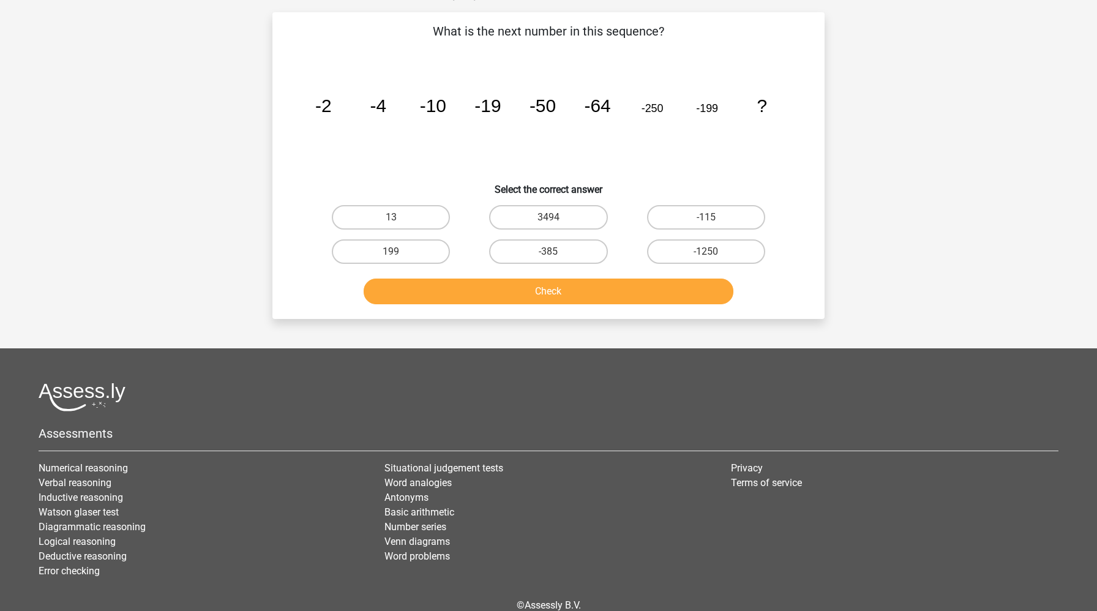
scroll to position [61, 0]
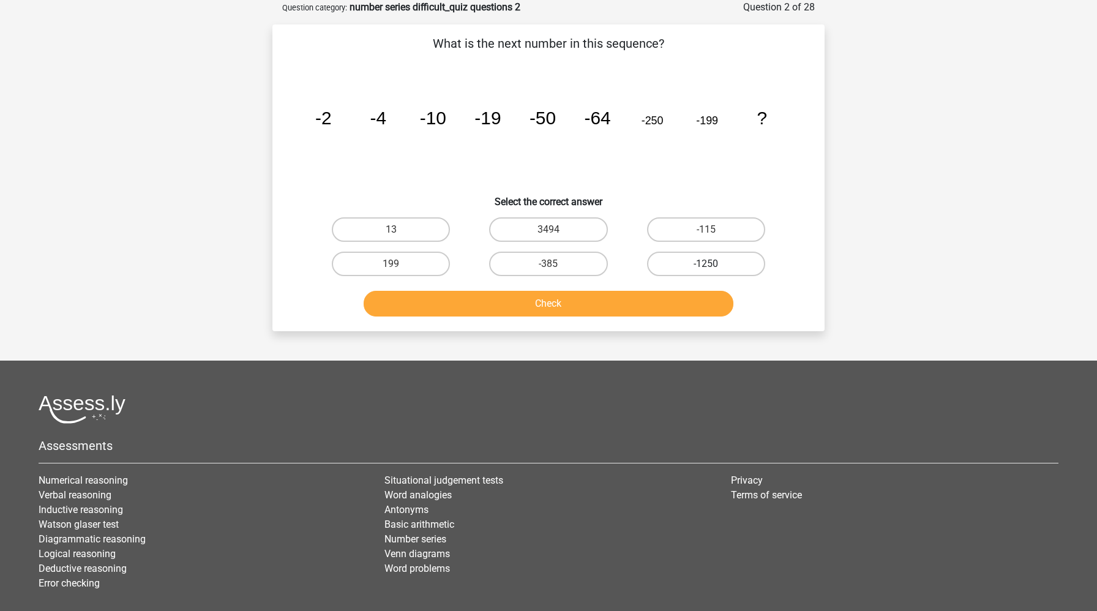
click at [686, 263] on label "-1250" at bounding box center [706, 264] width 118 height 24
click at [706, 264] on input "-1250" at bounding box center [710, 268] width 8 height 8
radio input "true"
click at [654, 309] on button "Check" at bounding box center [549, 304] width 370 height 26
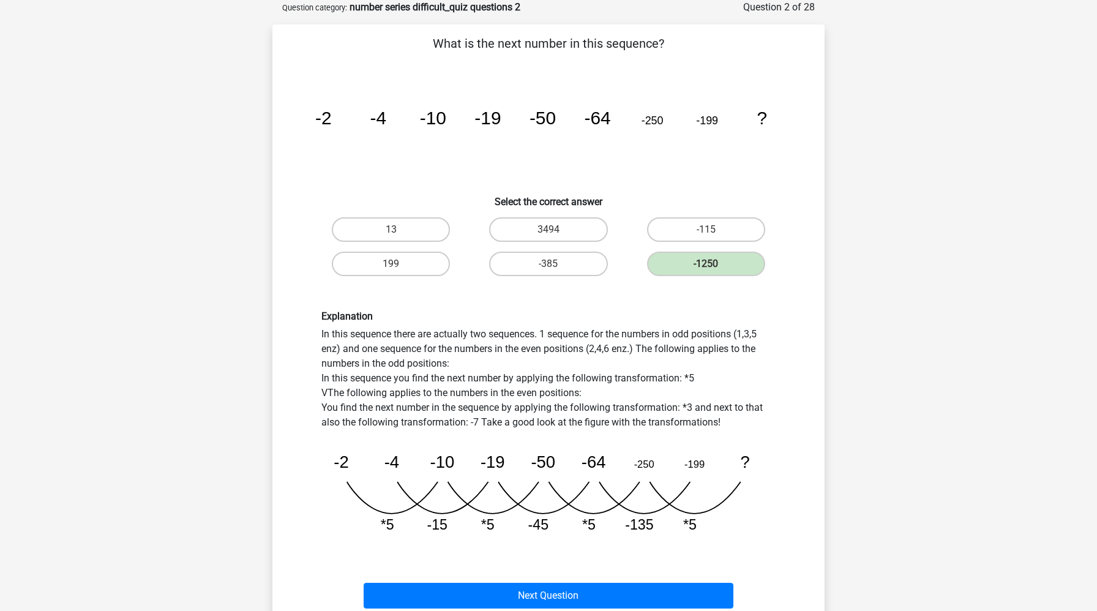
scroll to position [121, 0]
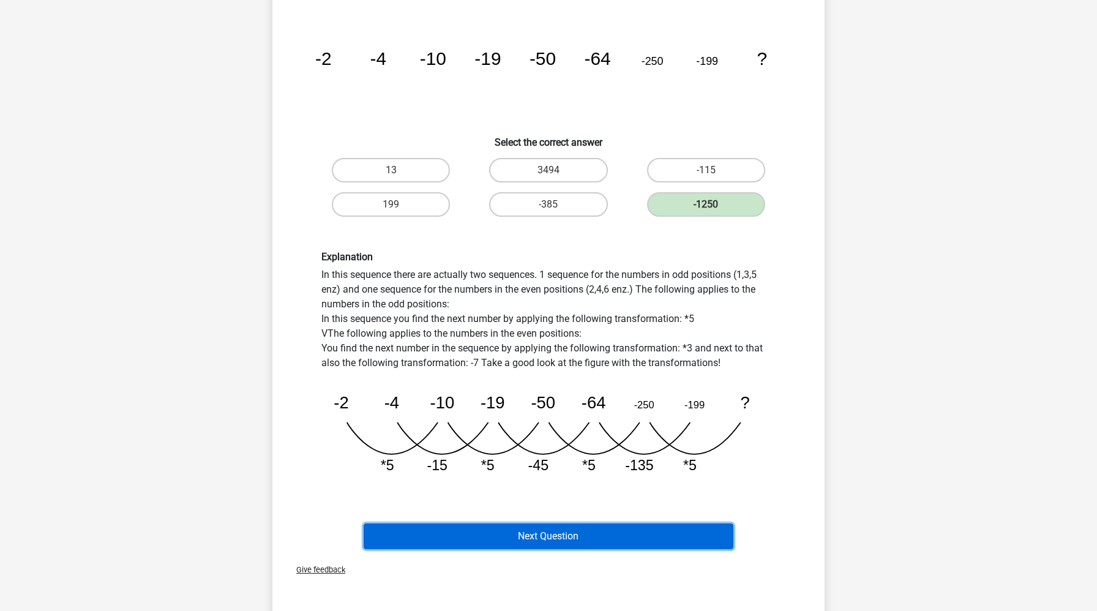
click at [626, 527] on button "Next Question" at bounding box center [549, 536] width 370 height 26
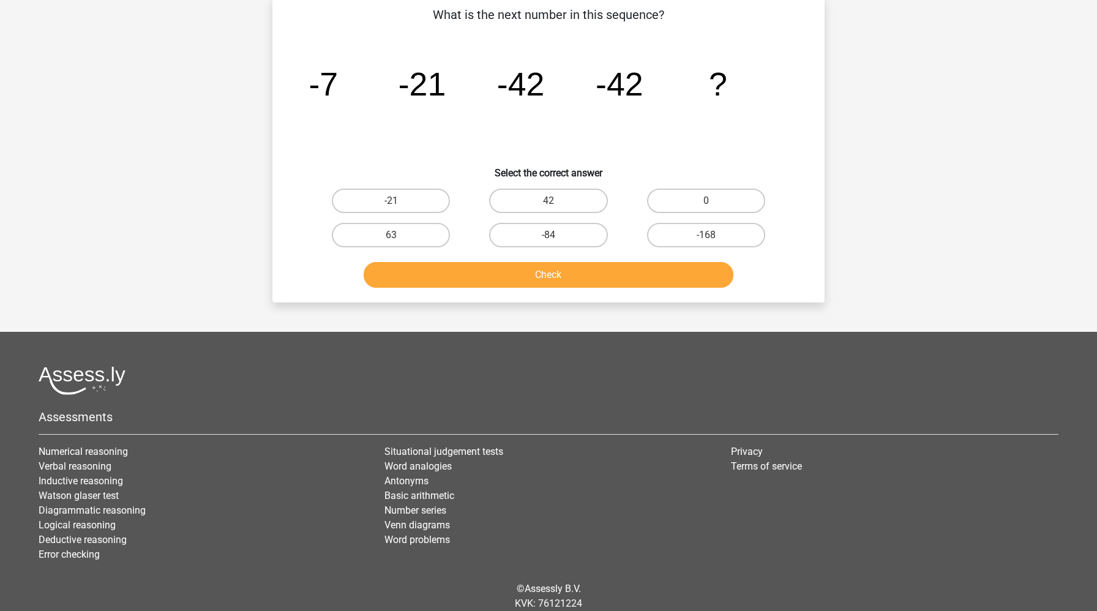
scroll to position [61, 0]
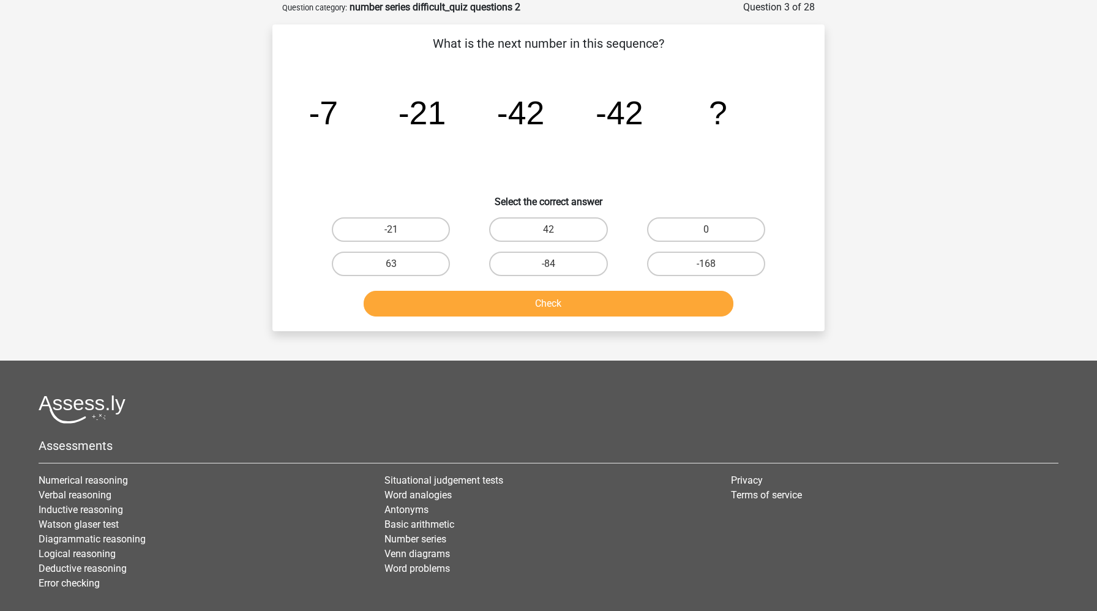
click at [552, 231] on input "42" at bounding box center [553, 234] width 8 height 8
radio input "true"
click at [548, 305] on button "Check" at bounding box center [549, 304] width 370 height 26
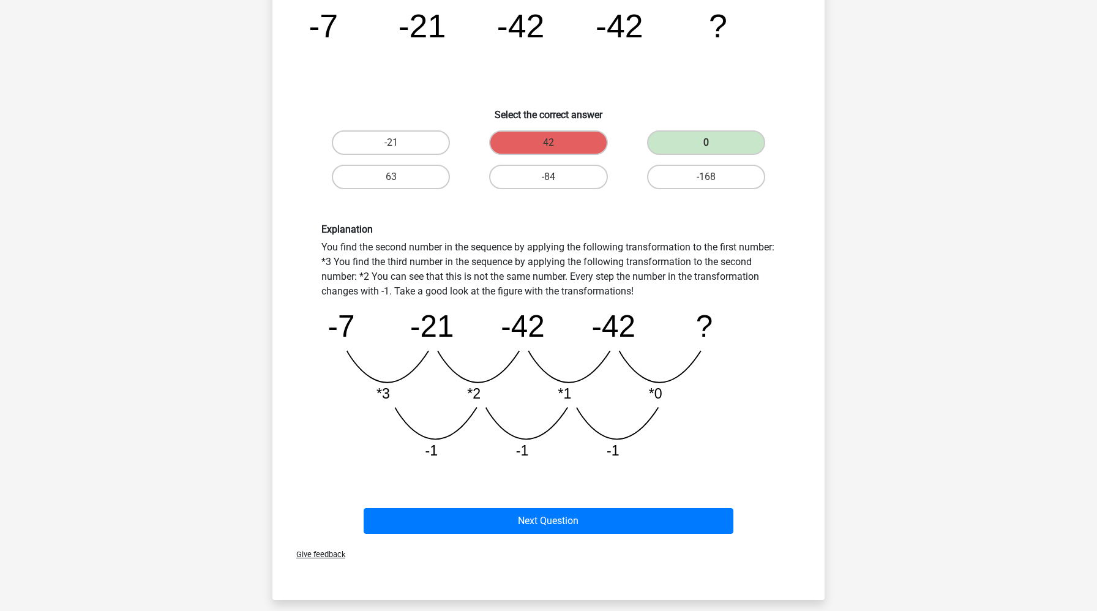
scroll to position [174, 0]
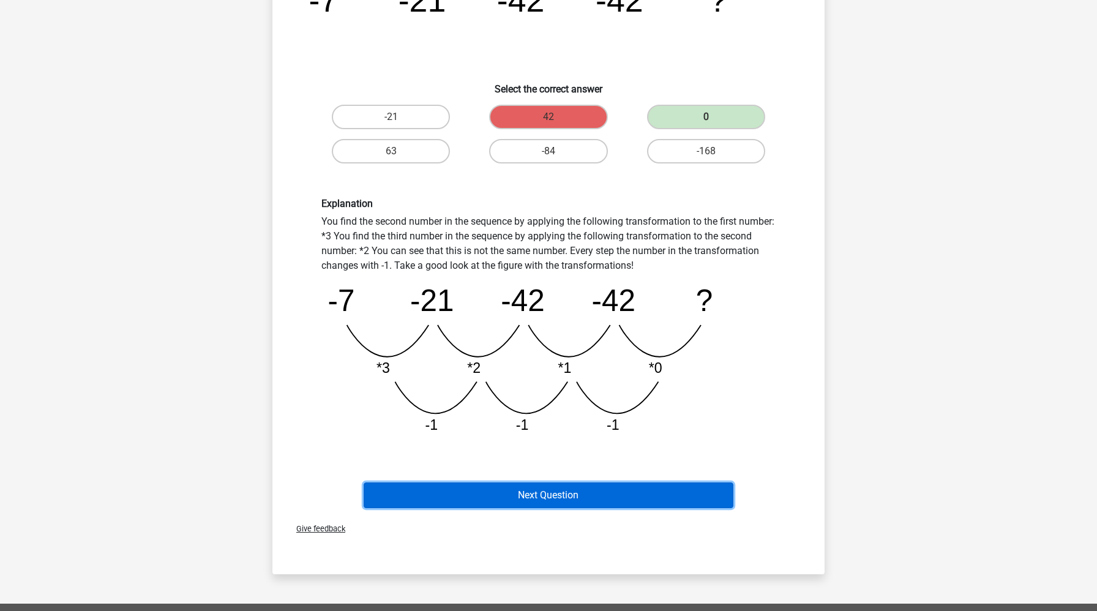
click at [526, 488] on button "Next Question" at bounding box center [549, 495] width 370 height 26
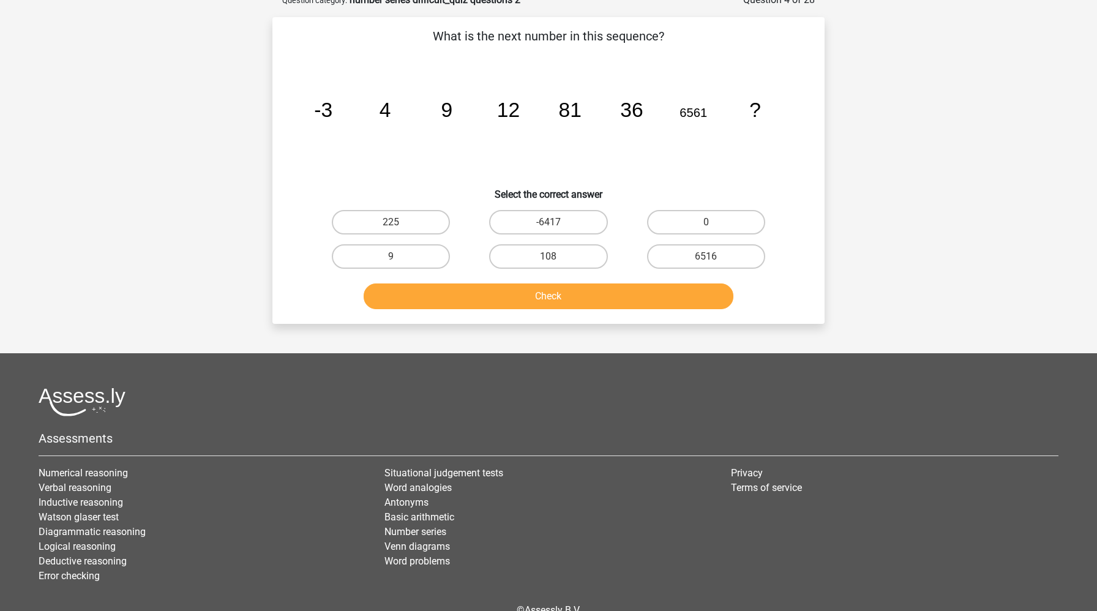
scroll to position [61, 0]
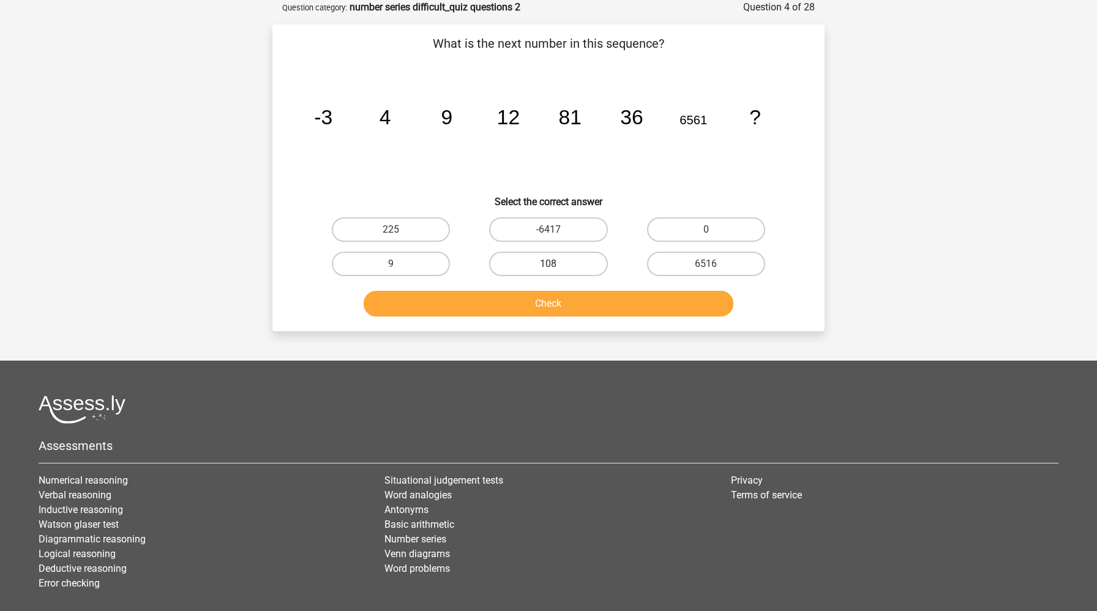
click at [563, 255] on label "108" at bounding box center [548, 264] width 118 height 24
click at [556, 264] on input "108" at bounding box center [553, 268] width 8 height 8
radio input "true"
click at [556, 304] on button "Check" at bounding box center [549, 304] width 370 height 26
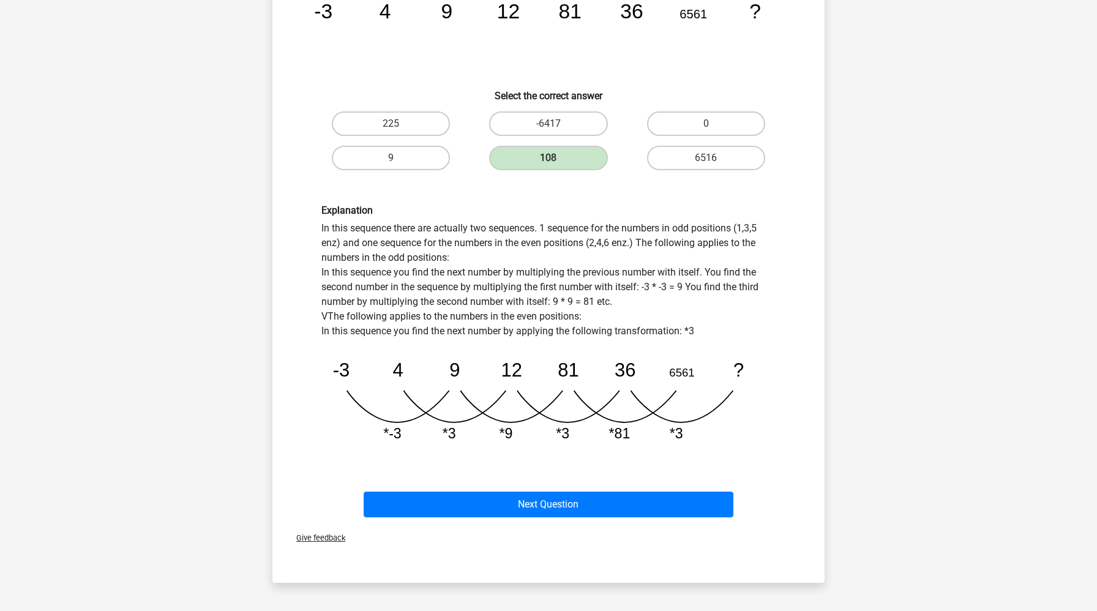
scroll to position [184, 0]
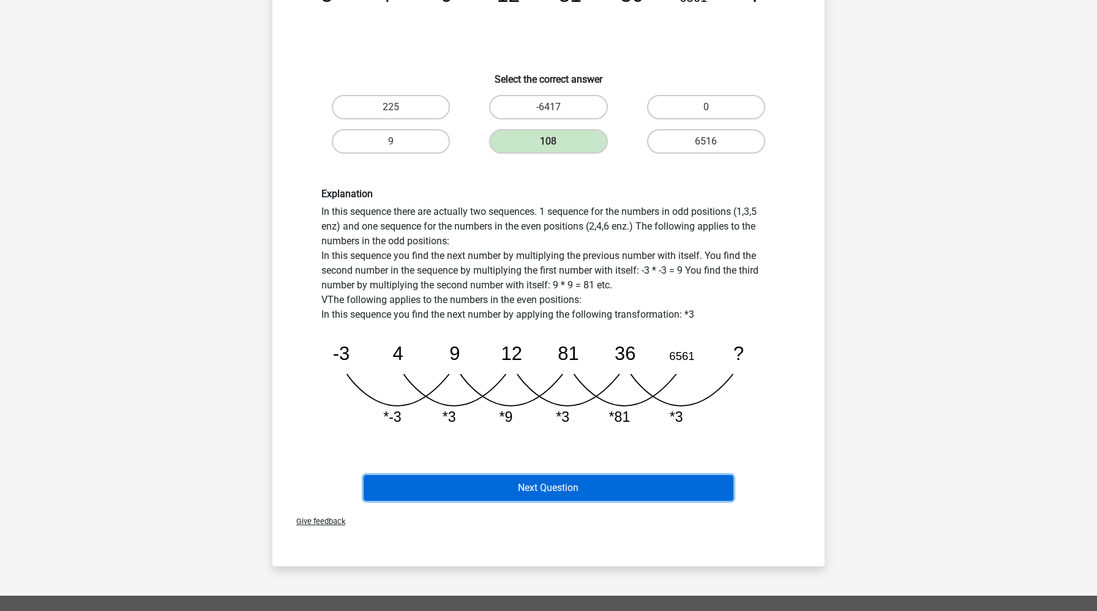
click at [523, 485] on button "Next Question" at bounding box center [549, 488] width 370 height 26
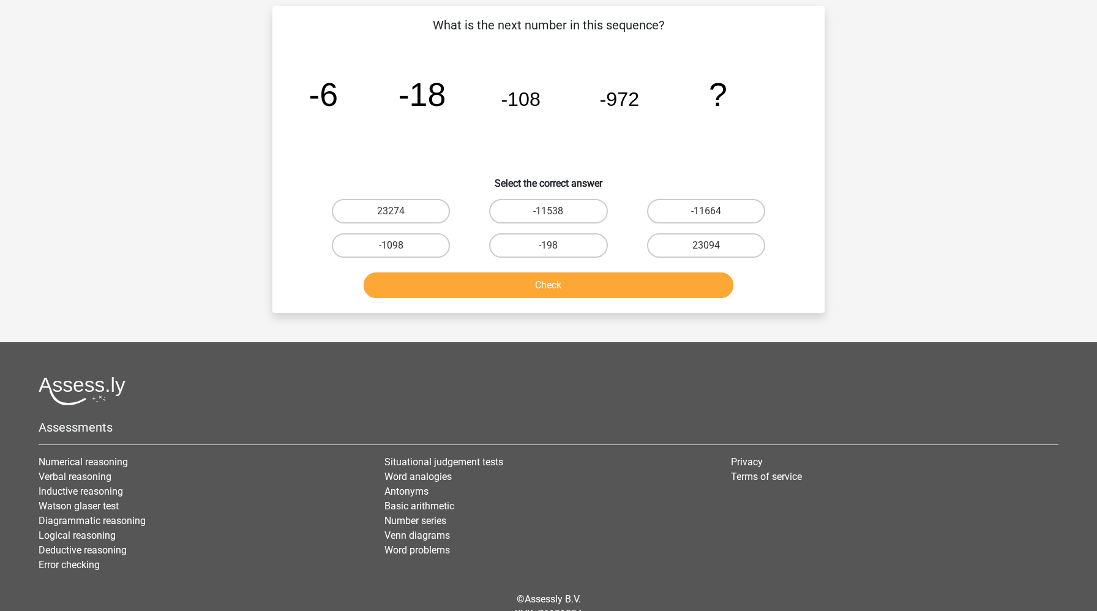
scroll to position [61, 0]
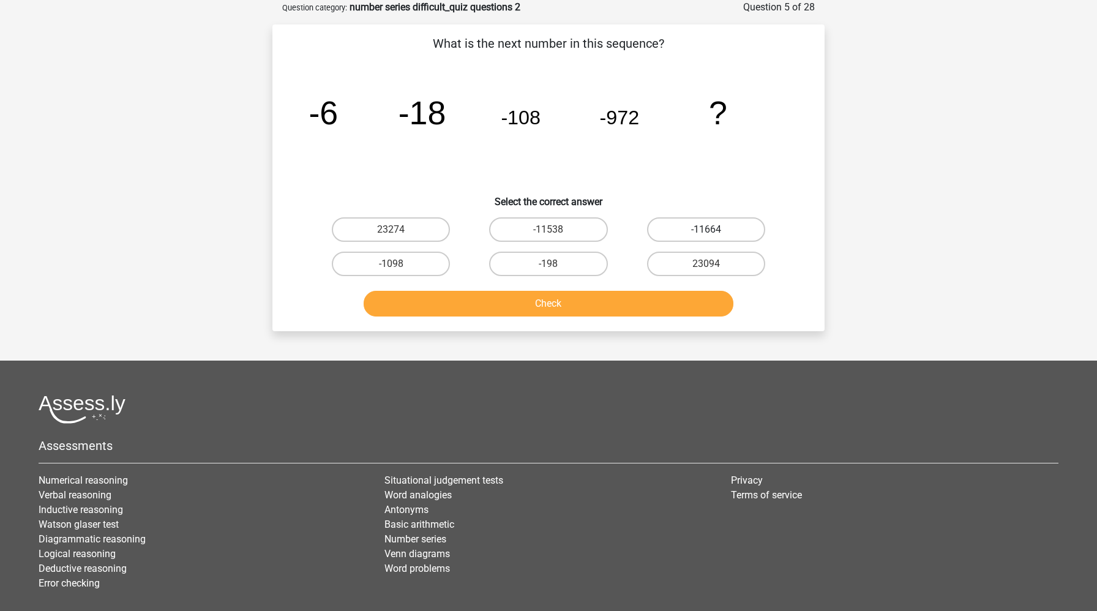
click at [706, 223] on label "-11664" at bounding box center [706, 229] width 118 height 24
click at [706, 230] on input "-11664" at bounding box center [710, 234] width 8 height 8
radio input "true"
click at [656, 300] on button "Check" at bounding box center [549, 304] width 370 height 26
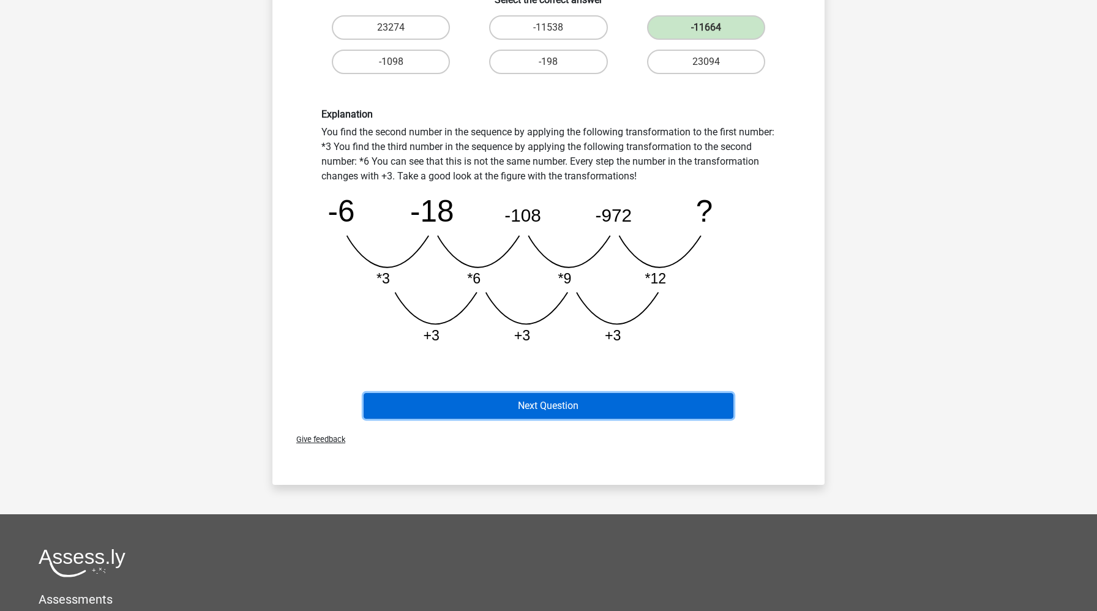
click at [655, 411] on button "Next Question" at bounding box center [549, 406] width 370 height 26
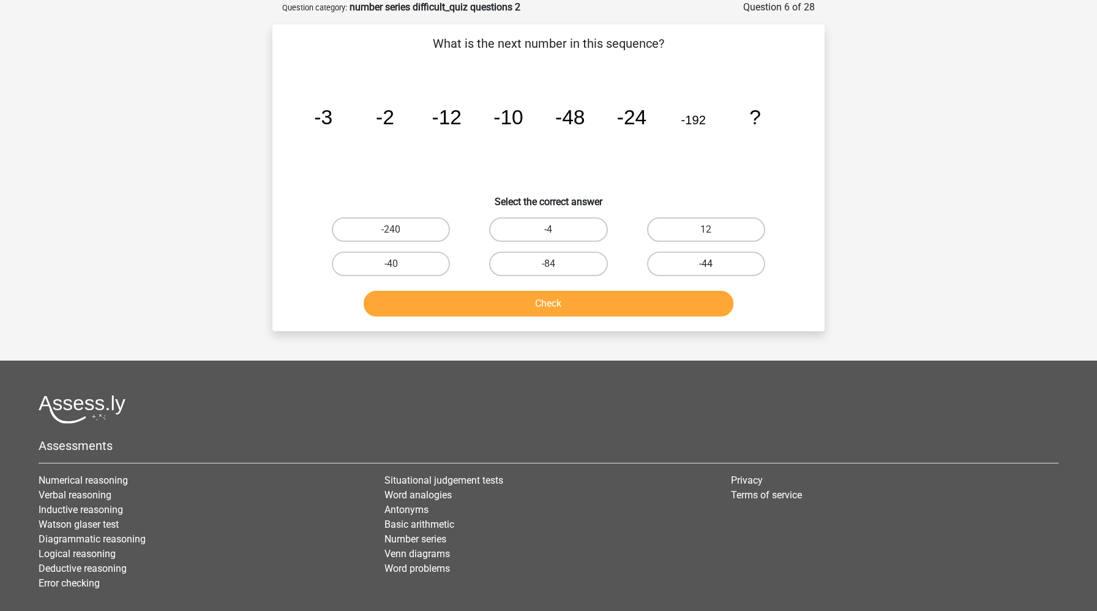
click at [746, 261] on label "-44" at bounding box center [706, 264] width 118 height 24
click at [714, 264] on input "-44" at bounding box center [710, 268] width 8 height 8
radio input "true"
click at [635, 309] on button "Check" at bounding box center [549, 304] width 370 height 26
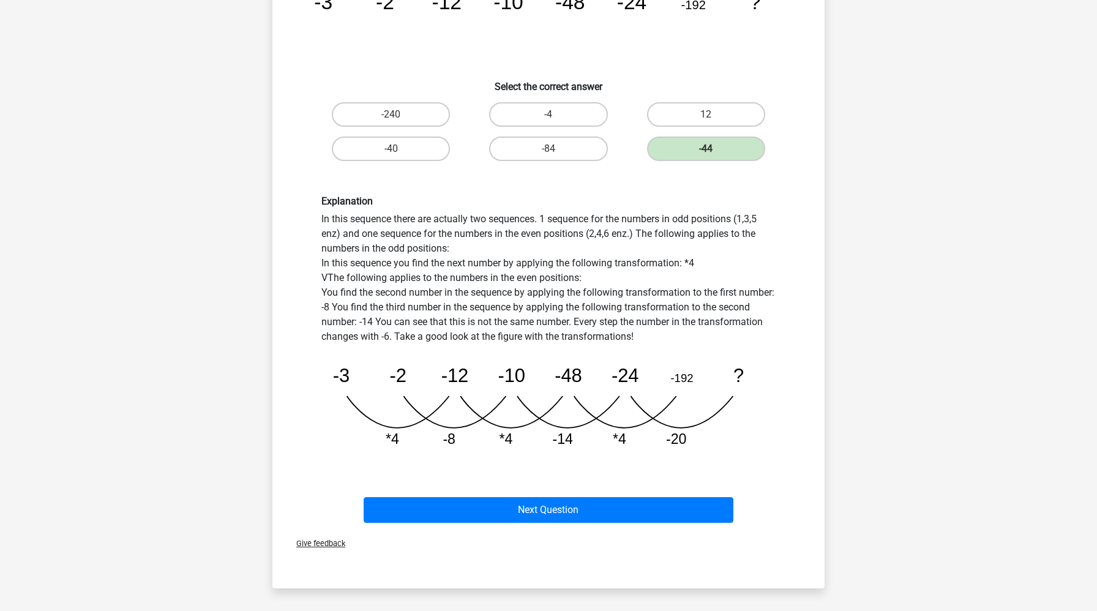
scroll to position [178, 0]
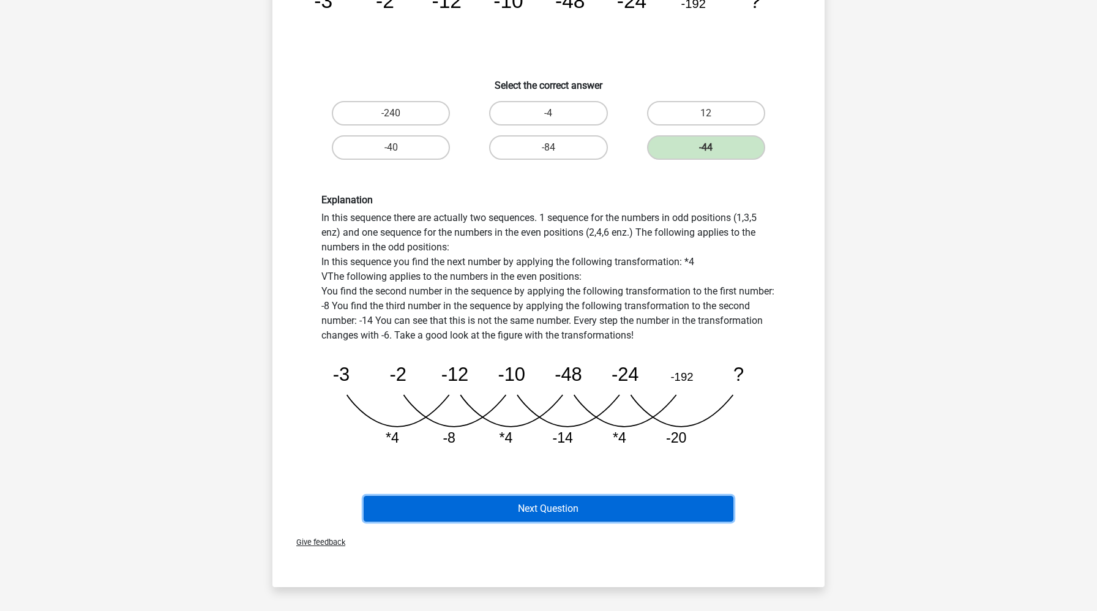
click at [557, 512] on button "Next Question" at bounding box center [549, 509] width 370 height 26
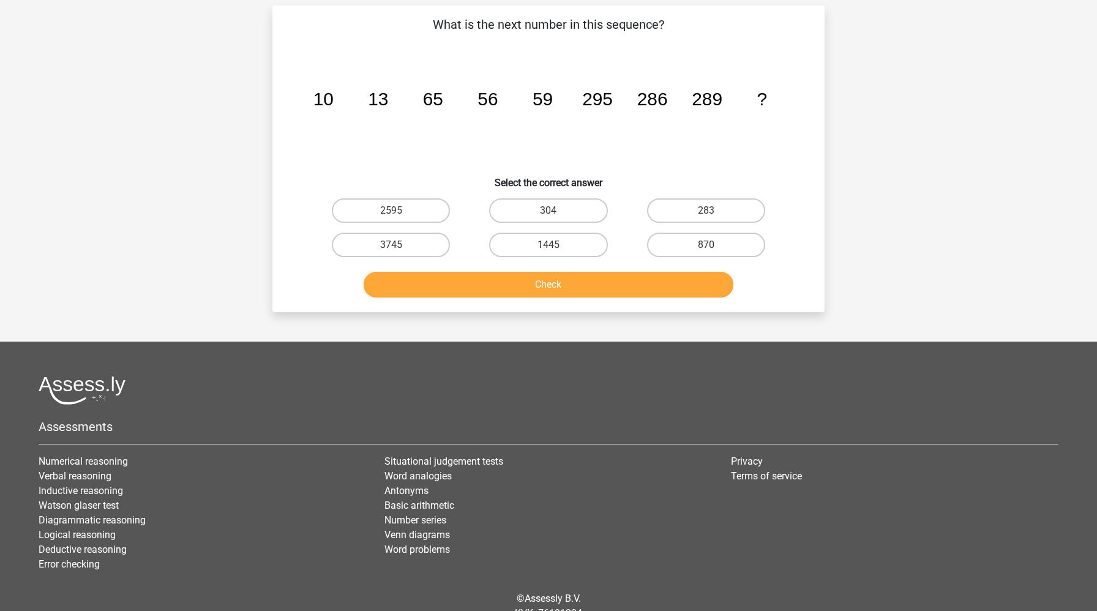
scroll to position [61, 0]
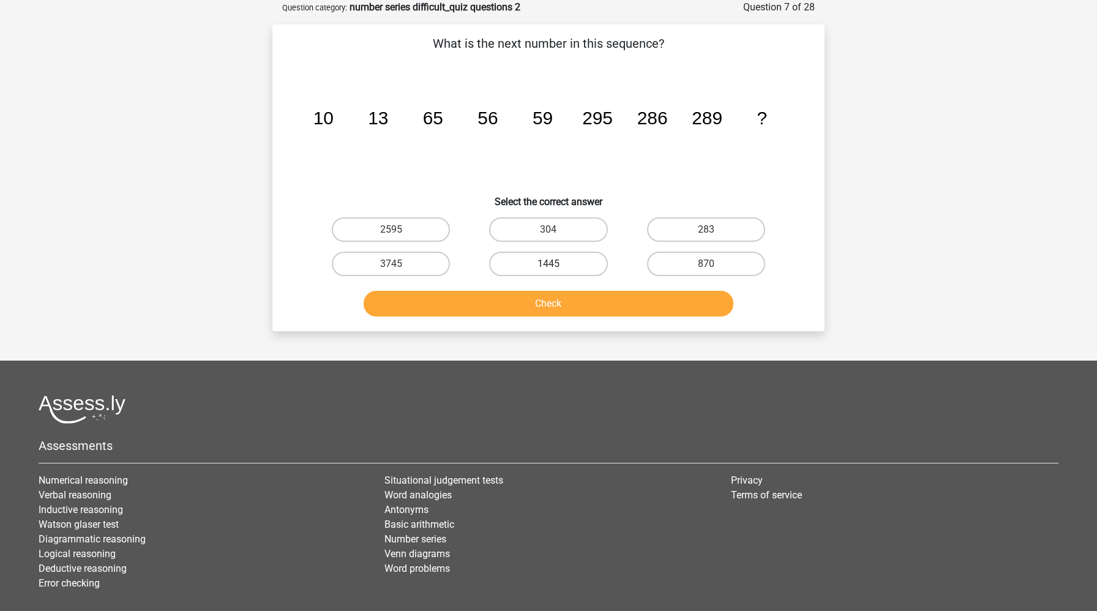
click at [548, 264] on label "1445" at bounding box center [548, 264] width 118 height 24
click at [549, 264] on input "1445" at bounding box center [553, 268] width 8 height 8
radio input "true"
click at [545, 305] on button "Check" at bounding box center [549, 304] width 370 height 26
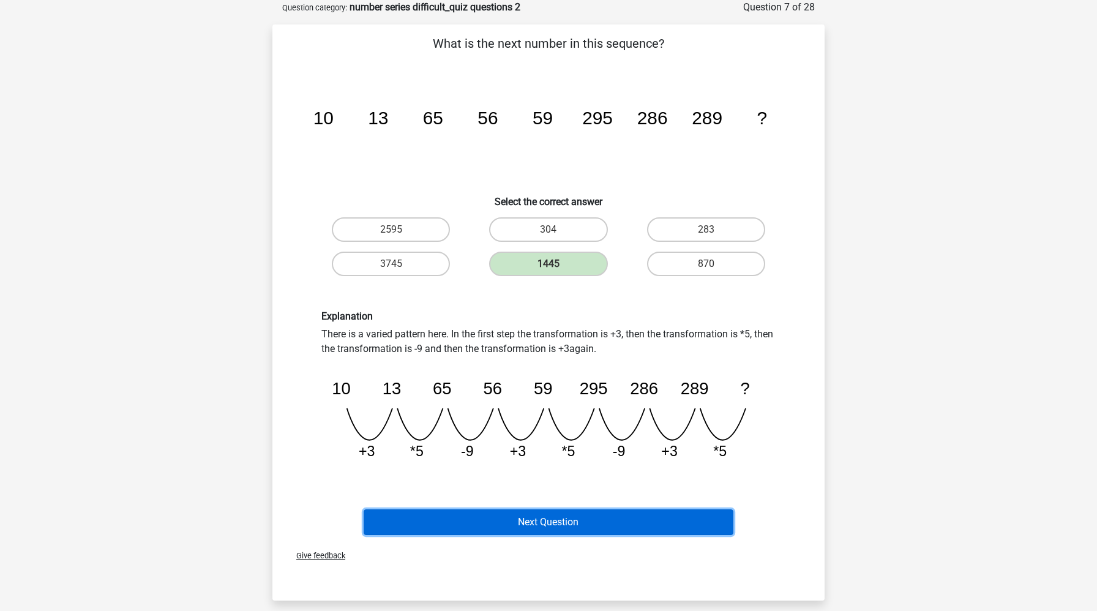
click at [449, 520] on button "Next Question" at bounding box center [549, 522] width 370 height 26
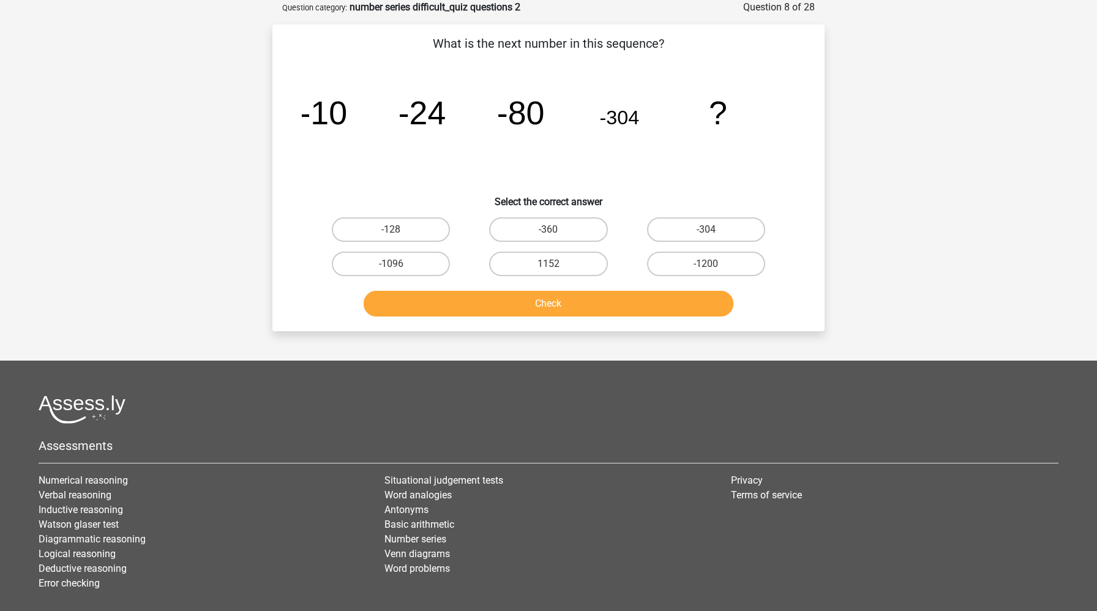
click at [712, 267] on input "-1200" at bounding box center [710, 268] width 8 height 8
radio input "true"
click at [676, 307] on button "Check" at bounding box center [549, 304] width 370 height 26
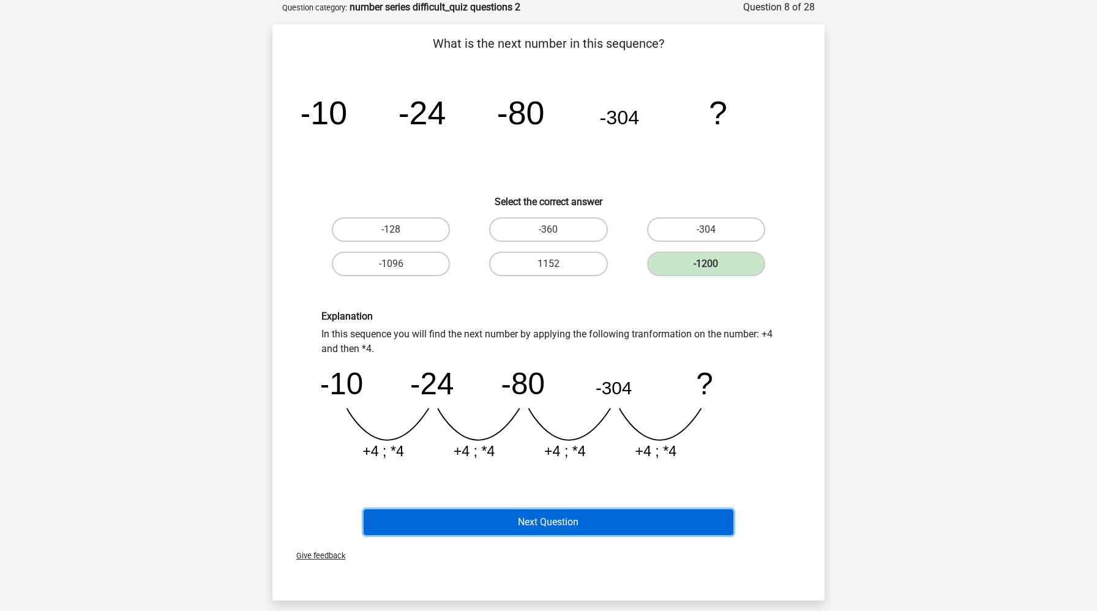
click at [622, 528] on button "Next Question" at bounding box center [549, 522] width 370 height 26
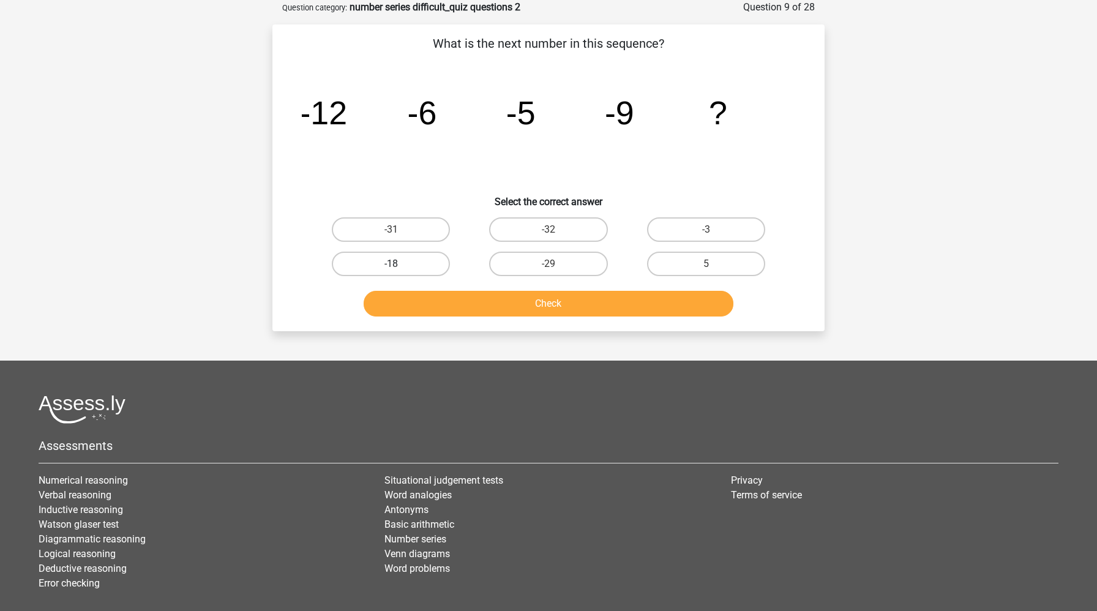
click at [435, 260] on label "-18" at bounding box center [391, 264] width 118 height 24
click at [399, 264] on input "-18" at bounding box center [395, 268] width 8 height 8
radio input "true"
click at [443, 301] on button "Check" at bounding box center [549, 304] width 370 height 26
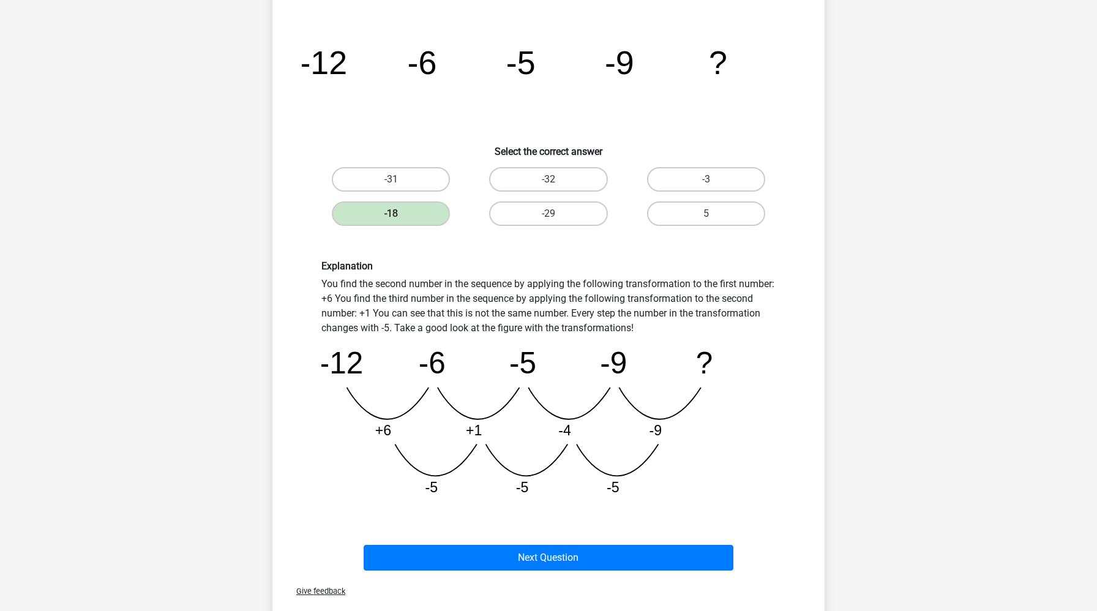
scroll to position [137, 0]
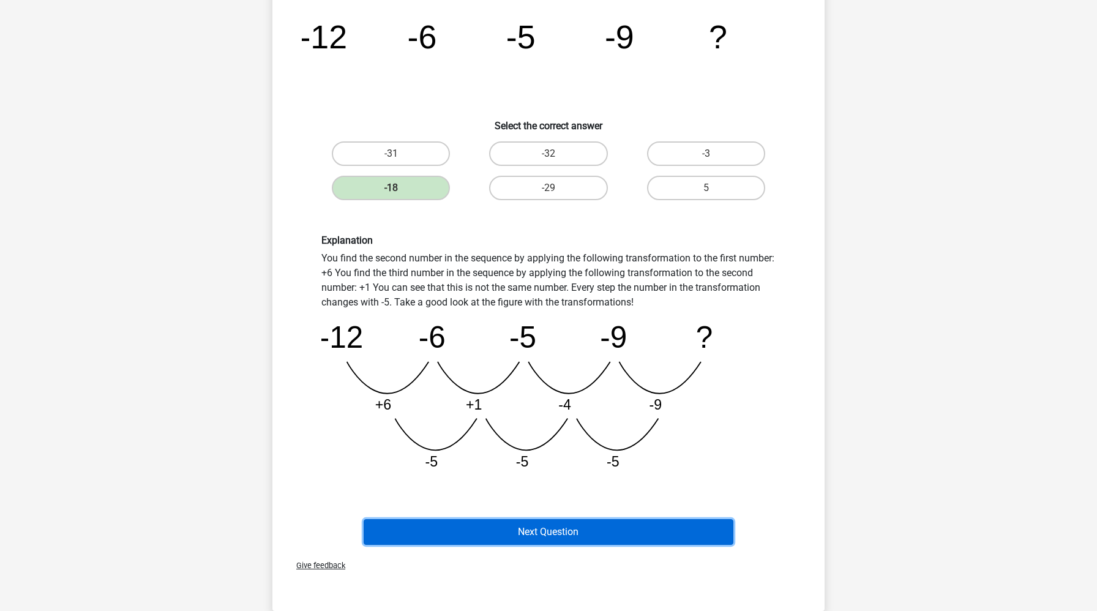
click at [481, 533] on button "Next Question" at bounding box center [549, 532] width 370 height 26
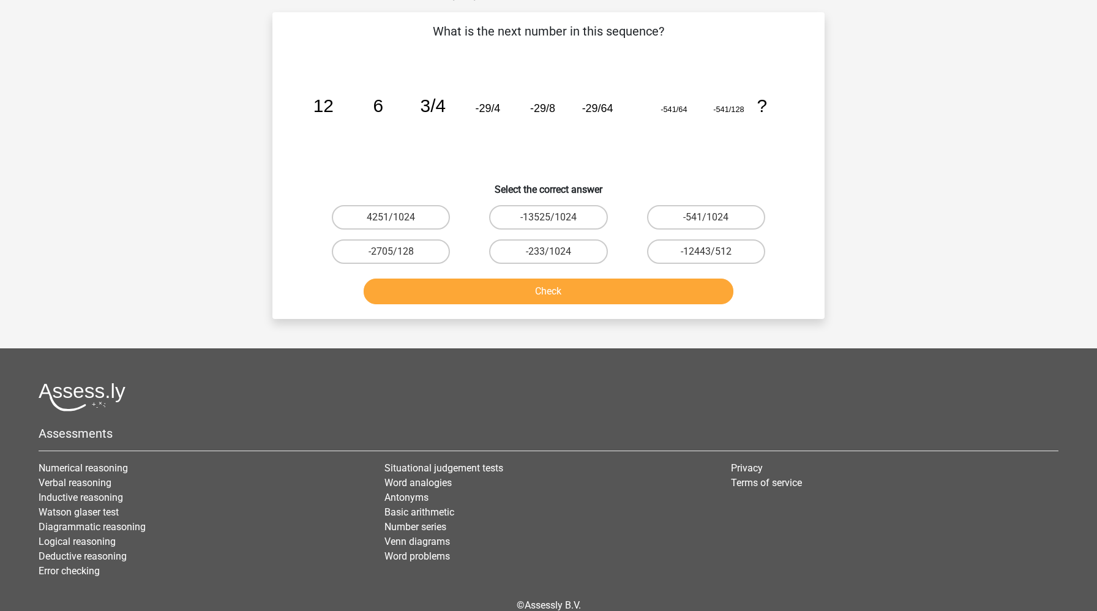
scroll to position [61, 0]
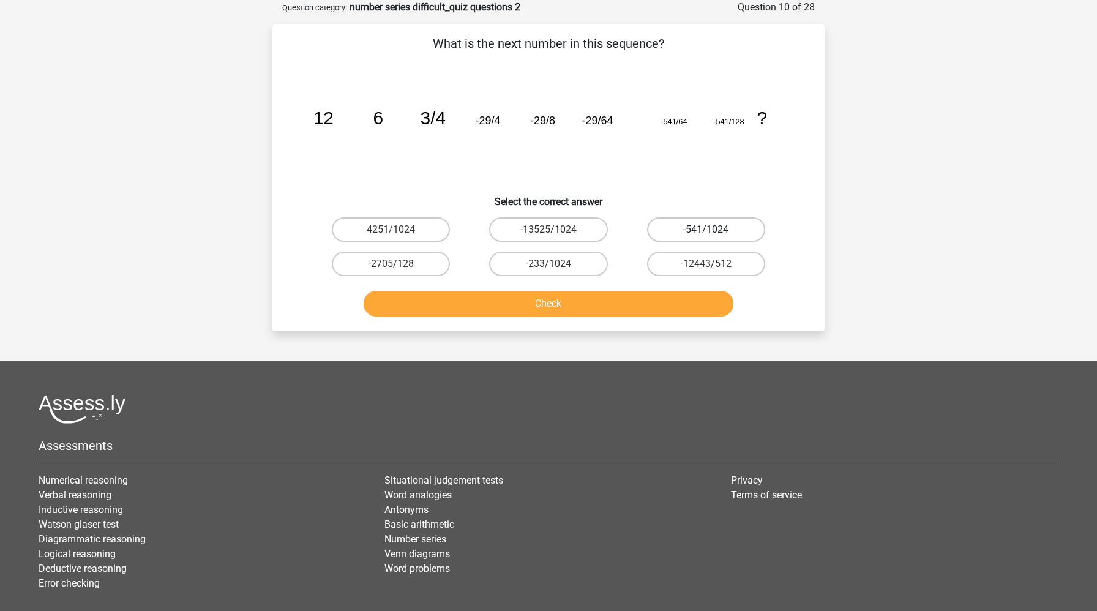
click at [725, 226] on label "-541/1024" at bounding box center [706, 229] width 118 height 24
click at [714, 230] on input "-541/1024" at bounding box center [710, 234] width 8 height 8
radio input "true"
click at [661, 308] on button "Check" at bounding box center [549, 304] width 370 height 26
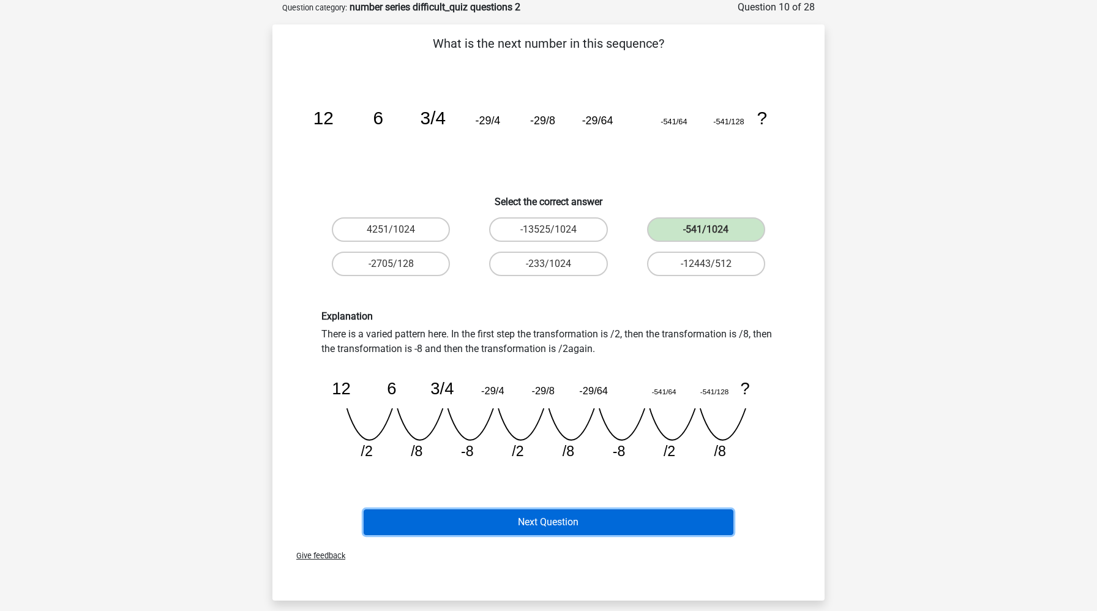
click at [532, 521] on button "Next Question" at bounding box center [549, 522] width 370 height 26
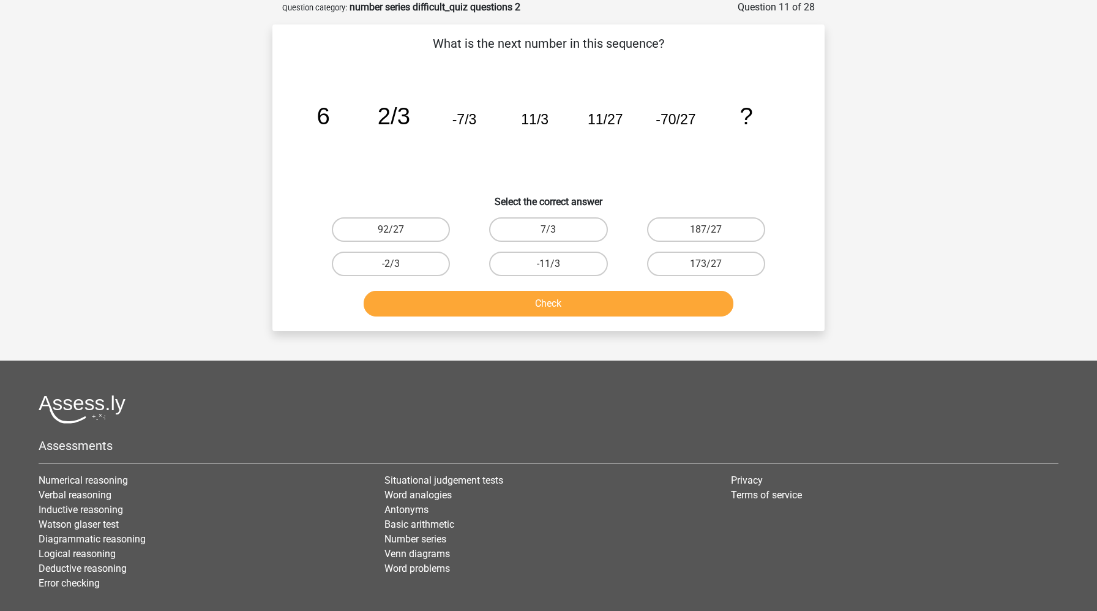
click at [397, 231] on input "92/27" at bounding box center [395, 234] width 8 height 8
radio input "true"
click at [476, 308] on button "Check" at bounding box center [549, 304] width 370 height 26
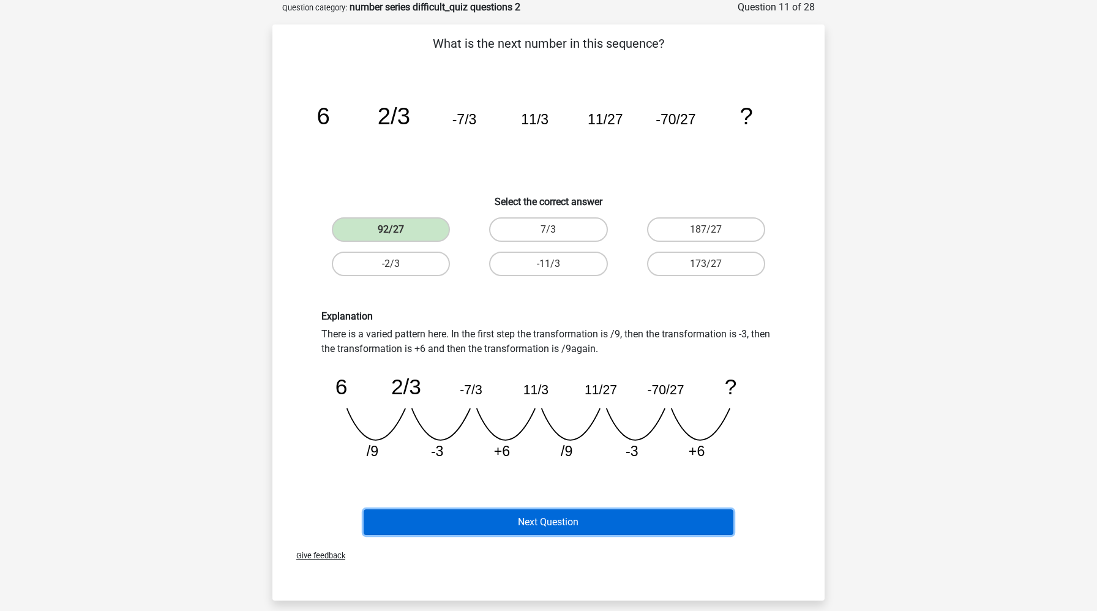
click at [462, 525] on button "Next Question" at bounding box center [549, 522] width 370 height 26
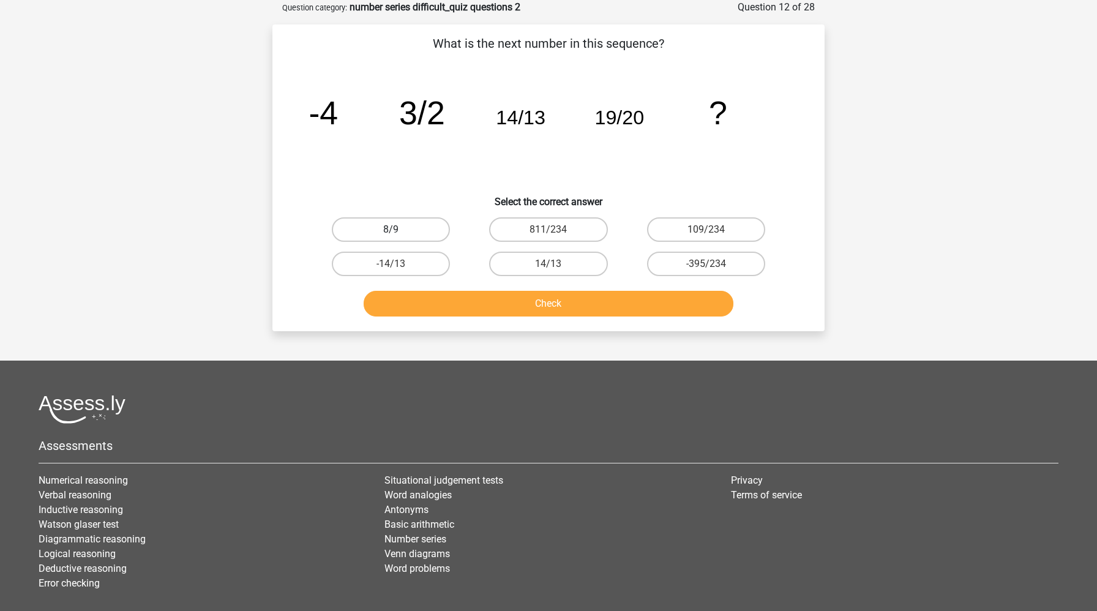
click at [419, 224] on label "8/9" at bounding box center [391, 229] width 118 height 24
click at [399, 230] on input "8/9" at bounding box center [395, 234] width 8 height 8
radio input "true"
click at [443, 306] on button "Check" at bounding box center [549, 304] width 370 height 26
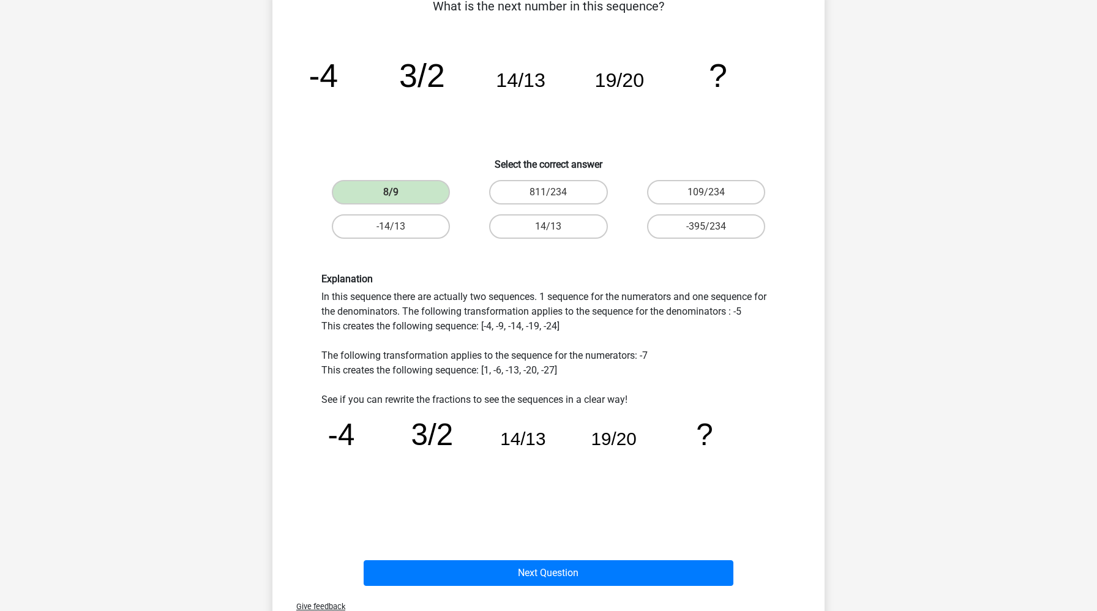
scroll to position [99, 0]
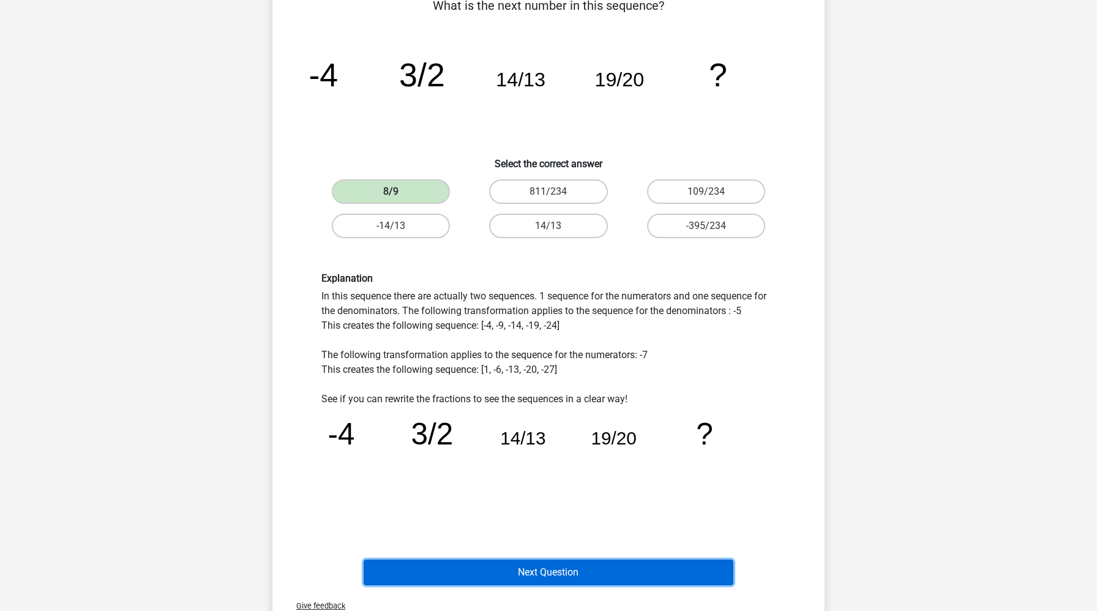
click at [512, 574] on button "Next Question" at bounding box center [549, 573] width 370 height 26
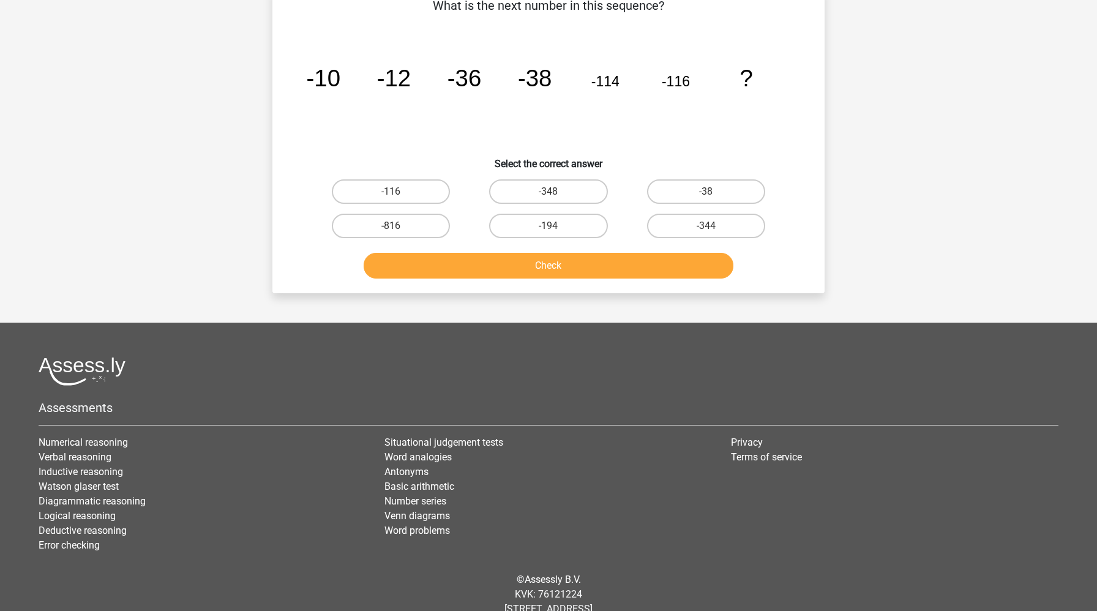
scroll to position [61, 0]
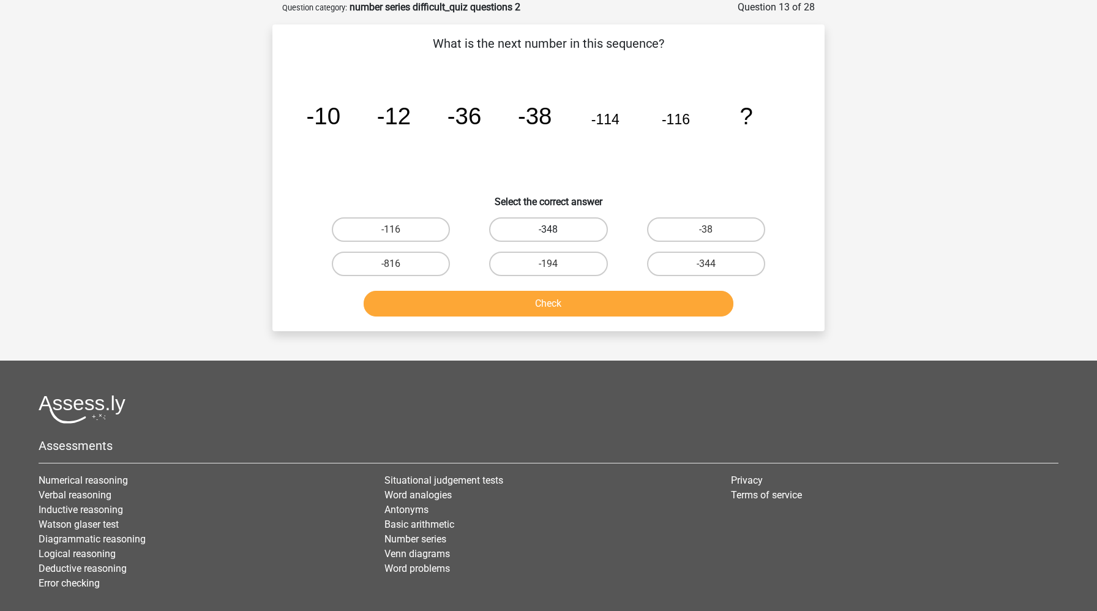
click at [584, 230] on label "-348" at bounding box center [548, 229] width 118 height 24
click at [556, 230] on input "-348" at bounding box center [553, 234] width 8 height 8
radio input "true"
click at [571, 301] on button "Check" at bounding box center [549, 304] width 370 height 26
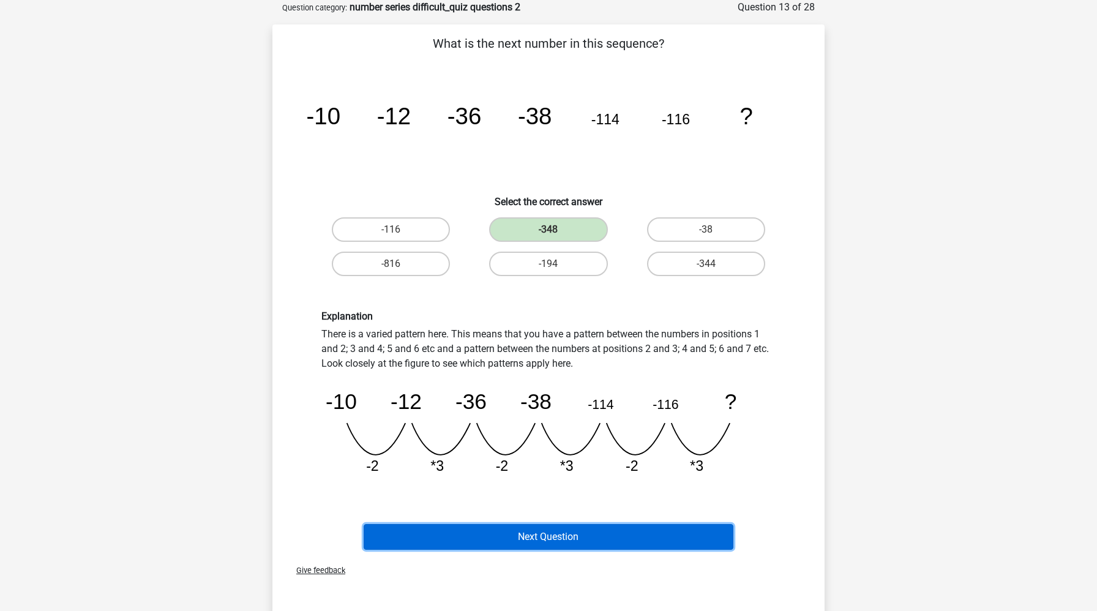
click at [542, 541] on button "Next Question" at bounding box center [549, 537] width 370 height 26
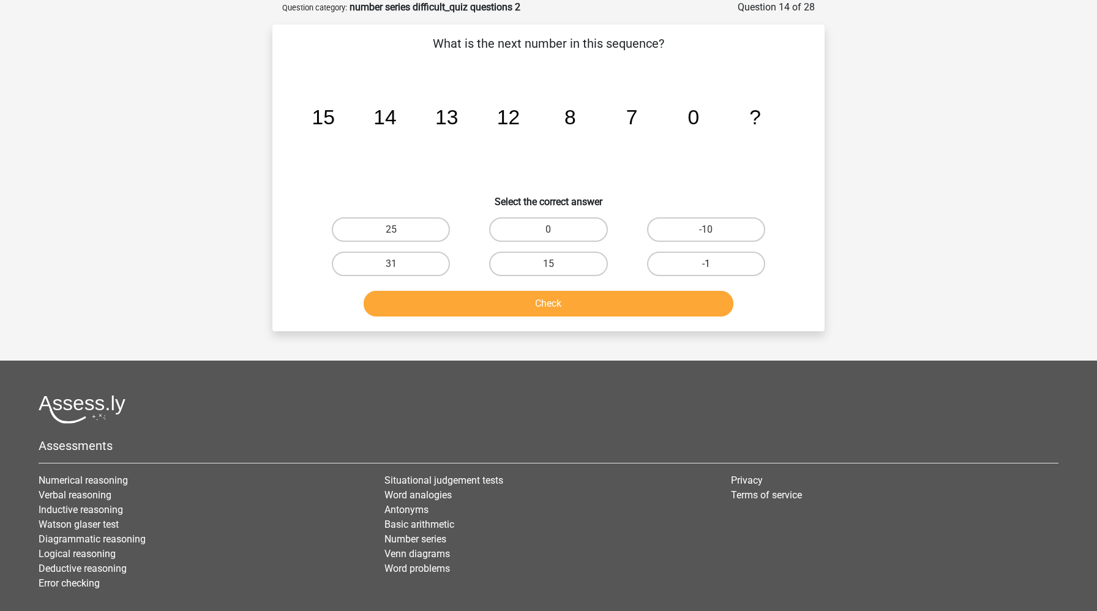
click at [689, 257] on label "-1" at bounding box center [706, 264] width 118 height 24
click at [706, 264] on input "-1" at bounding box center [710, 268] width 8 height 8
radio input "true"
click at [664, 302] on button "Check" at bounding box center [549, 304] width 370 height 26
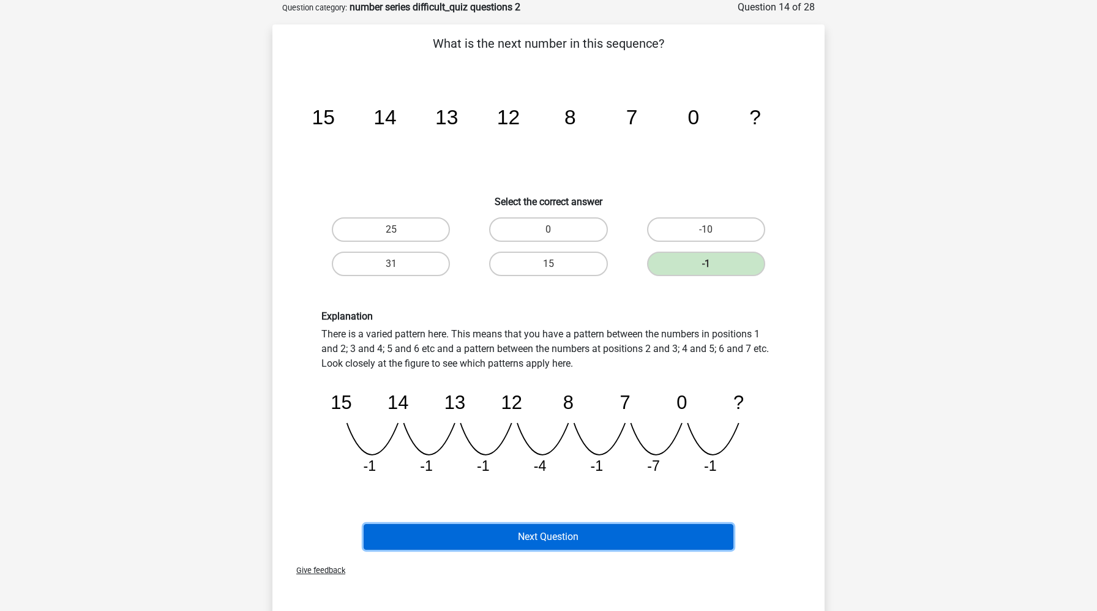
click at [567, 536] on button "Next Question" at bounding box center [549, 537] width 370 height 26
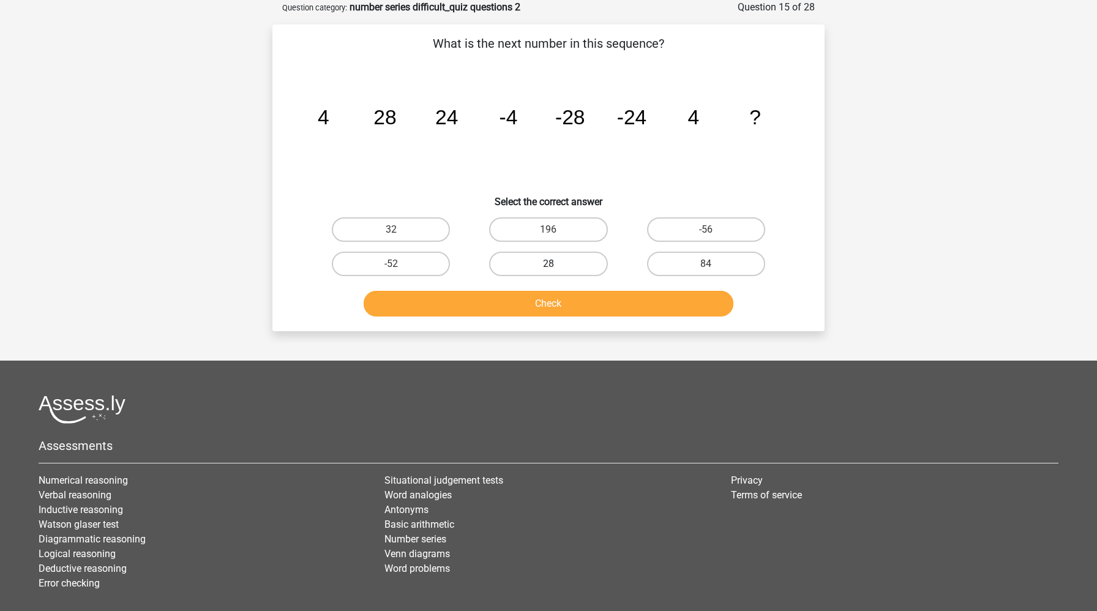
click at [534, 260] on label "28" at bounding box center [548, 264] width 118 height 24
click at [549, 264] on input "28" at bounding box center [553, 268] width 8 height 8
radio input "true"
click at [534, 305] on button "Check" at bounding box center [549, 304] width 370 height 26
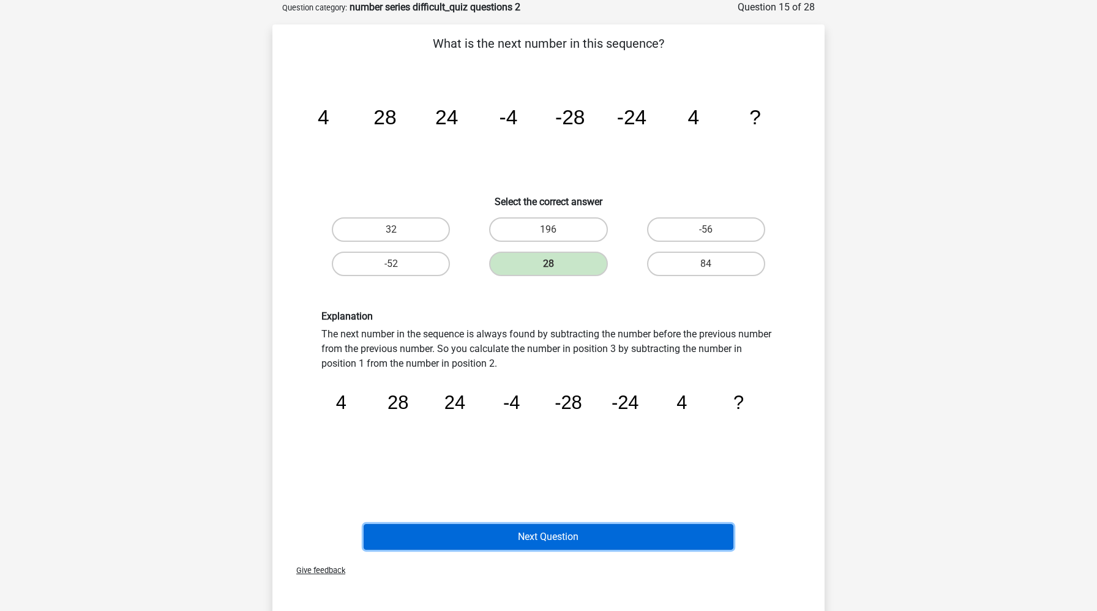
click at [522, 539] on button "Next Question" at bounding box center [549, 537] width 370 height 26
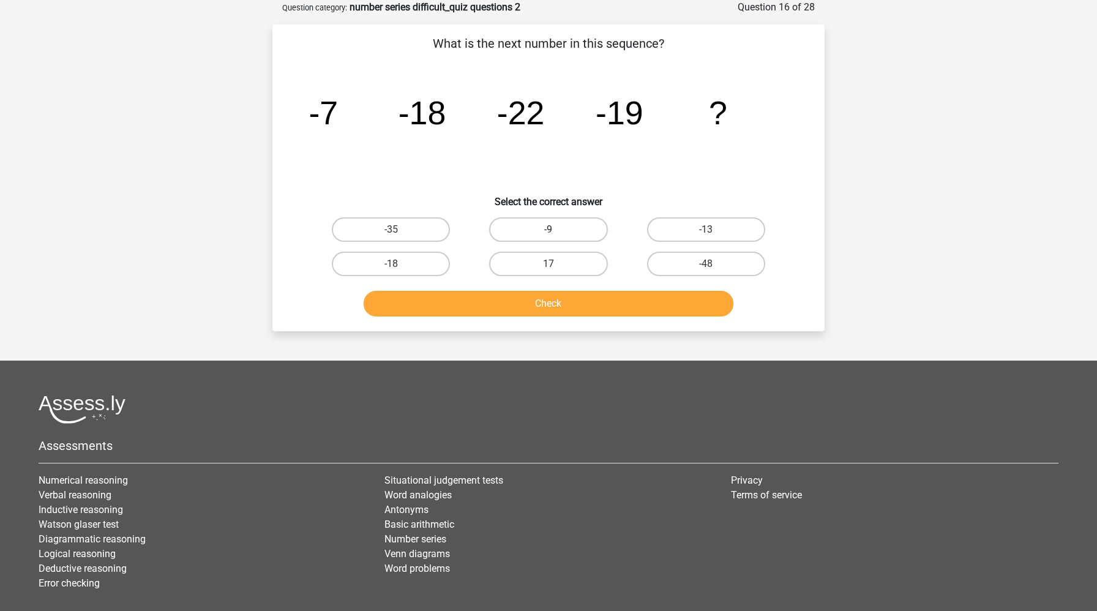
click at [530, 226] on label "-9" at bounding box center [548, 229] width 118 height 24
click at [549, 230] on input "-9" at bounding box center [553, 234] width 8 height 8
radio input "true"
click at [525, 305] on button "Check" at bounding box center [549, 304] width 370 height 26
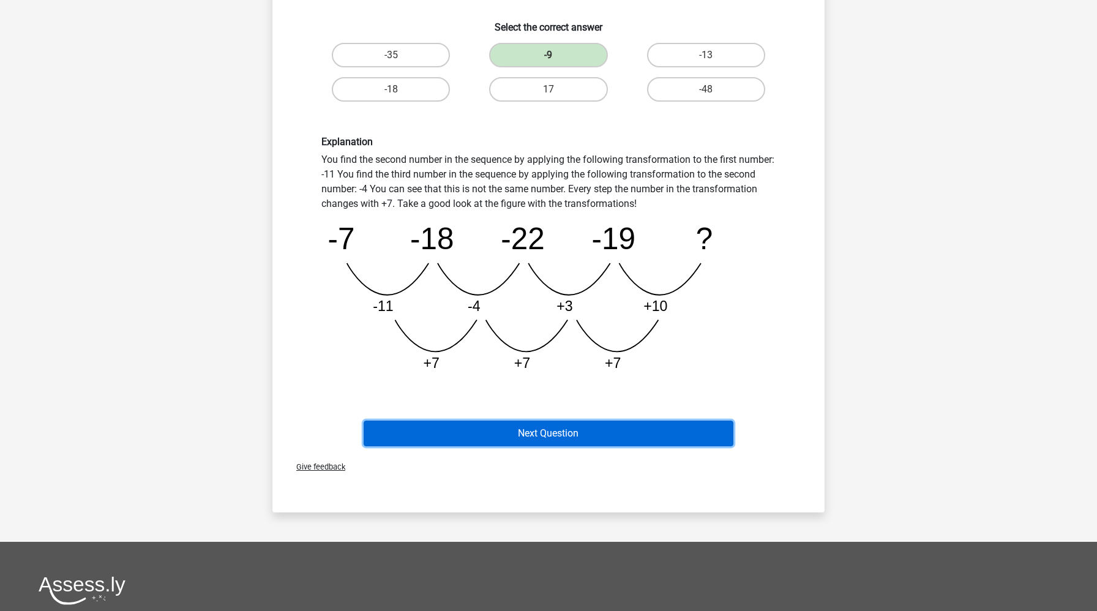
click at [571, 430] on button "Next Question" at bounding box center [549, 434] width 370 height 26
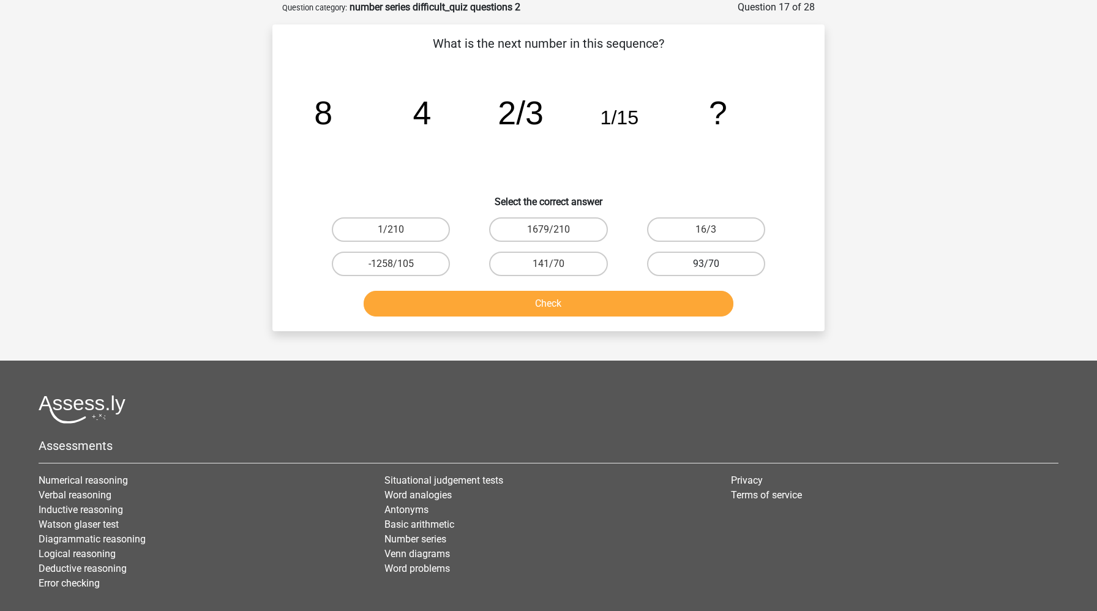
click at [666, 260] on label "93/70" at bounding box center [706, 264] width 118 height 24
click at [706, 264] on input "93/70" at bounding box center [710, 268] width 8 height 8
radio input "true"
click at [642, 300] on button "Check" at bounding box center [549, 304] width 370 height 26
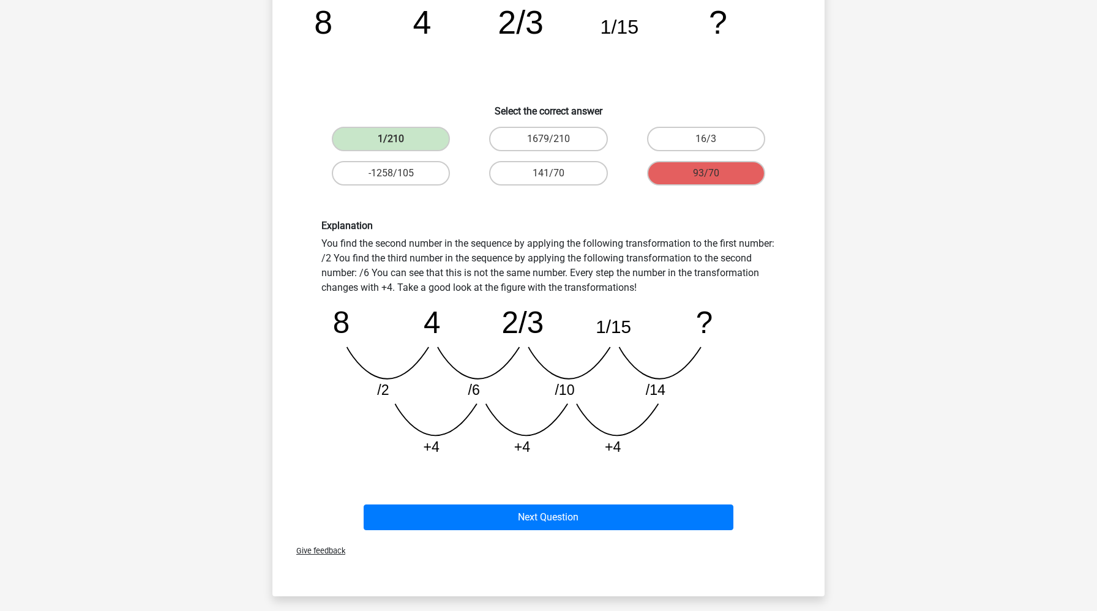
scroll to position [194, 0]
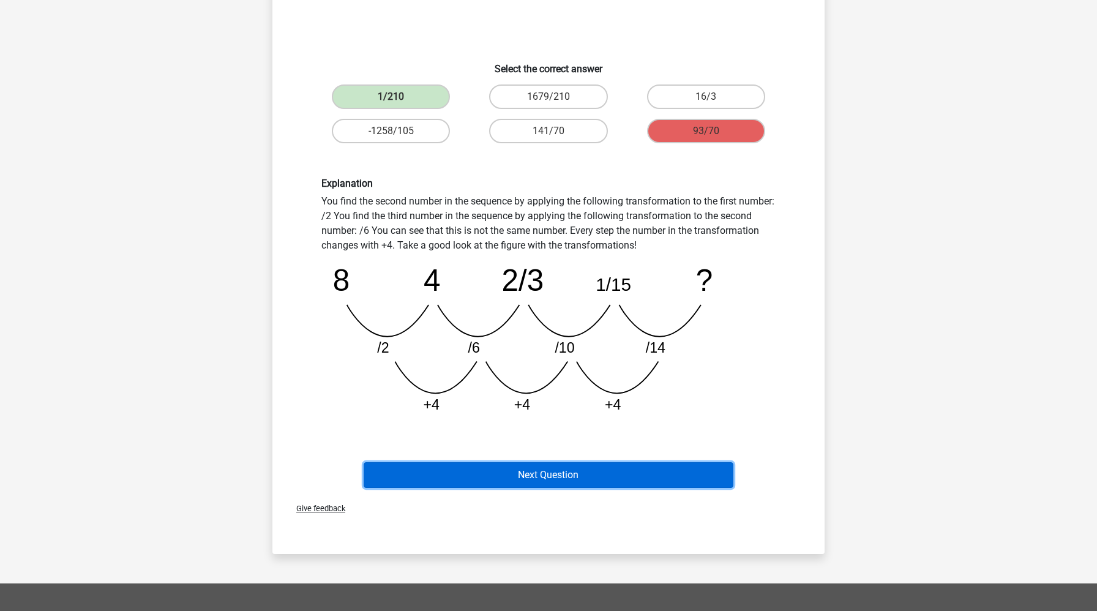
click at [586, 468] on button "Next Question" at bounding box center [549, 475] width 370 height 26
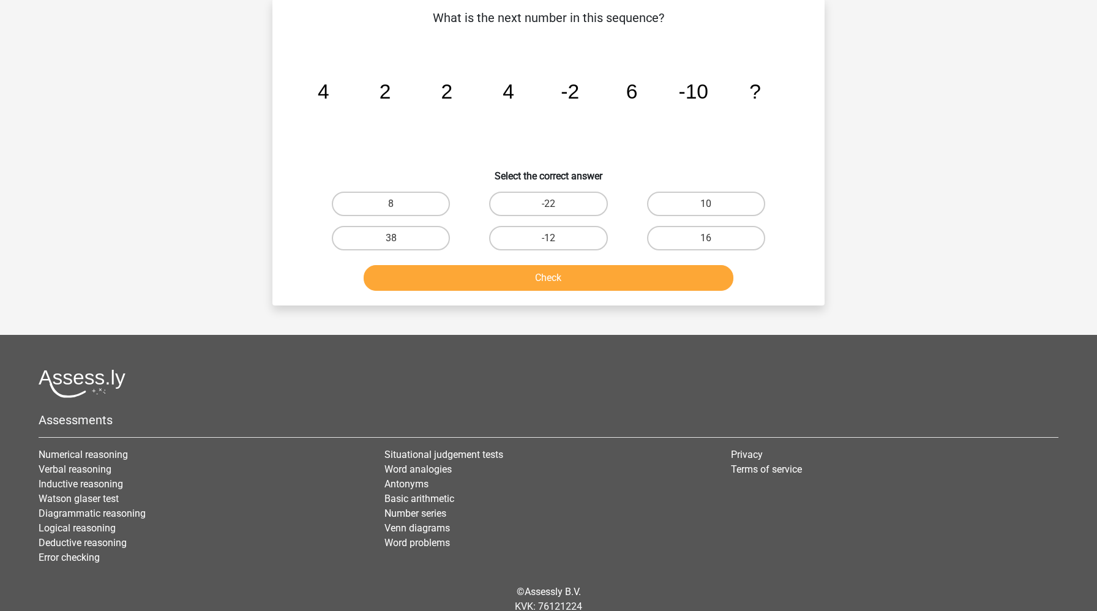
scroll to position [61, 0]
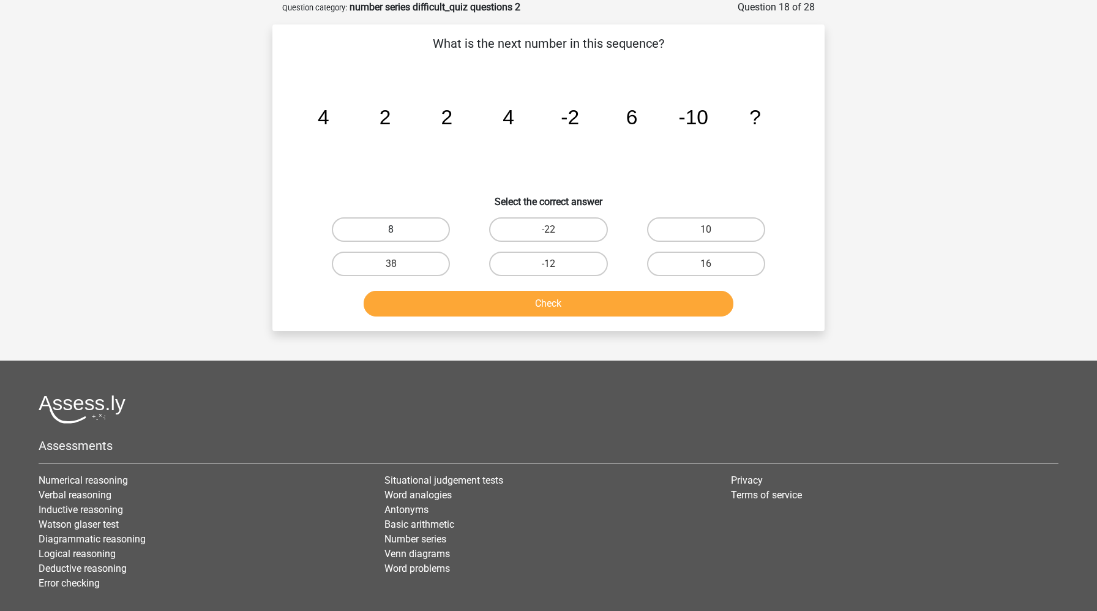
click at [424, 222] on label "8" at bounding box center [391, 229] width 118 height 24
click at [399, 230] on input "8" at bounding box center [395, 234] width 8 height 8
radio input "true"
click at [447, 312] on button "Check" at bounding box center [549, 304] width 370 height 26
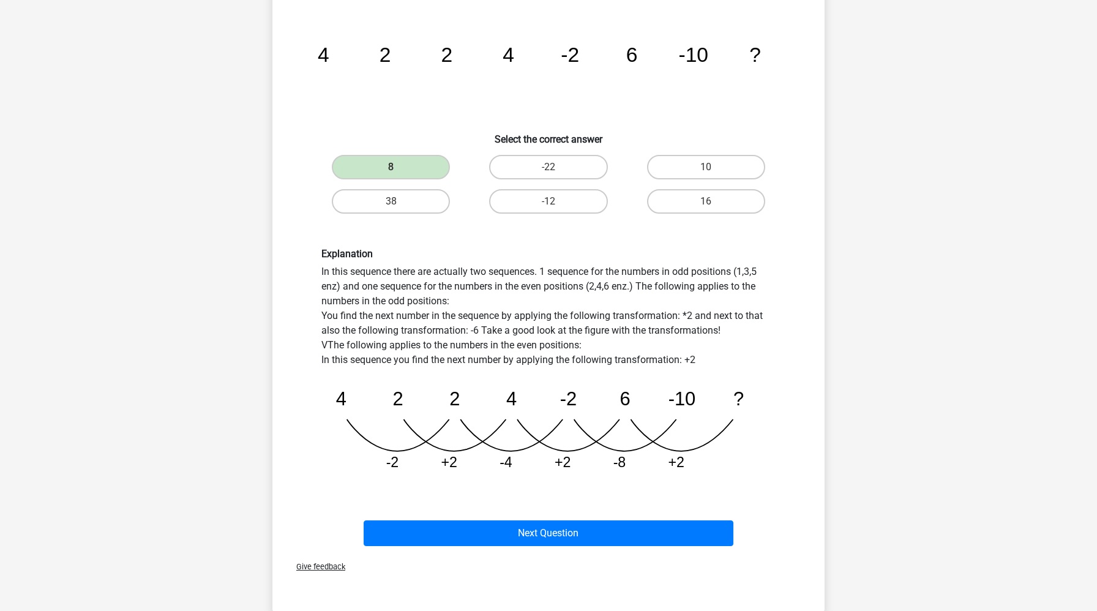
scroll to position [130, 0]
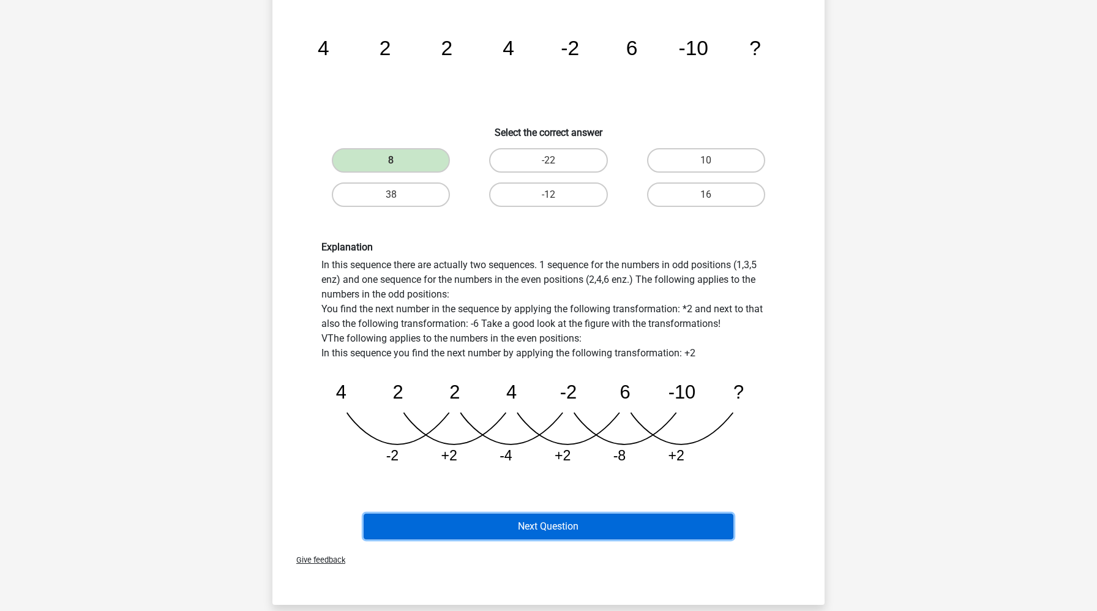
click at [436, 521] on button "Next Question" at bounding box center [549, 527] width 370 height 26
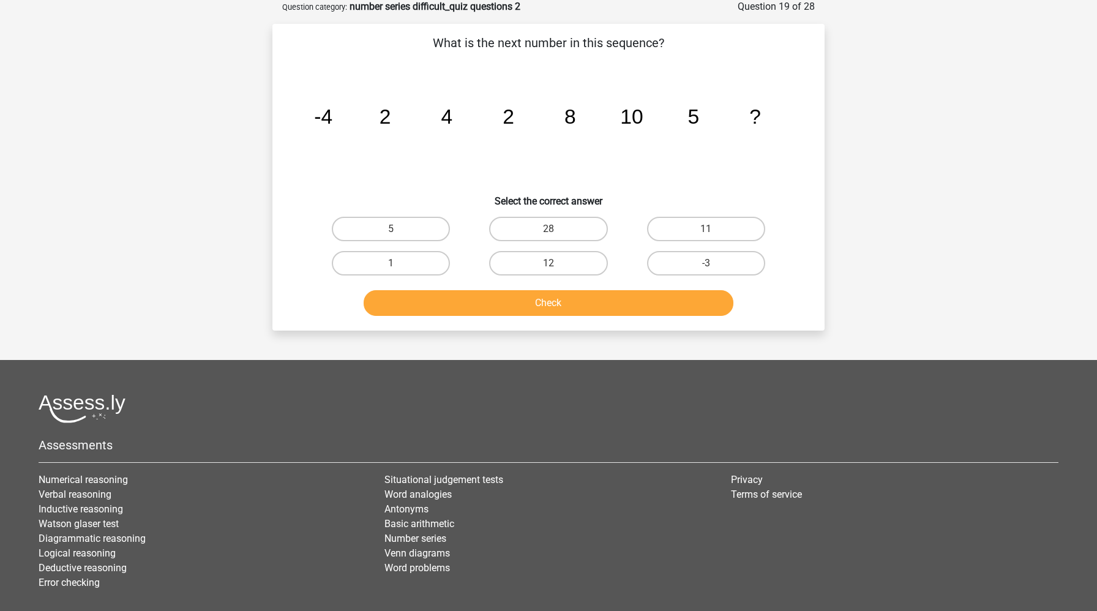
scroll to position [61, 0]
click at [687, 263] on label "-3" at bounding box center [706, 264] width 118 height 24
click at [706, 264] on input "-3" at bounding box center [710, 268] width 8 height 8
radio input "true"
click at [661, 303] on button "Check" at bounding box center [549, 304] width 370 height 26
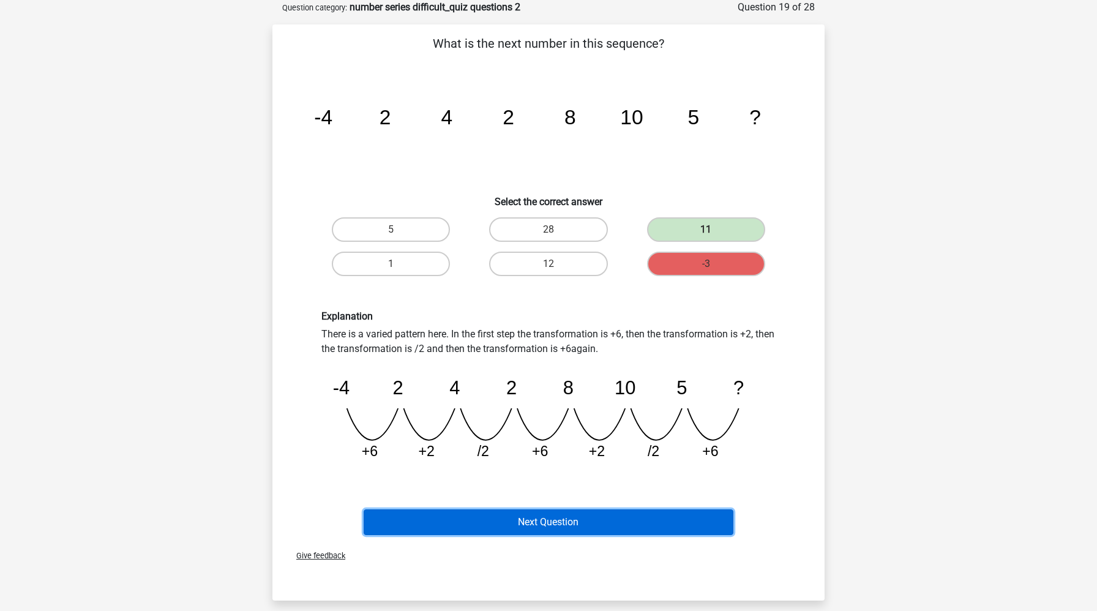
click at [606, 523] on button "Next Question" at bounding box center [549, 522] width 370 height 26
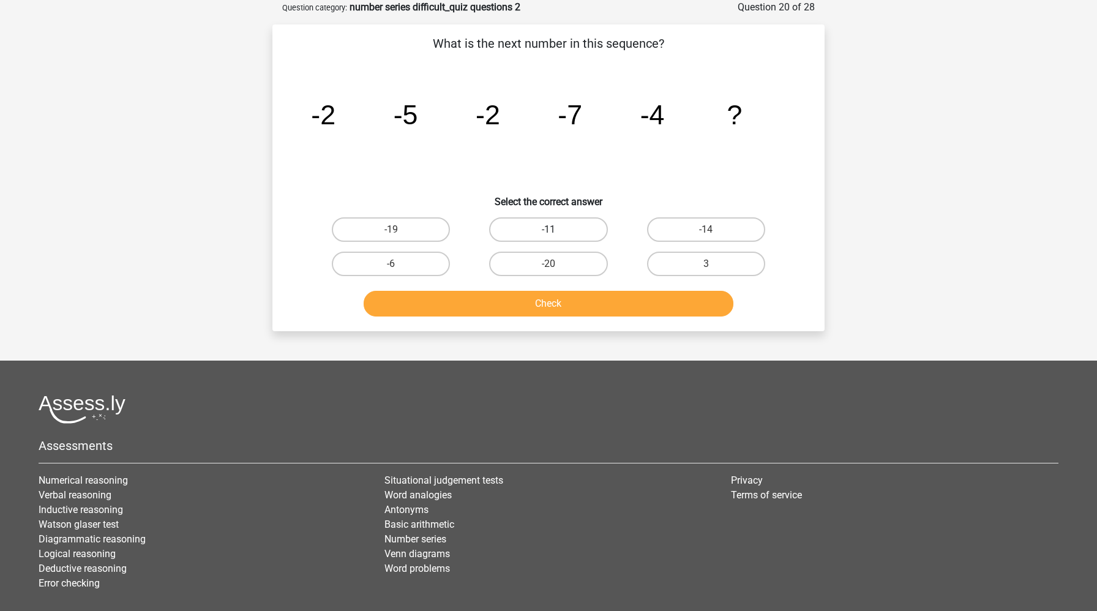
click at [522, 230] on label "-11" at bounding box center [548, 229] width 118 height 24
click at [549, 230] on input "-11" at bounding box center [553, 234] width 8 height 8
radio input "true"
click at [509, 313] on button "Check" at bounding box center [549, 304] width 370 height 26
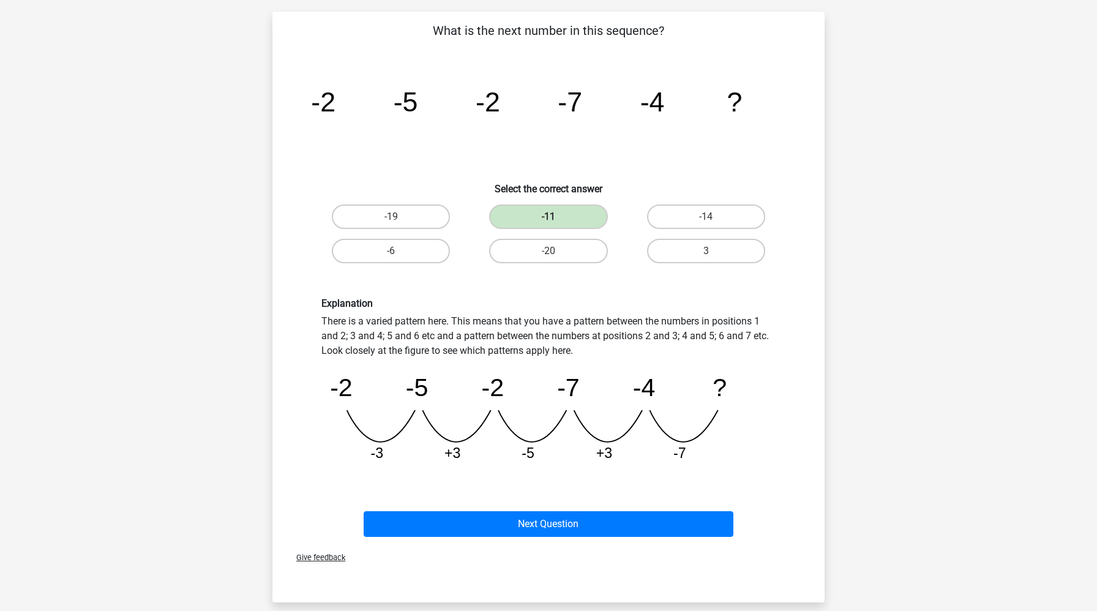
scroll to position [77, 0]
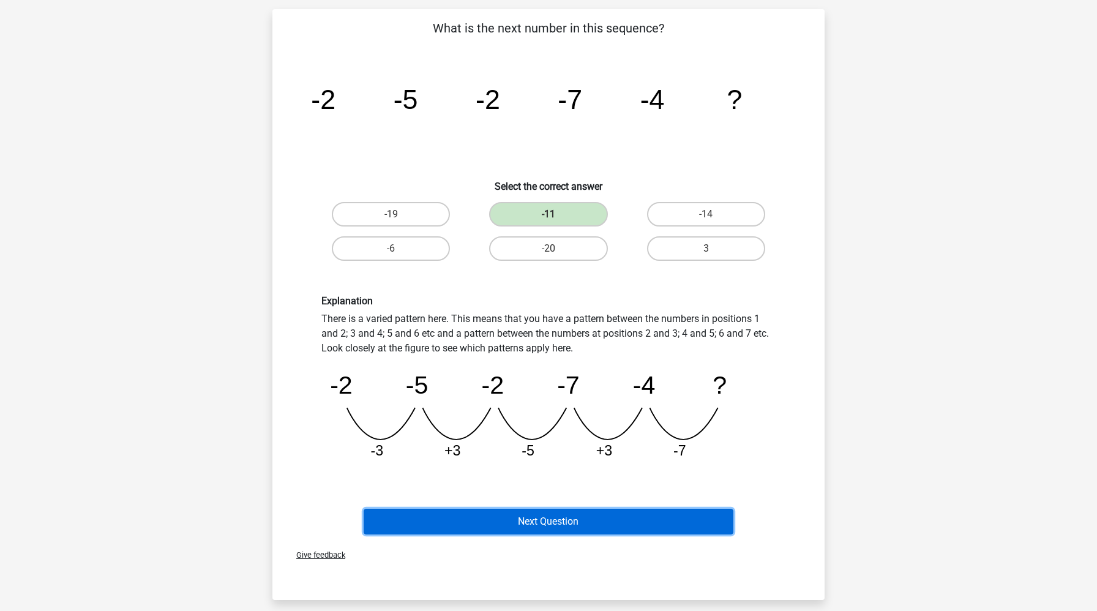
click at [509, 519] on button "Next Question" at bounding box center [549, 522] width 370 height 26
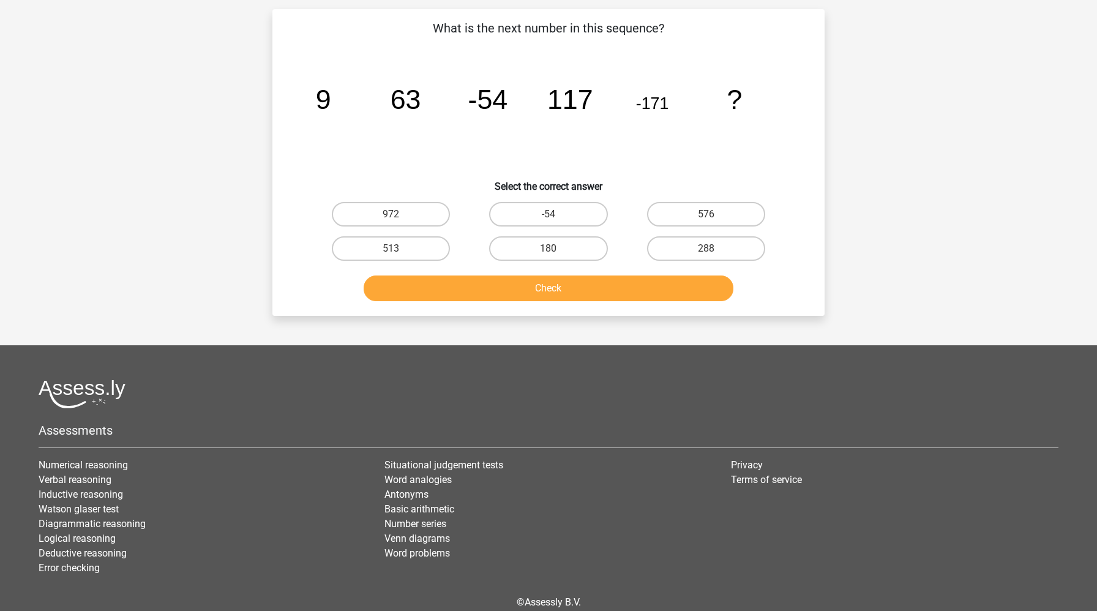
scroll to position [61, 0]
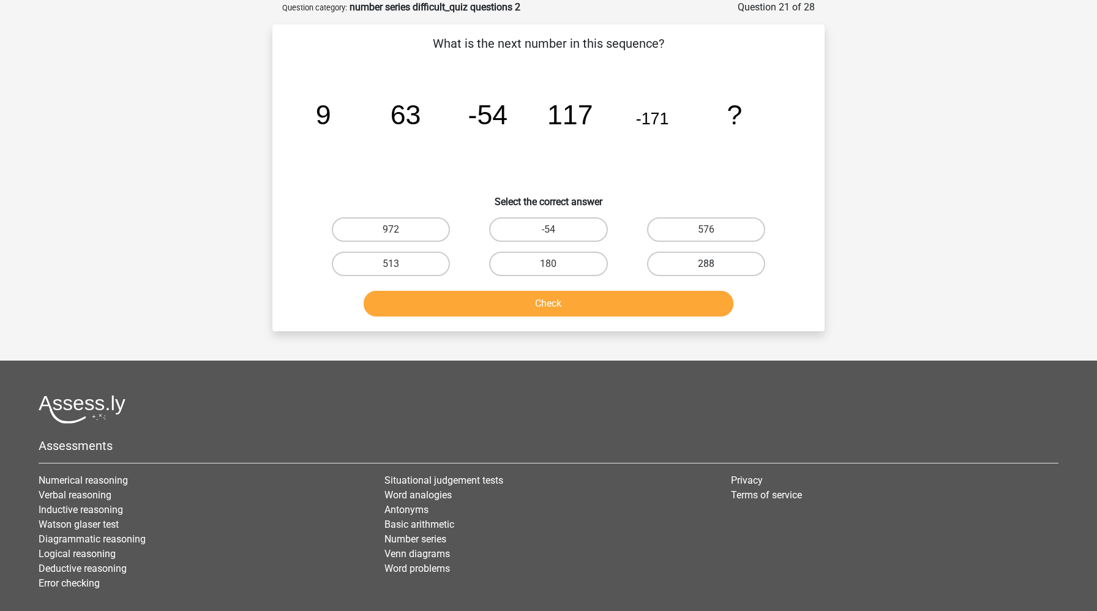
click at [703, 255] on label "288" at bounding box center [706, 264] width 118 height 24
click at [706, 264] on input "288" at bounding box center [710, 268] width 8 height 8
radio input "true"
click at [678, 301] on button "Check" at bounding box center [549, 304] width 370 height 26
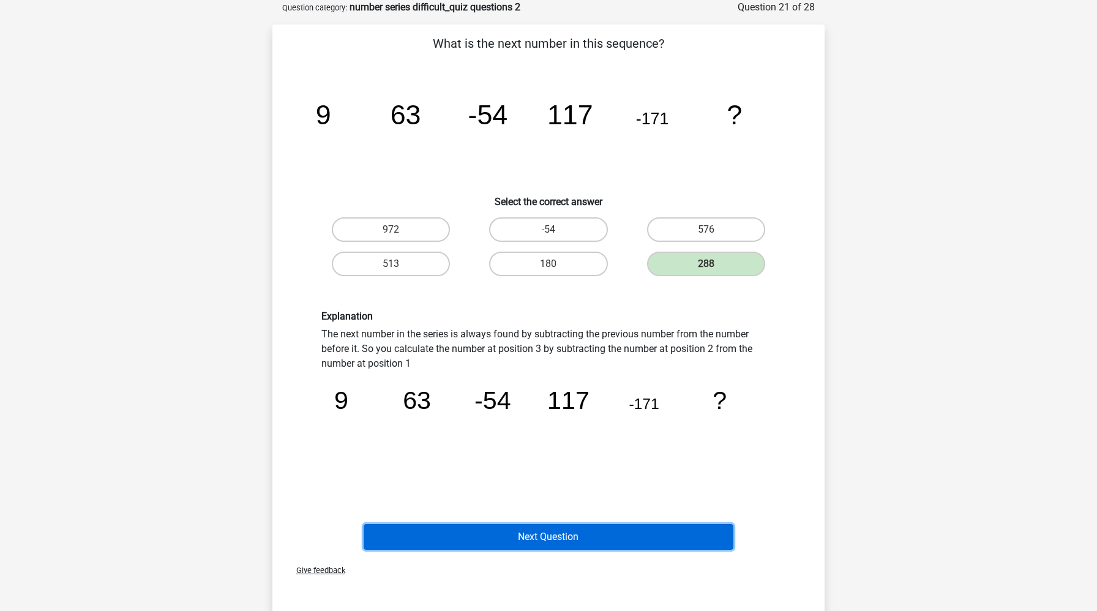
click at [586, 534] on button "Next Question" at bounding box center [549, 537] width 370 height 26
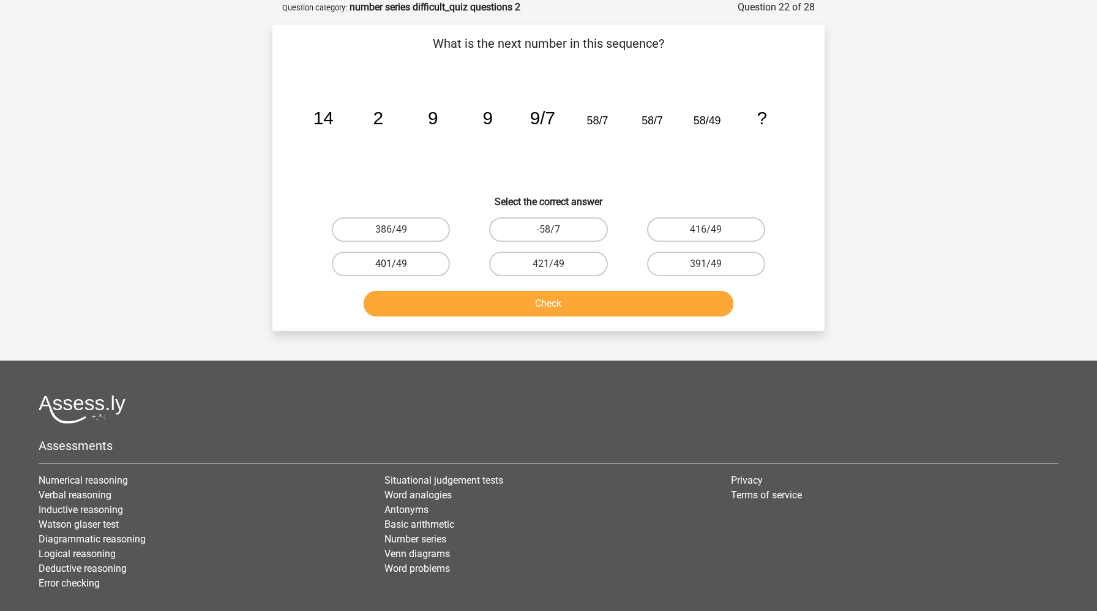
click at [420, 271] on label "401/49" at bounding box center [391, 264] width 118 height 24
click at [399, 271] on input "401/49" at bounding box center [395, 268] width 8 height 8
radio input "true"
click at [471, 312] on button "Check" at bounding box center [549, 304] width 370 height 26
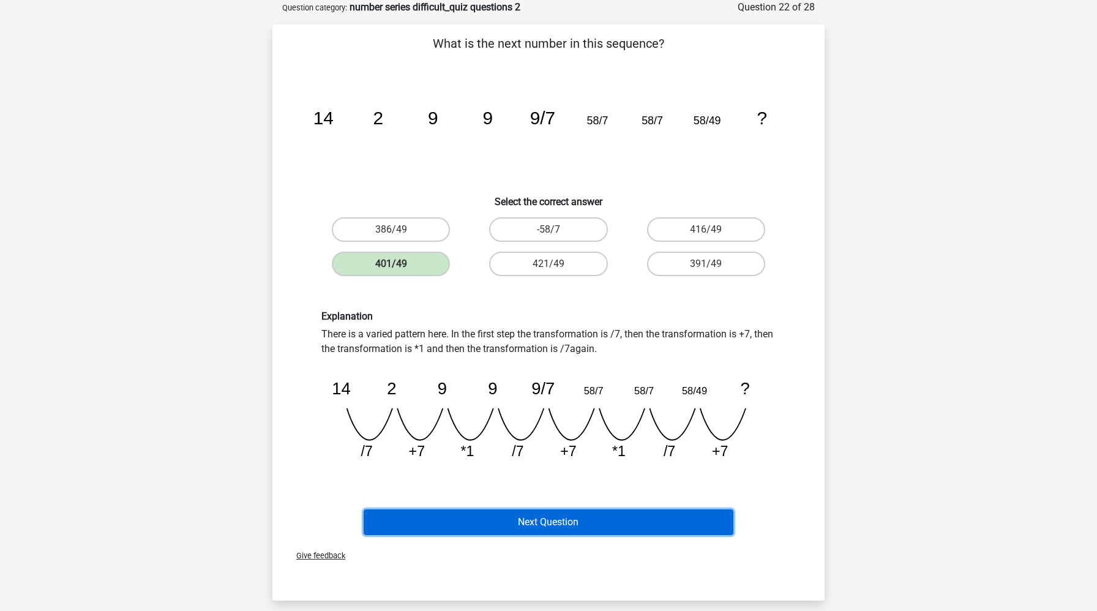
click at [473, 528] on button "Next Question" at bounding box center [549, 522] width 370 height 26
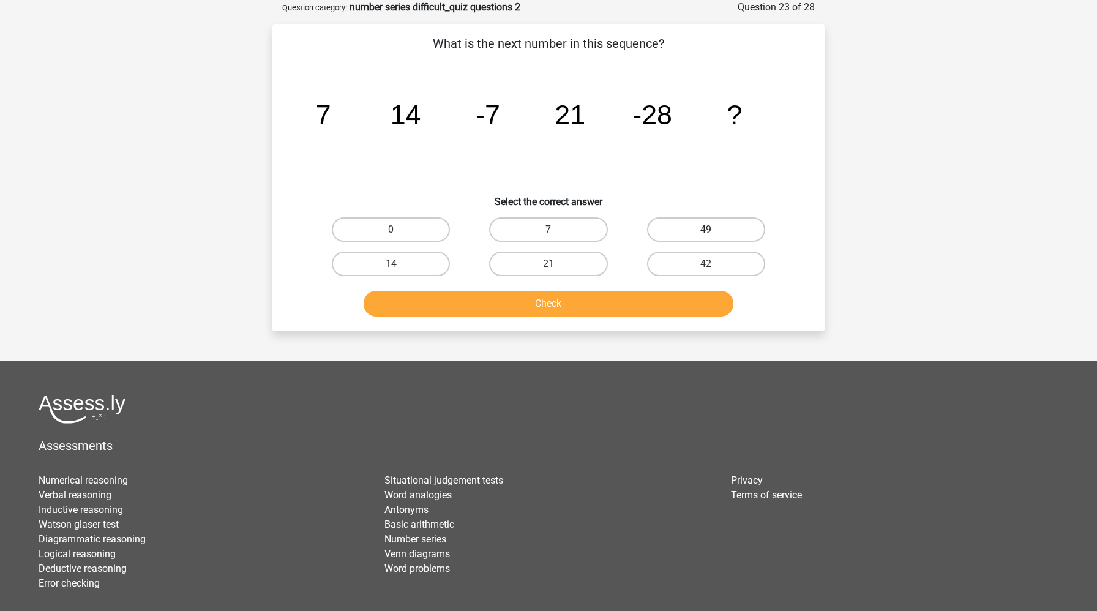
click at [710, 228] on label "49" at bounding box center [706, 229] width 118 height 24
click at [710, 230] on input "49" at bounding box center [710, 234] width 8 height 8
radio input "true"
click at [649, 309] on button "Check" at bounding box center [549, 304] width 370 height 26
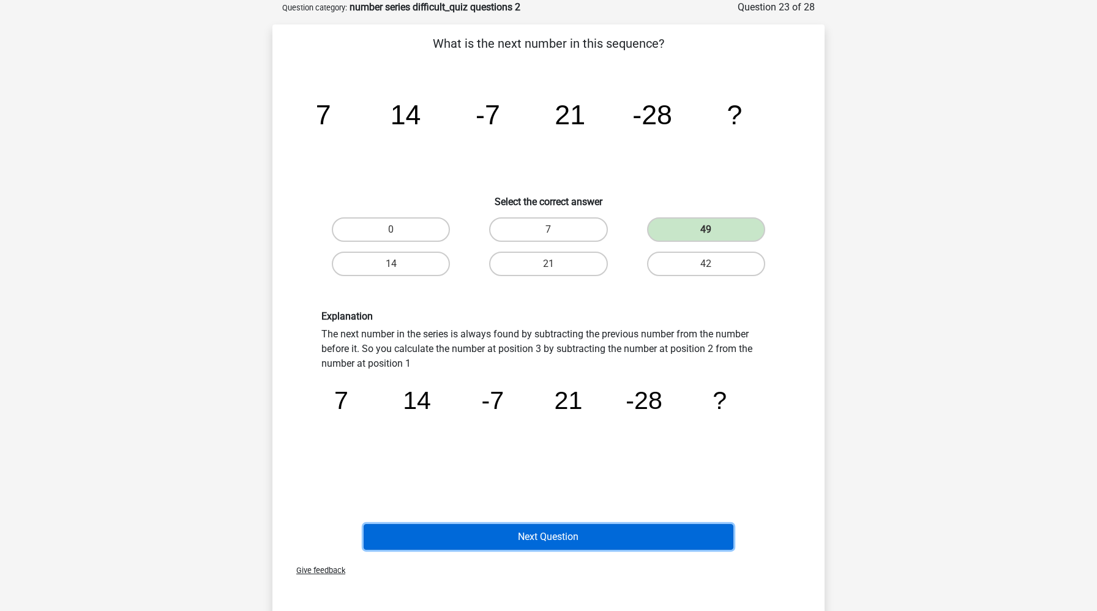
click at [541, 536] on button "Next Question" at bounding box center [549, 537] width 370 height 26
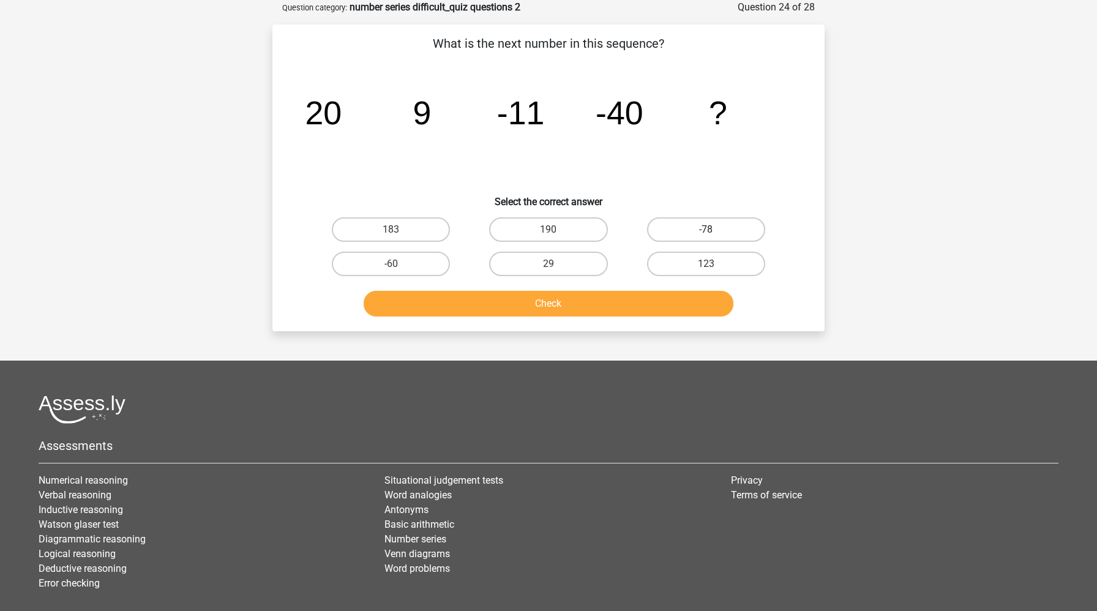
click at [700, 220] on label "-78" at bounding box center [706, 229] width 118 height 24
click at [706, 230] on input "-78" at bounding box center [710, 234] width 8 height 8
radio input "true"
click at [645, 302] on button "Check" at bounding box center [549, 304] width 370 height 26
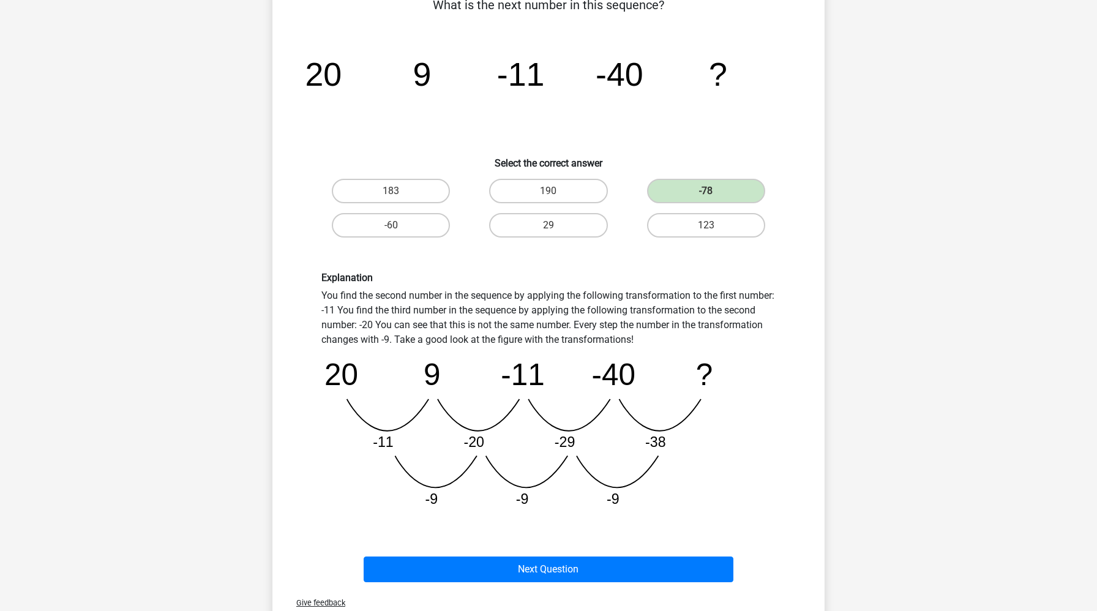
scroll to position [101, 0]
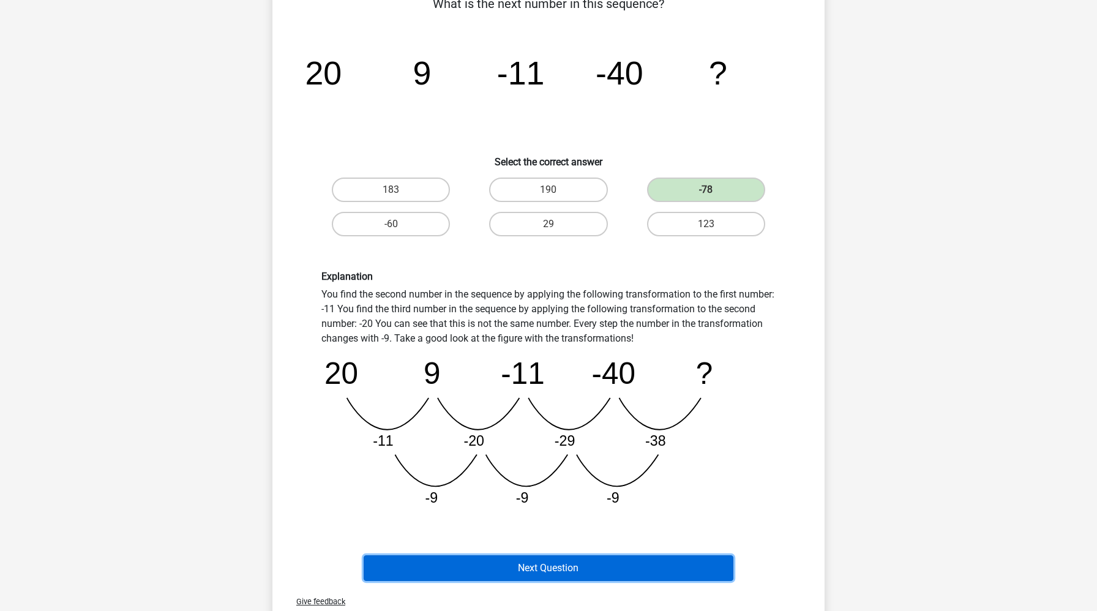
click at [516, 574] on button "Next Question" at bounding box center [549, 568] width 370 height 26
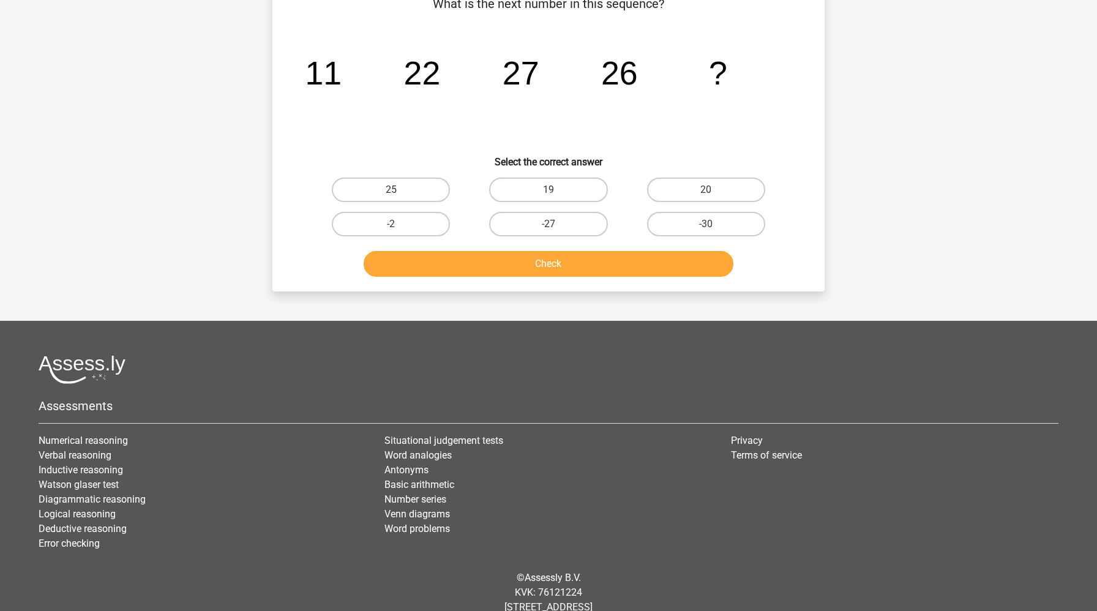
scroll to position [61, 0]
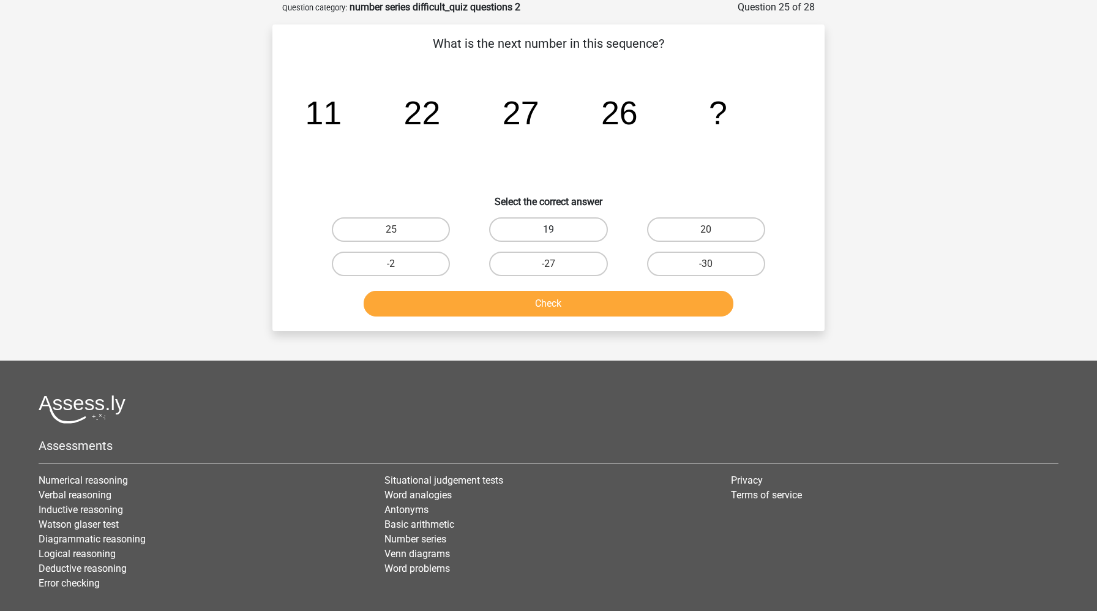
click at [547, 234] on label "19" at bounding box center [548, 229] width 118 height 24
click at [549, 234] on input "19" at bounding box center [553, 234] width 8 height 8
radio input "true"
click at [550, 307] on button "Check" at bounding box center [549, 304] width 370 height 26
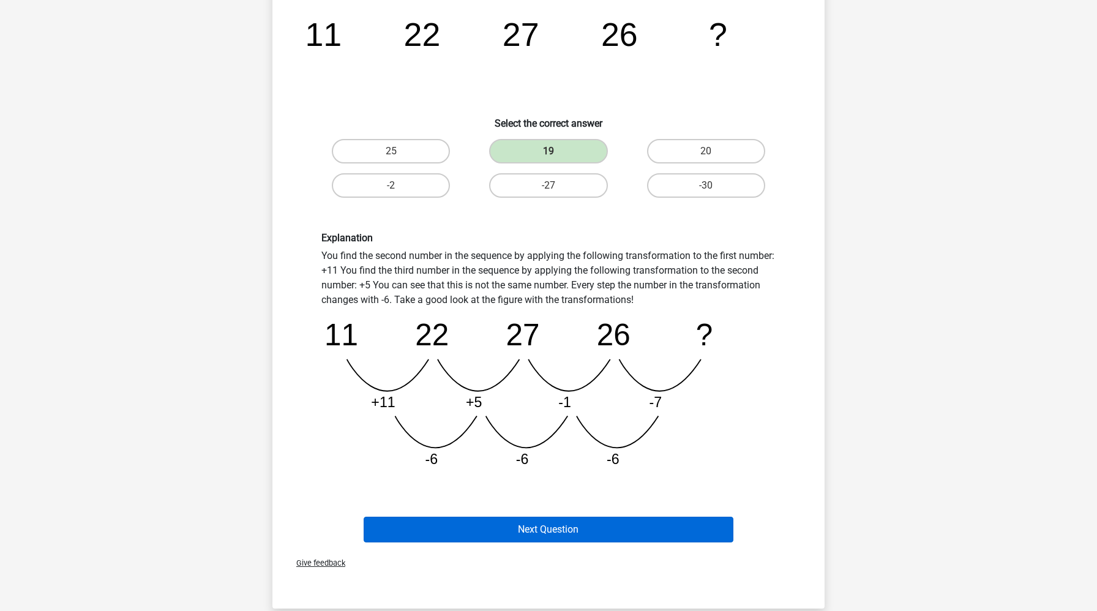
scroll to position [211, 0]
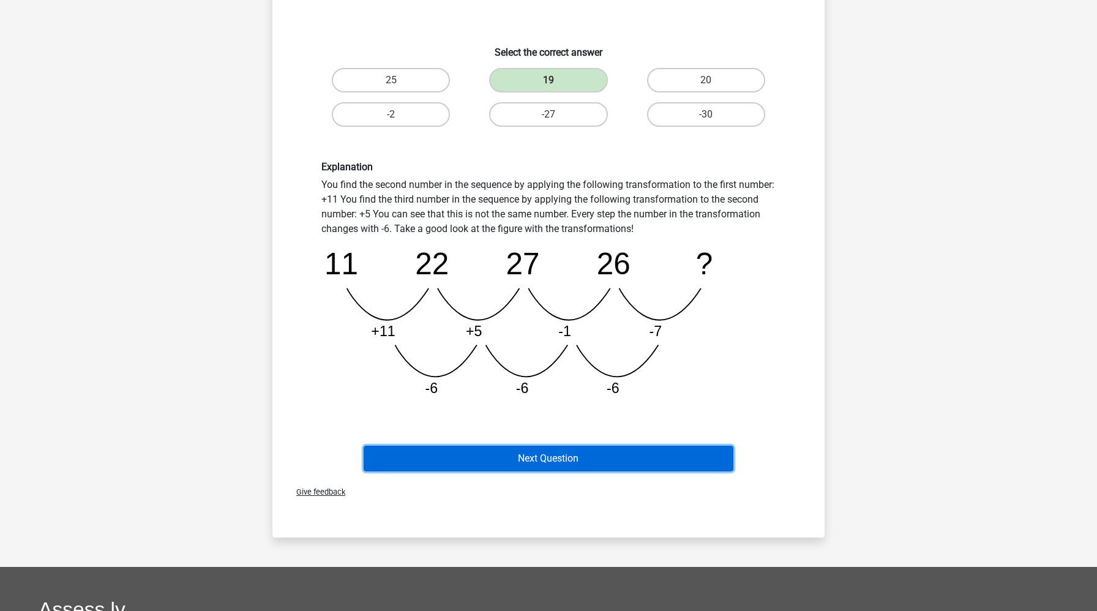
click at [549, 449] on button "Next Question" at bounding box center [549, 459] width 370 height 26
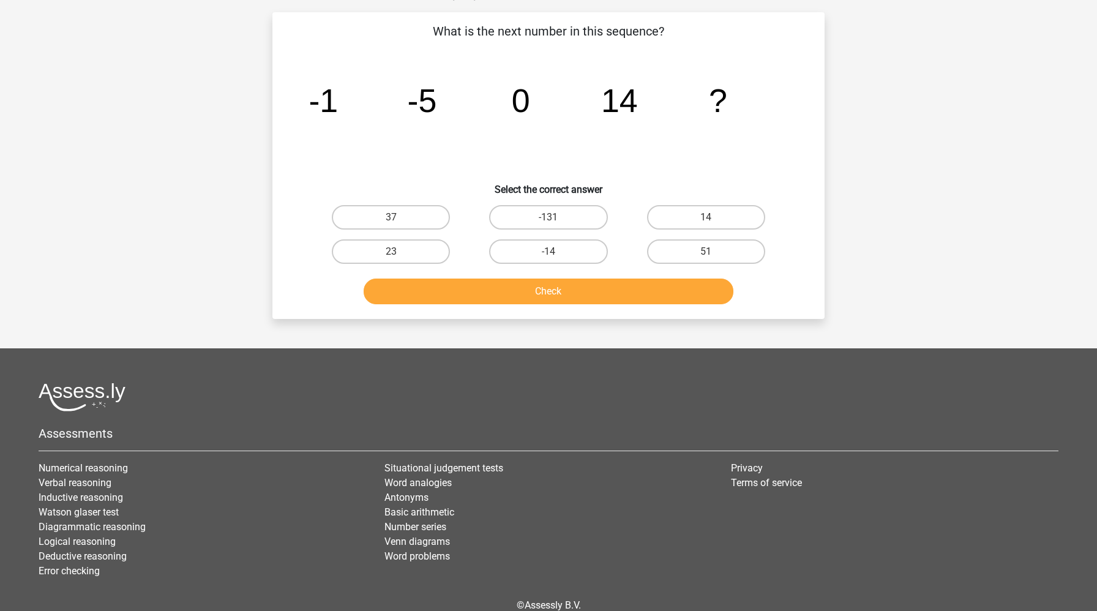
scroll to position [61, 0]
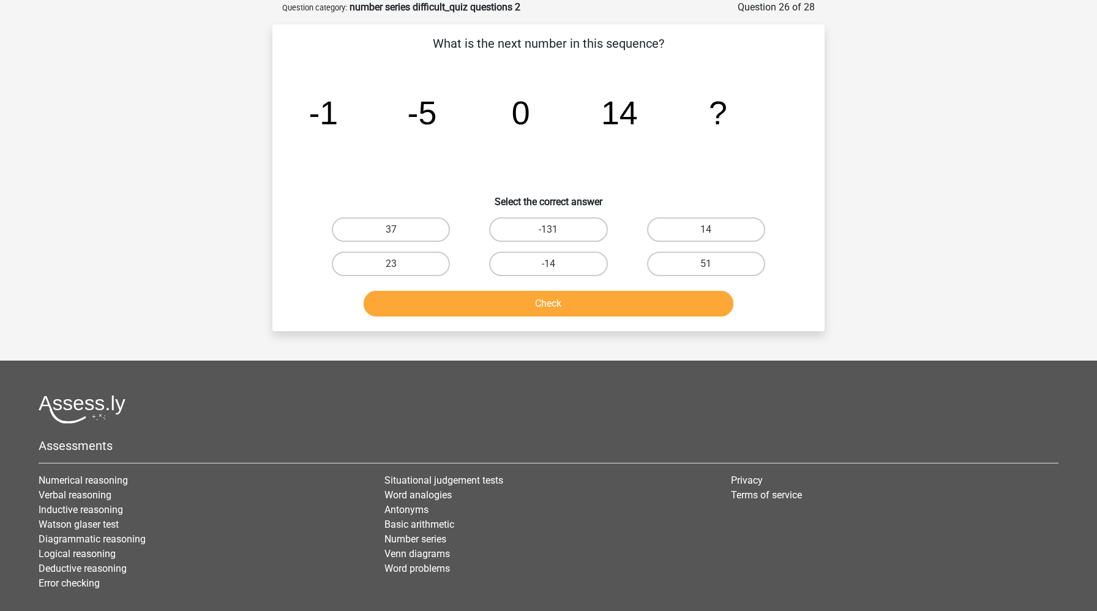
click at [396, 234] on input "37" at bounding box center [395, 234] width 8 height 8
radio input "true"
click at [448, 310] on button "Check" at bounding box center [549, 304] width 370 height 26
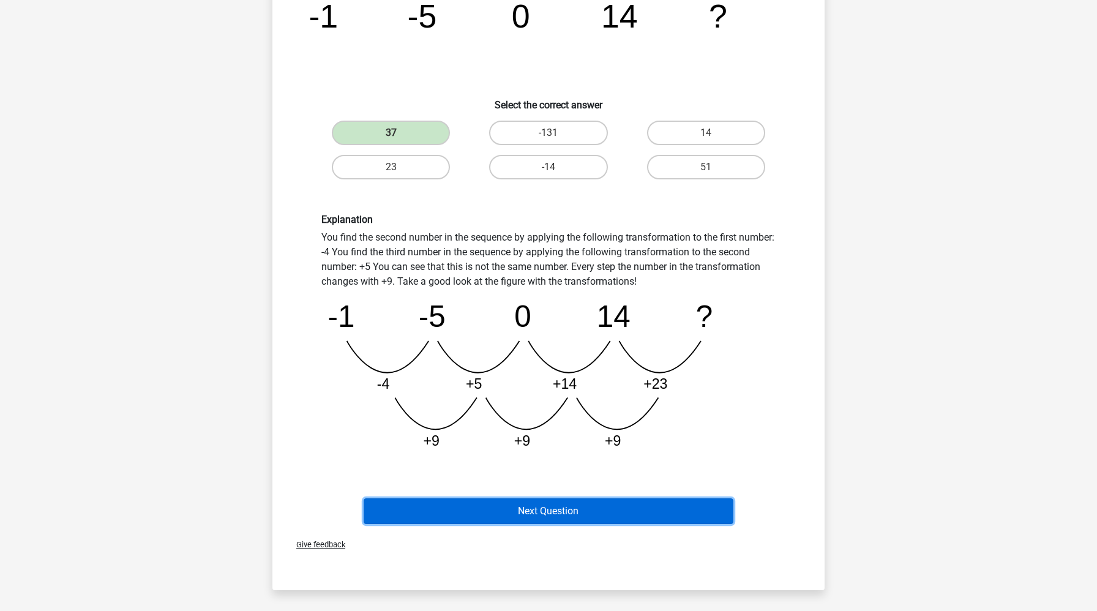
click at [455, 523] on button "Next Question" at bounding box center [549, 511] width 370 height 26
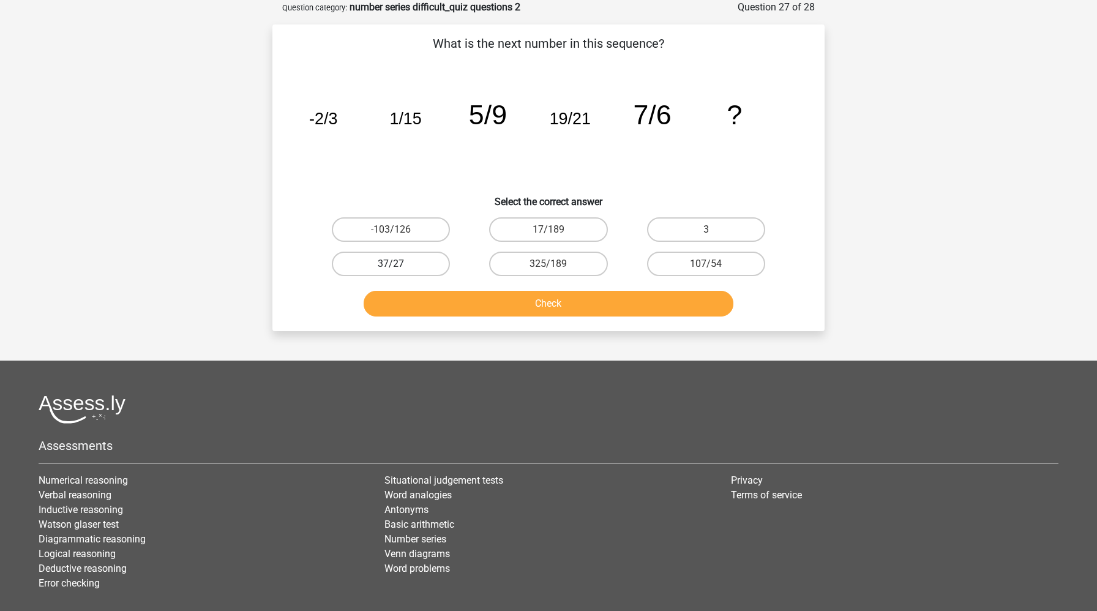
click at [416, 268] on label "37/27" at bounding box center [391, 264] width 118 height 24
click at [399, 268] on input "37/27" at bounding box center [395, 268] width 8 height 8
radio input "true"
click at [430, 310] on button "Check" at bounding box center [549, 304] width 370 height 26
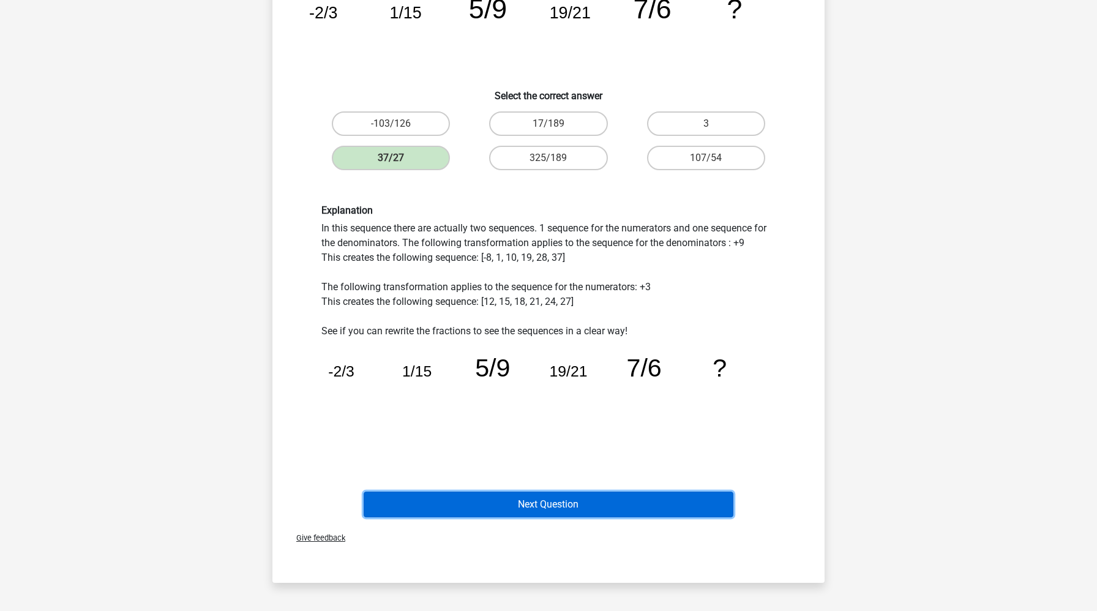
click at [441, 498] on button "Next Question" at bounding box center [549, 505] width 370 height 26
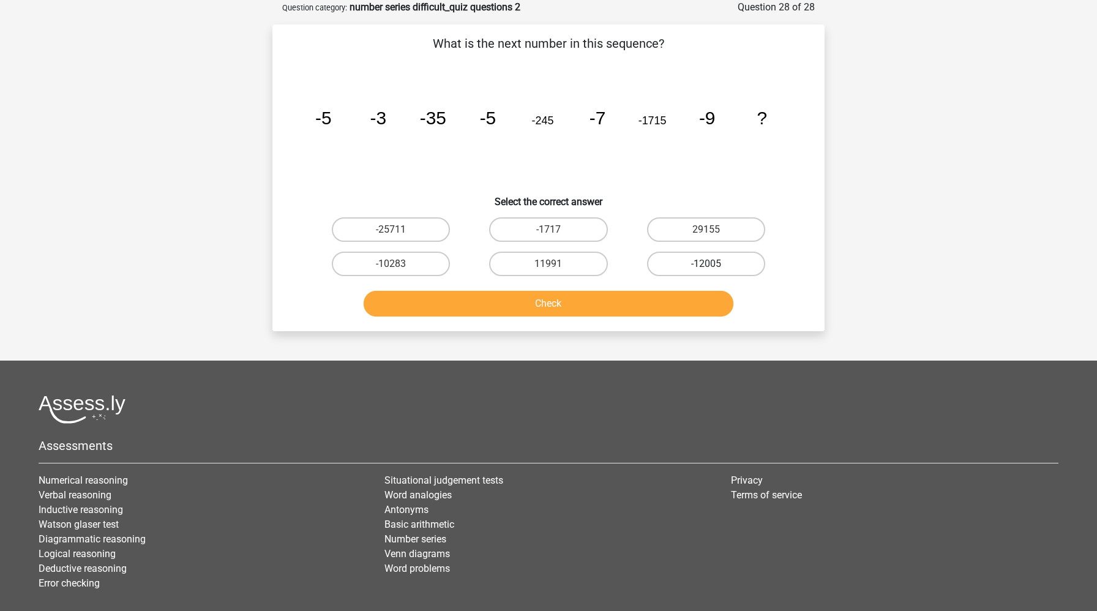
click at [719, 263] on label "-12005" at bounding box center [706, 264] width 118 height 24
click at [714, 264] on input "-12005" at bounding box center [710, 268] width 8 height 8
radio input "true"
click at [681, 307] on button "Check" at bounding box center [549, 304] width 370 height 26
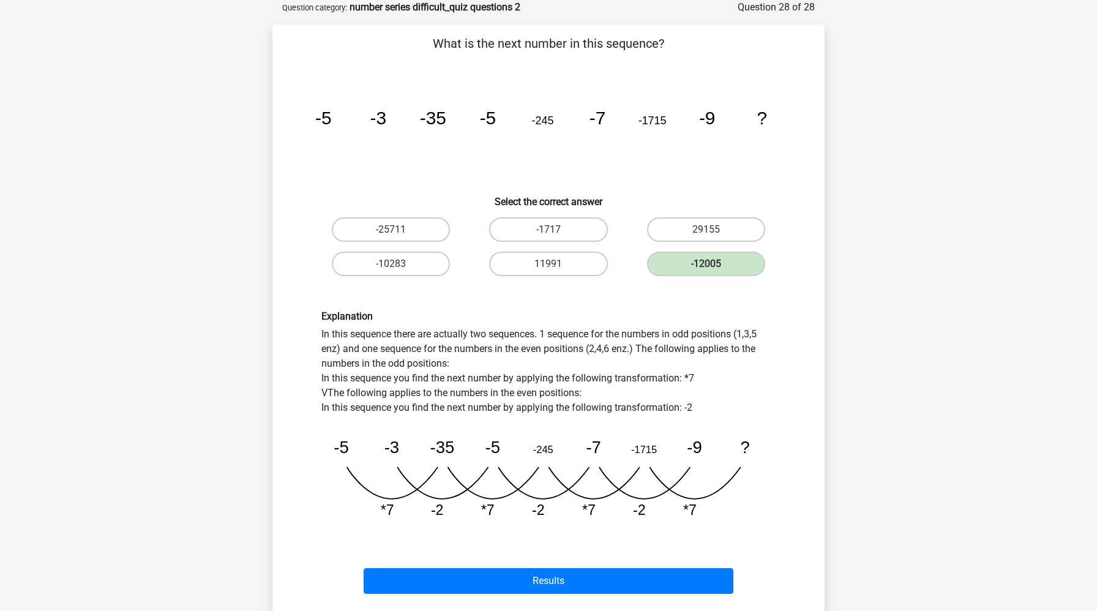
scroll to position [86, 0]
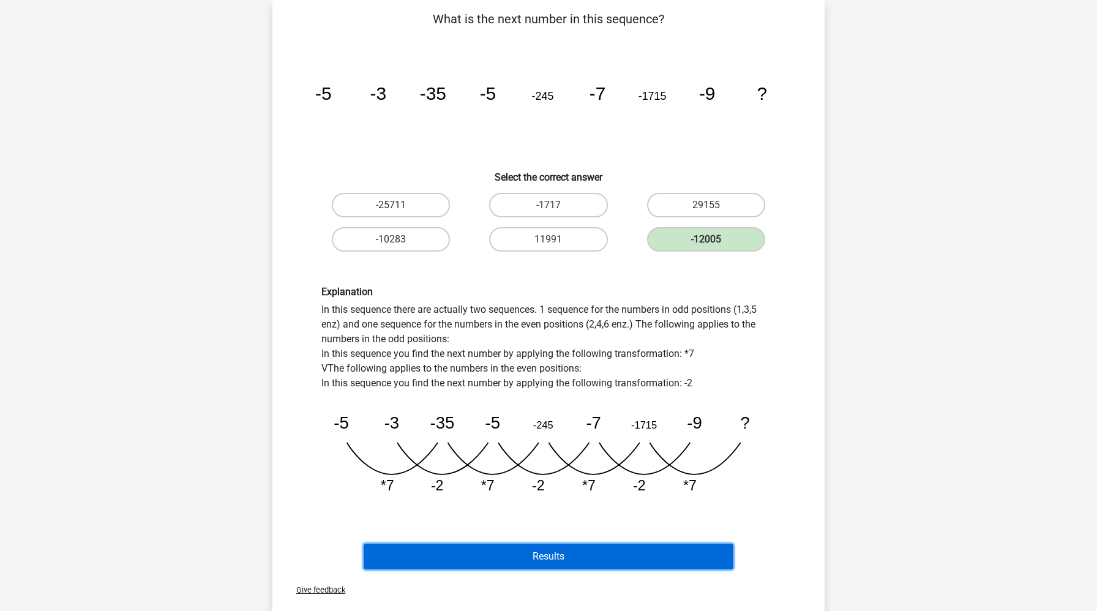
click at [569, 557] on button "Results" at bounding box center [549, 557] width 370 height 26
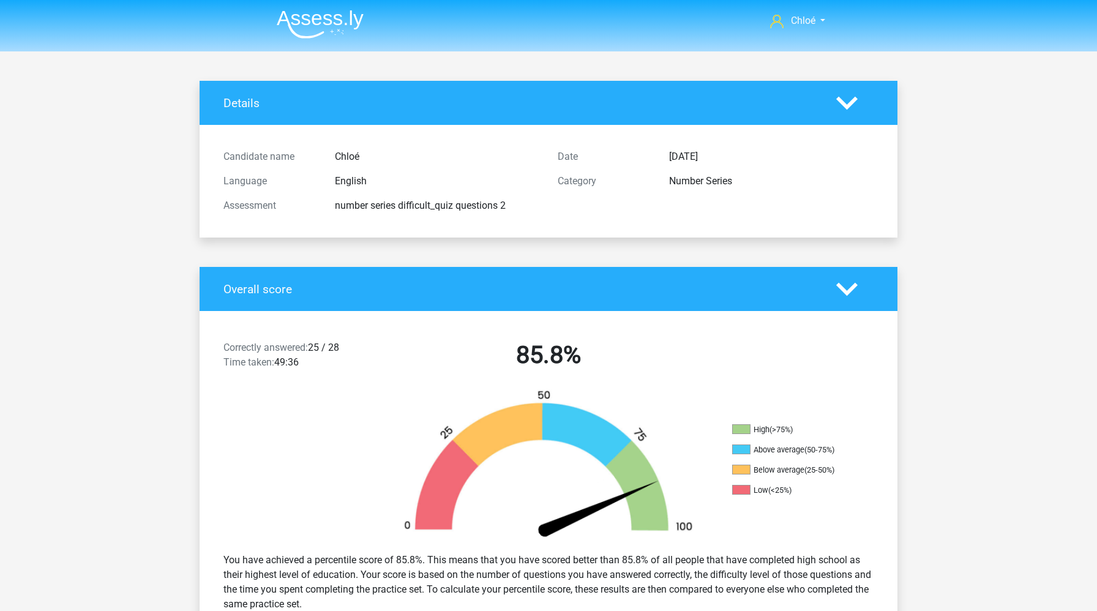
click at [320, 18] on img at bounding box center [320, 24] width 87 height 29
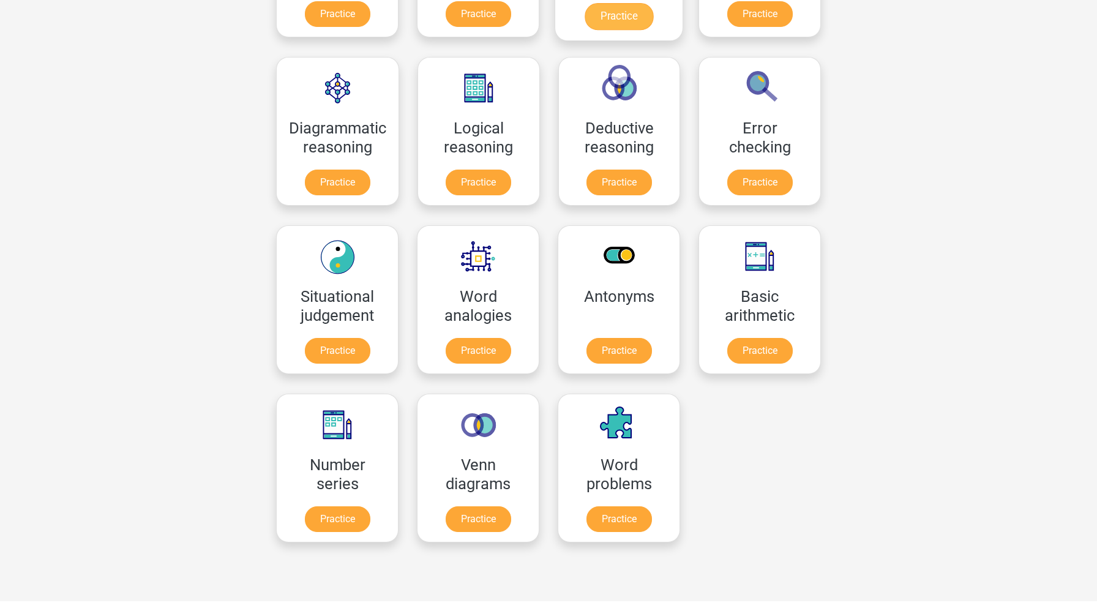
scroll to position [321, 0]
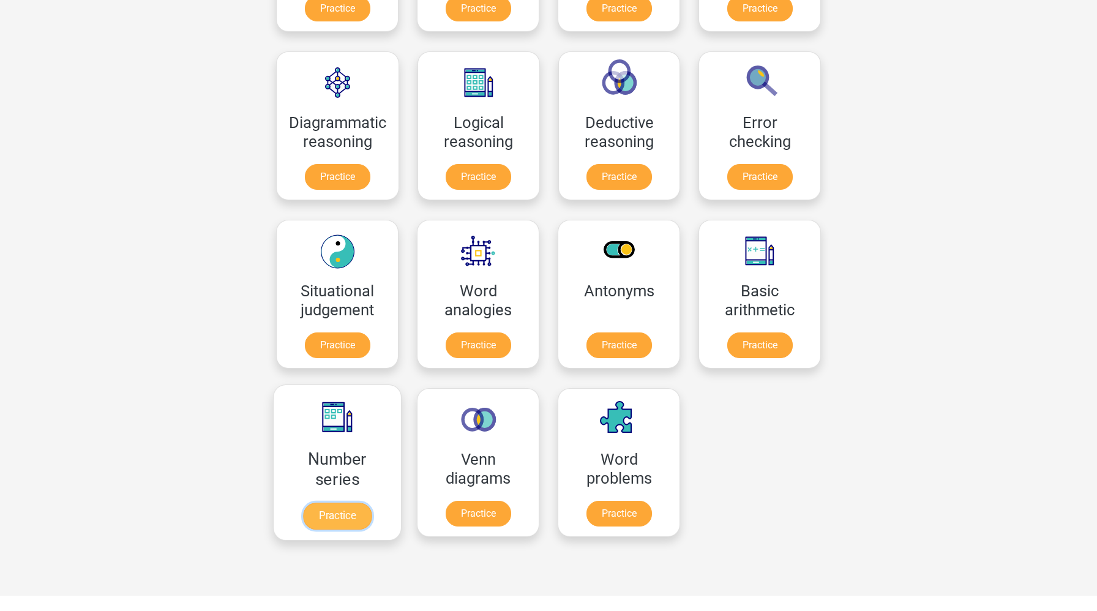
click at [348, 514] on link "Practice" at bounding box center [337, 516] width 69 height 27
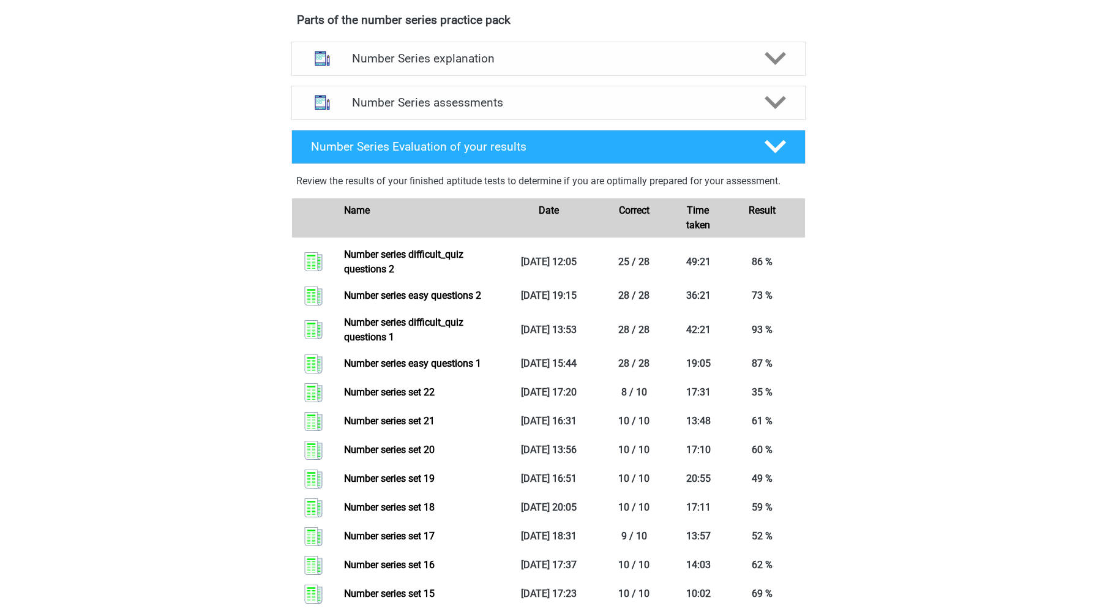
scroll to position [414, 0]
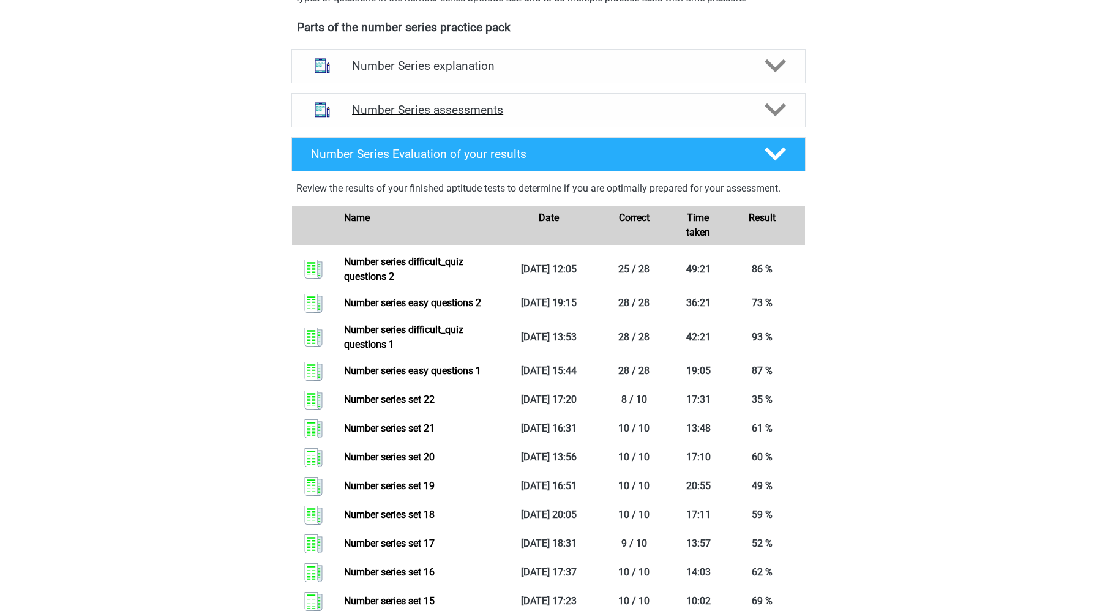
click at [575, 122] on div "Number Series assessments" at bounding box center [548, 110] width 514 height 34
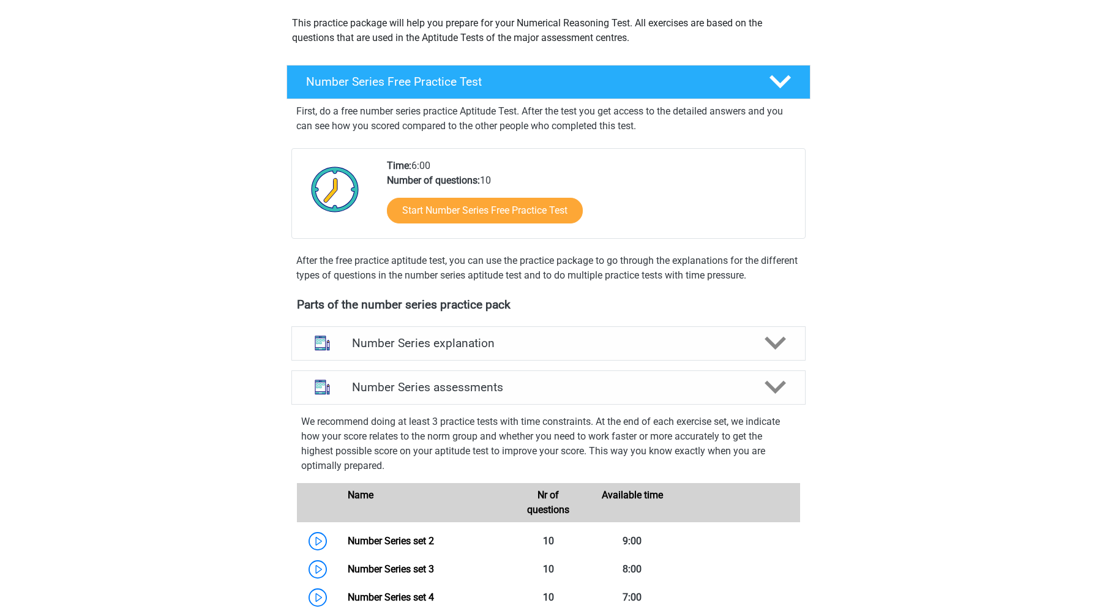
scroll to position [0, 0]
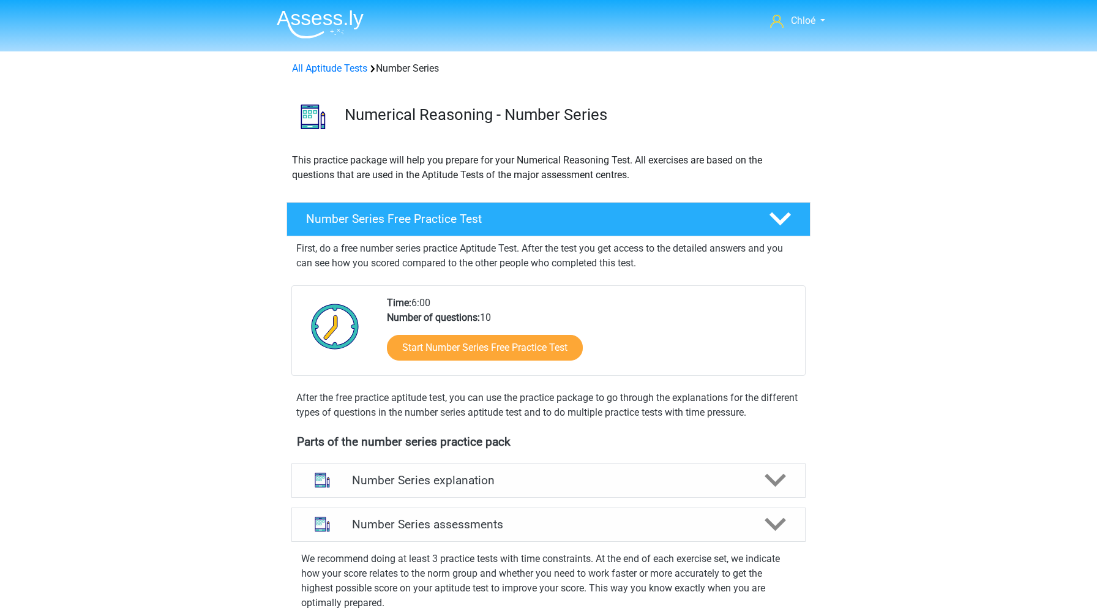
click at [350, 21] on img at bounding box center [320, 24] width 87 height 29
